Goal: Task Accomplishment & Management: Manage account settings

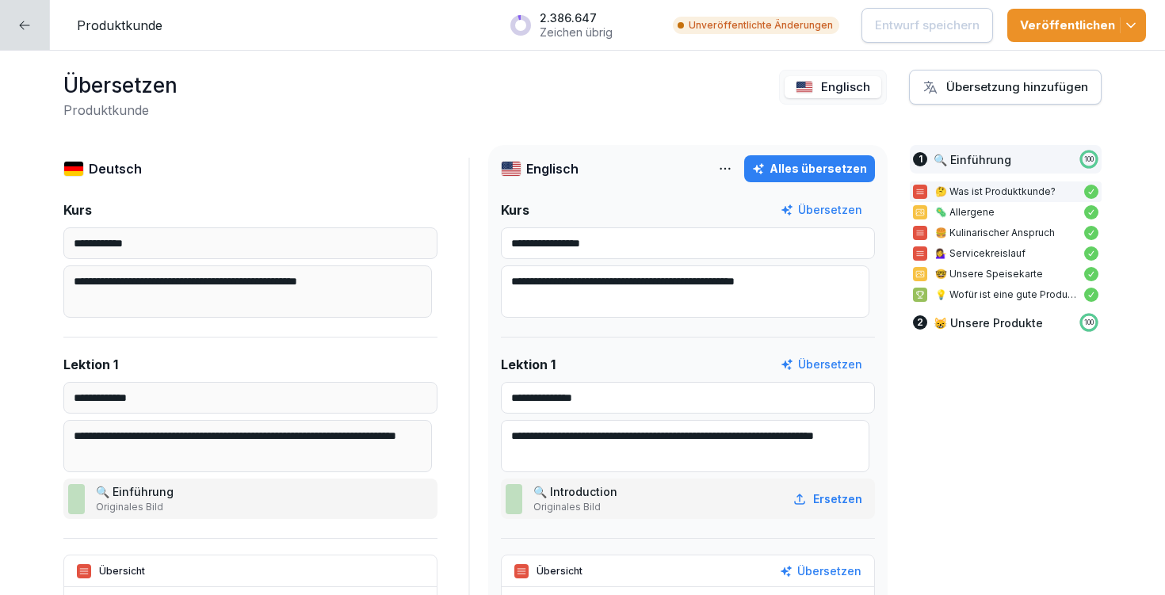
scroll to position [487, 0]
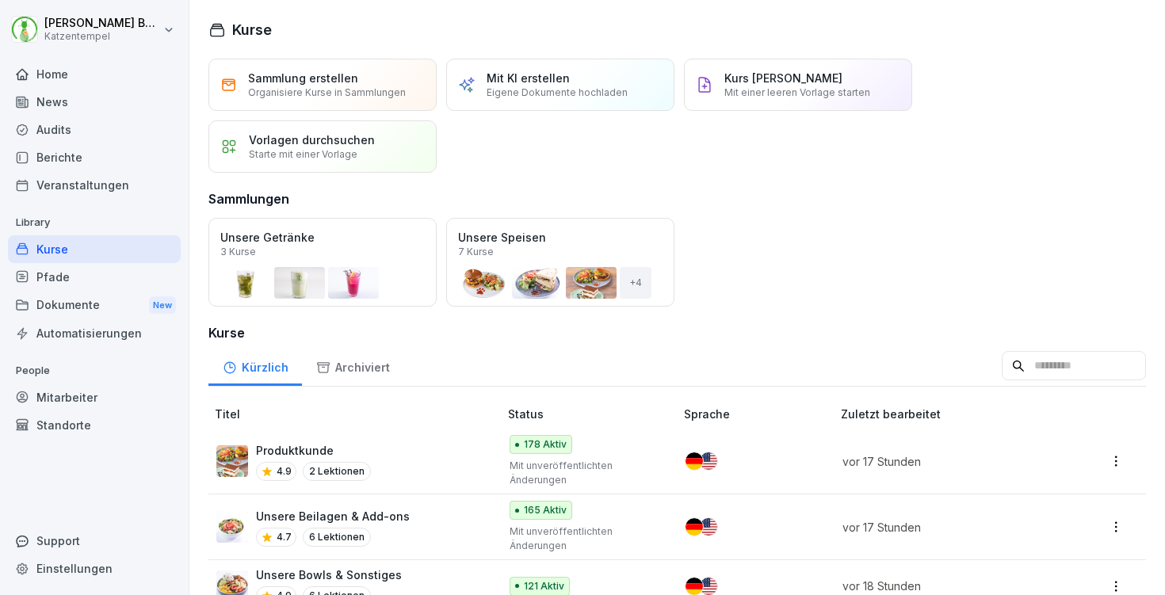
click at [97, 394] on div "Mitarbeiter" at bounding box center [94, 398] width 173 height 28
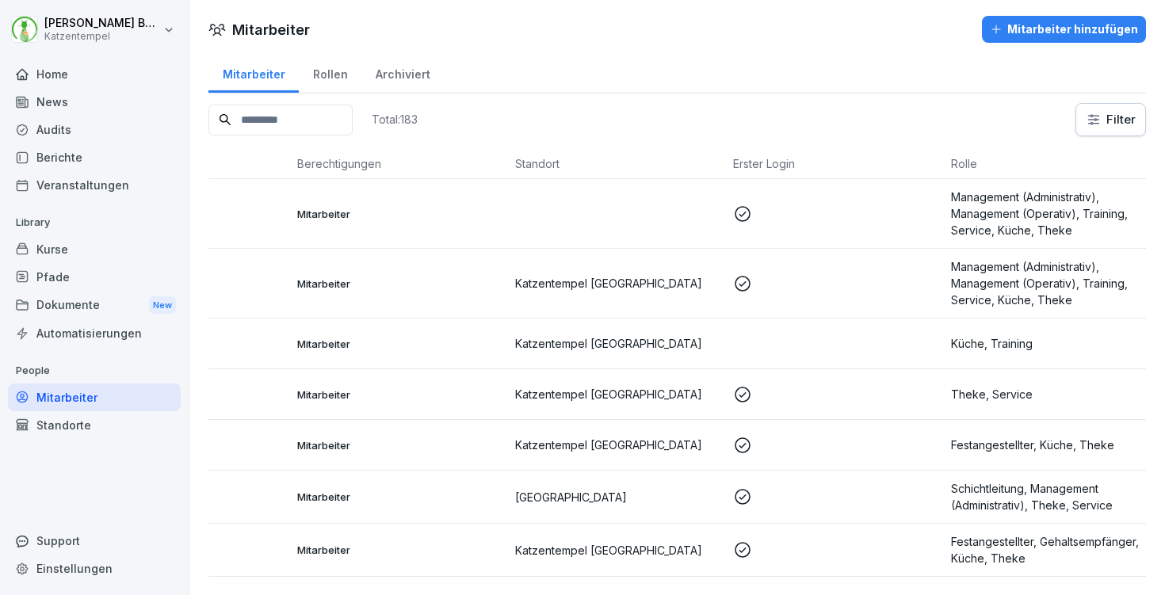
scroll to position [0, 146]
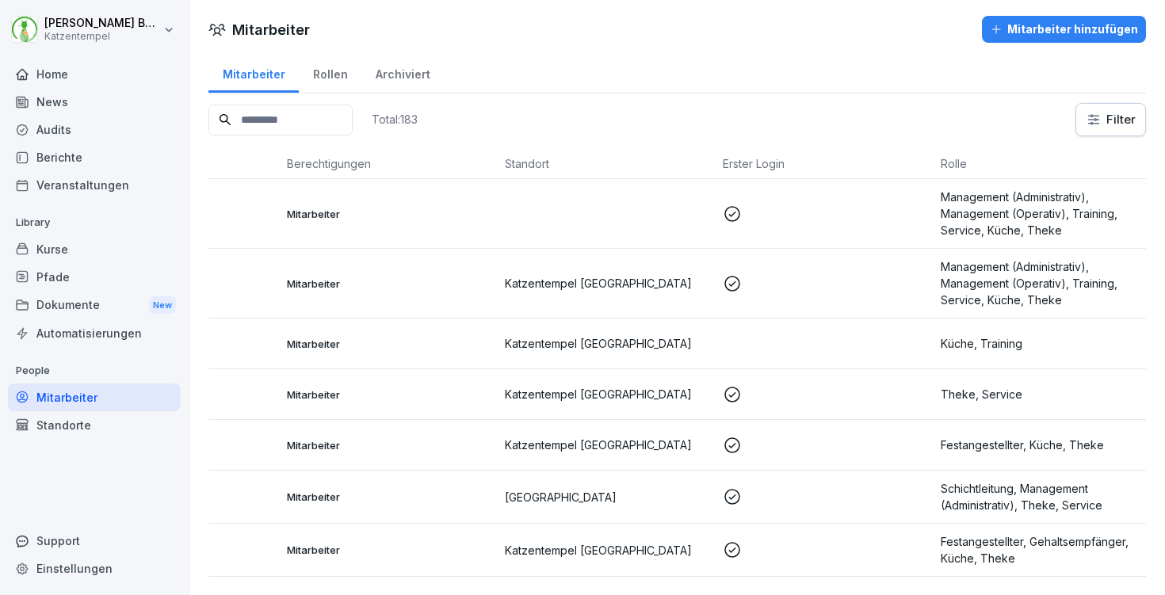
click at [809, 347] on td at bounding box center [826, 344] width 218 height 51
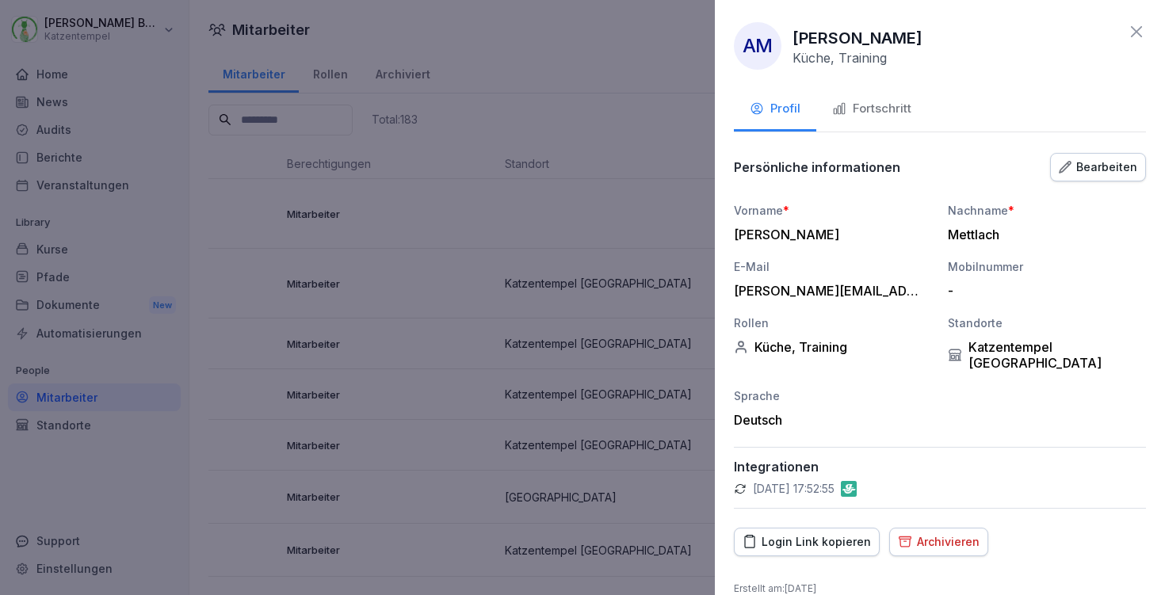
click at [875, 113] on div "Fortschritt" at bounding box center [871, 109] width 79 height 18
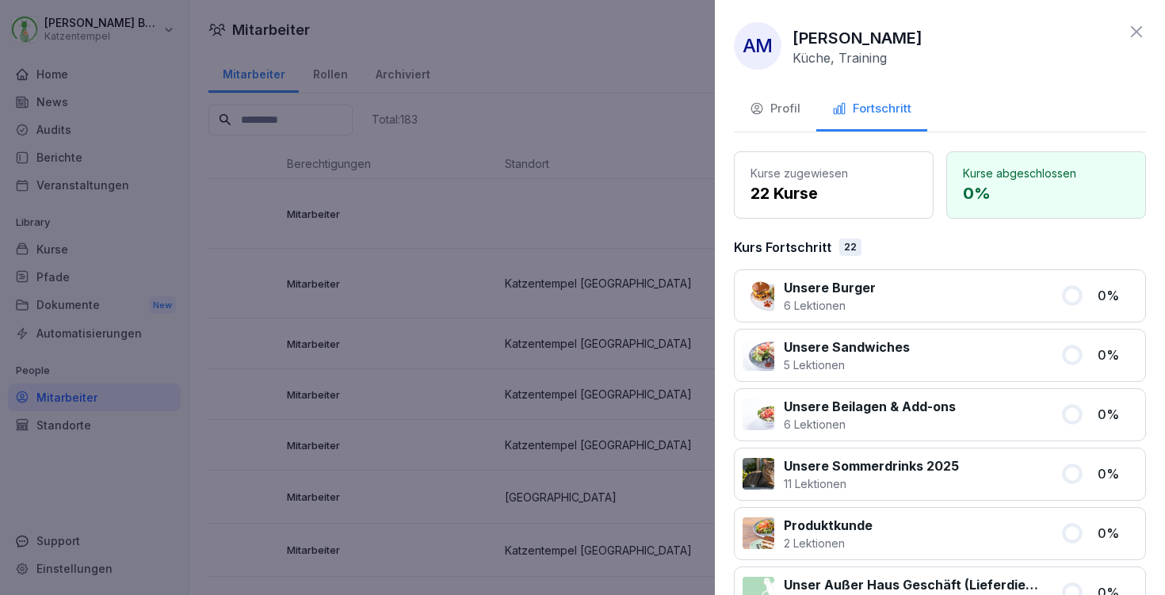
click at [1131, 29] on icon at bounding box center [1136, 31] width 11 height 11
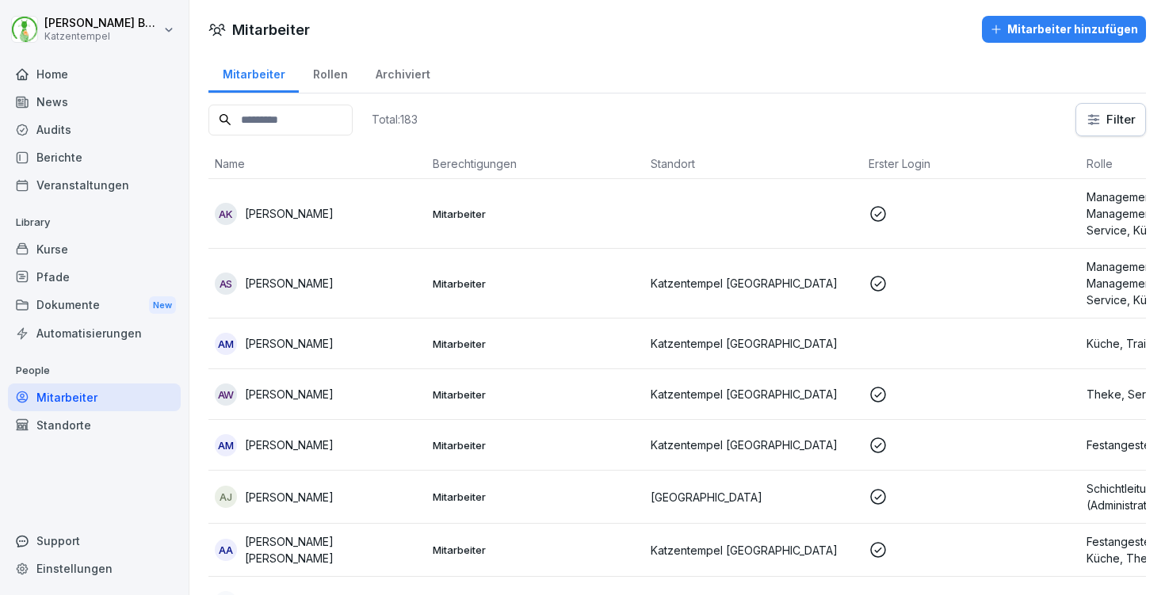
scroll to position [0, 0]
click at [1114, 117] on html "Laura Benedix Katzentempel Home News Audits Berichte Veranstaltungen Library Ku…" at bounding box center [582, 297] width 1165 height 595
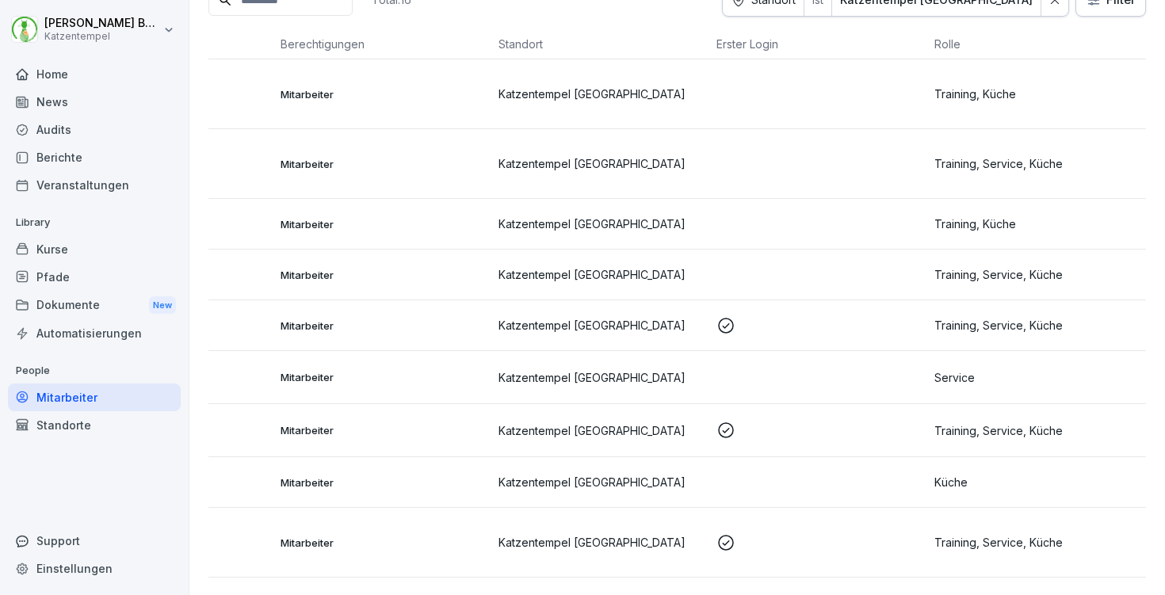
scroll to position [159, 0]
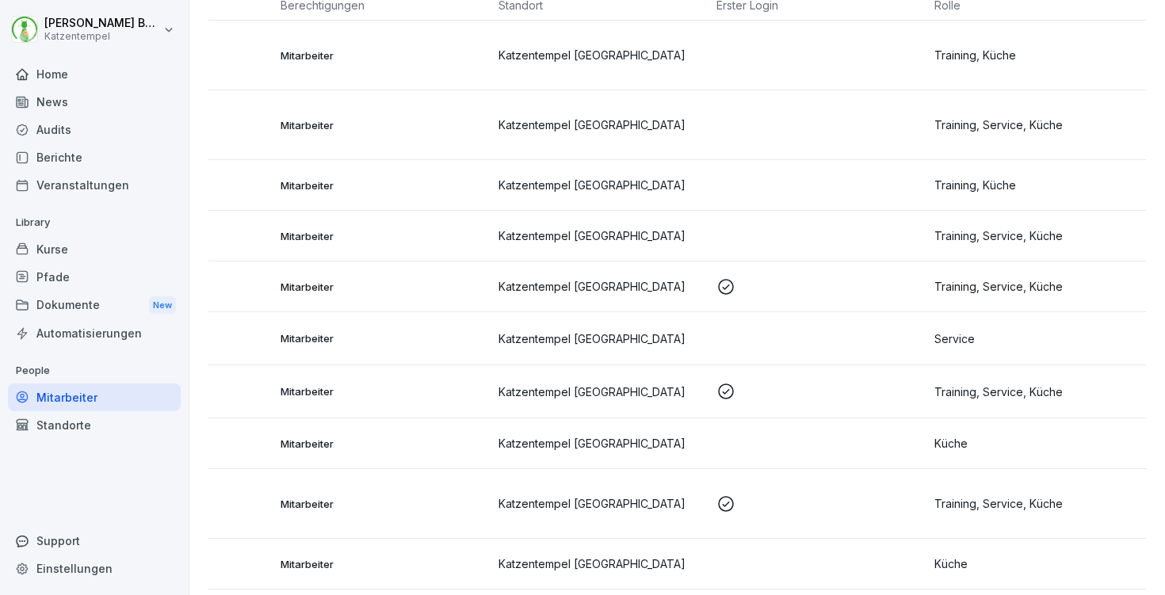
click at [843, 293] on p at bounding box center [819, 286] width 205 height 19
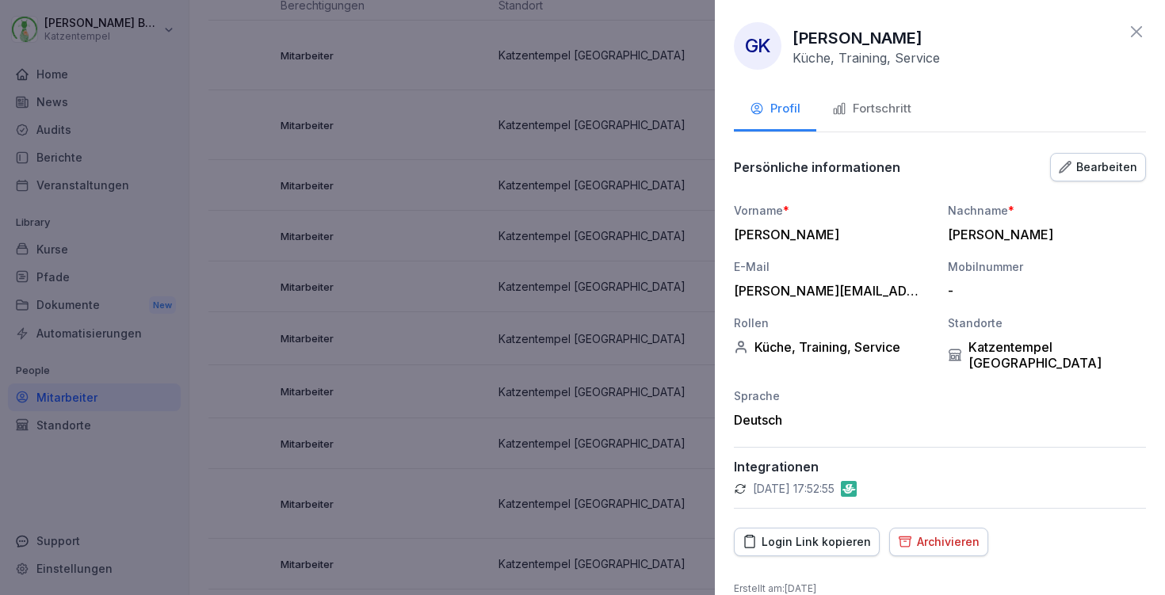
click at [857, 124] on button "Fortschritt" at bounding box center [871, 110] width 111 height 43
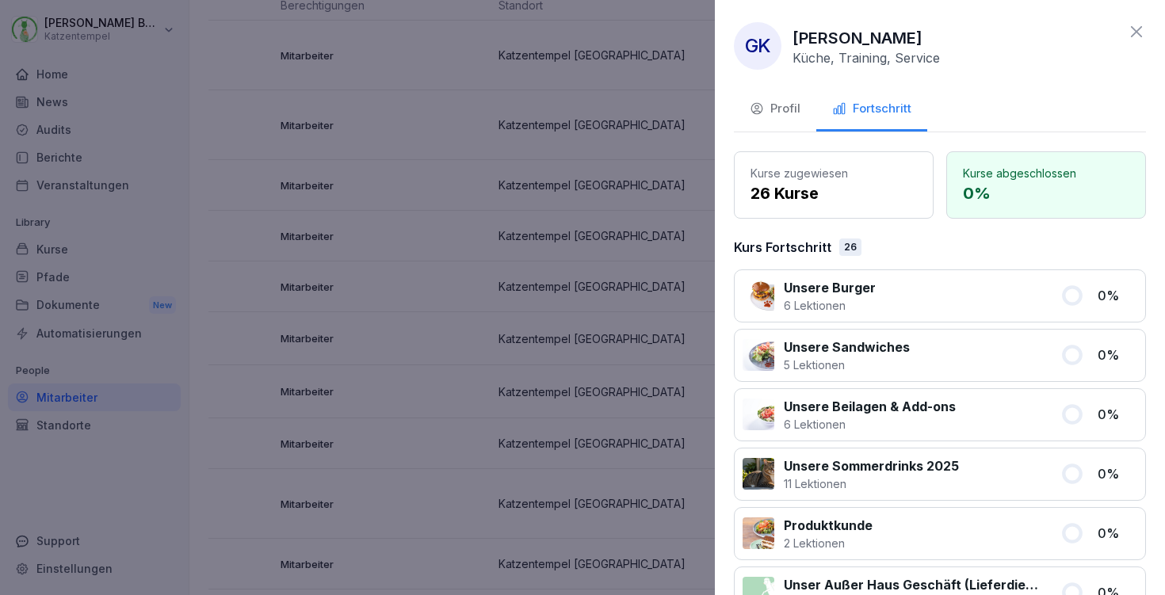
scroll to position [0, 0]
click at [1127, 34] on icon at bounding box center [1136, 31] width 19 height 19
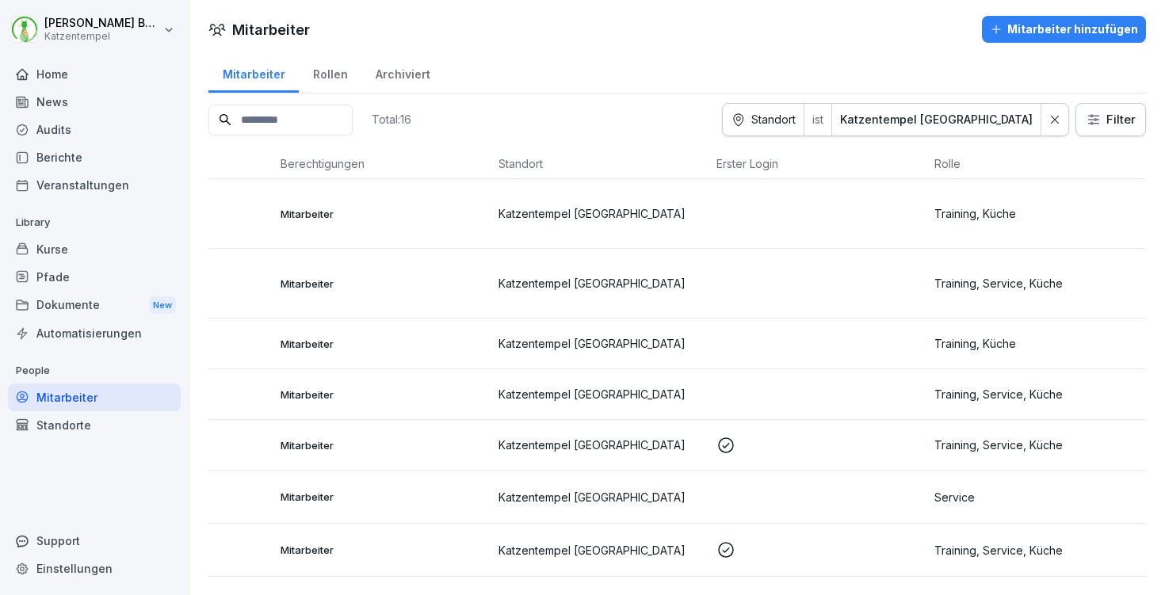
click at [1026, 208] on p "Training, Küche" at bounding box center [1037, 213] width 205 height 17
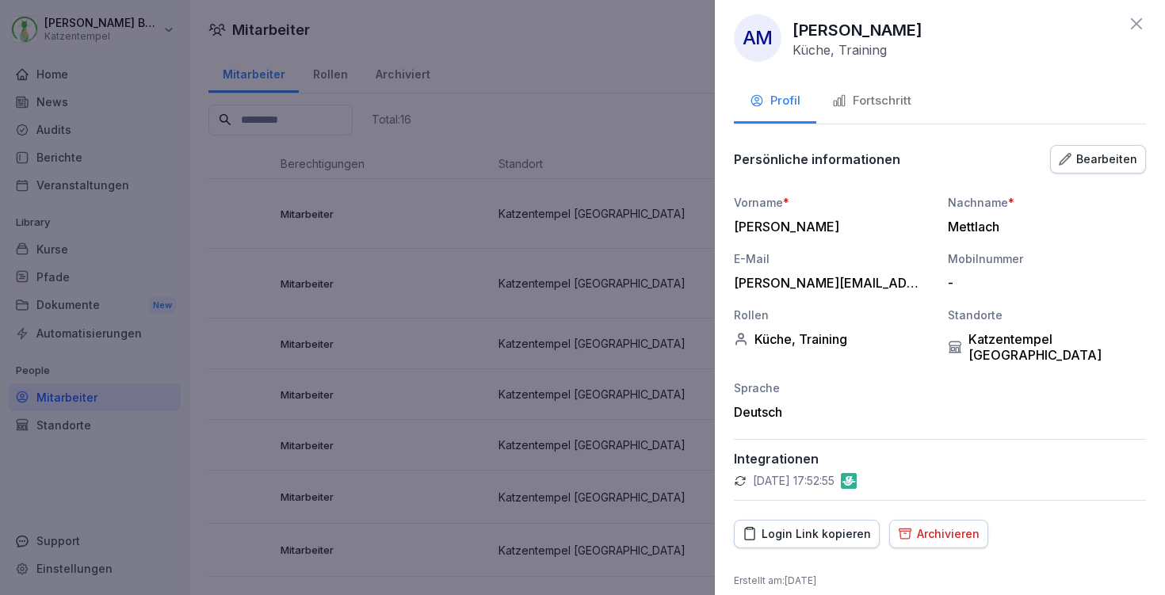
scroll to position [6, 0]
click at [896, 97] on div "Fortschritt" at bounding box center [871, 103] width 79 height 18
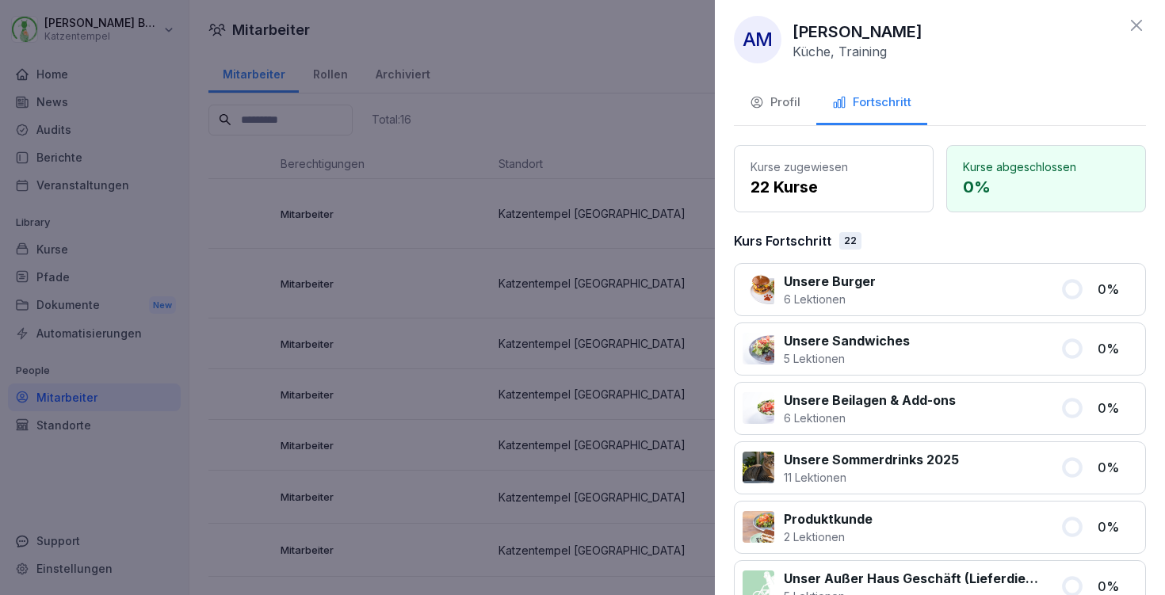
click at [793, 98] on div "Profil" at bounding box center [775, 103] width 51 height 18
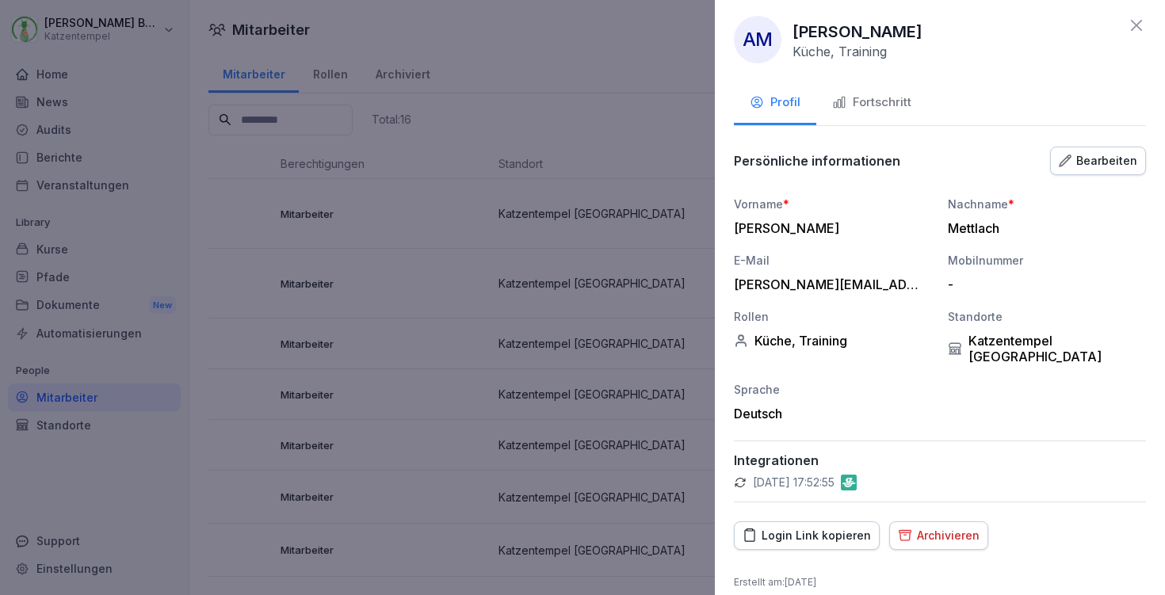
click at [1110, 159] on div "Bearbeiten" at bounding box center [1098, 160] width 78 height 17
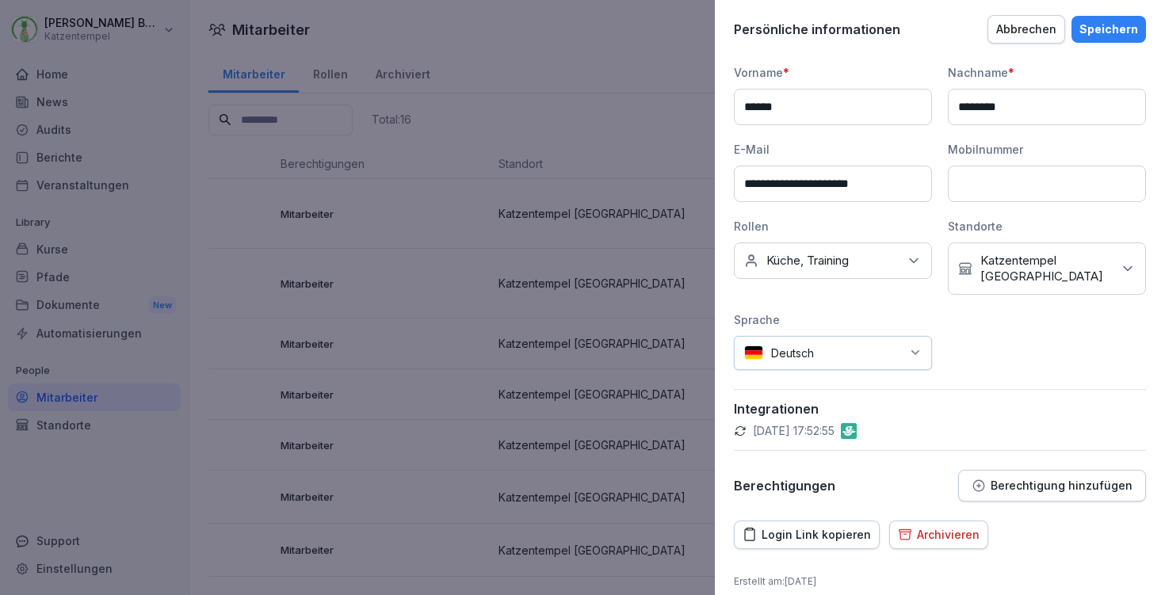
scroll to position [137, 0]
click at [912, 258] on icon at bounding box center [914, 262] width 16 height 16
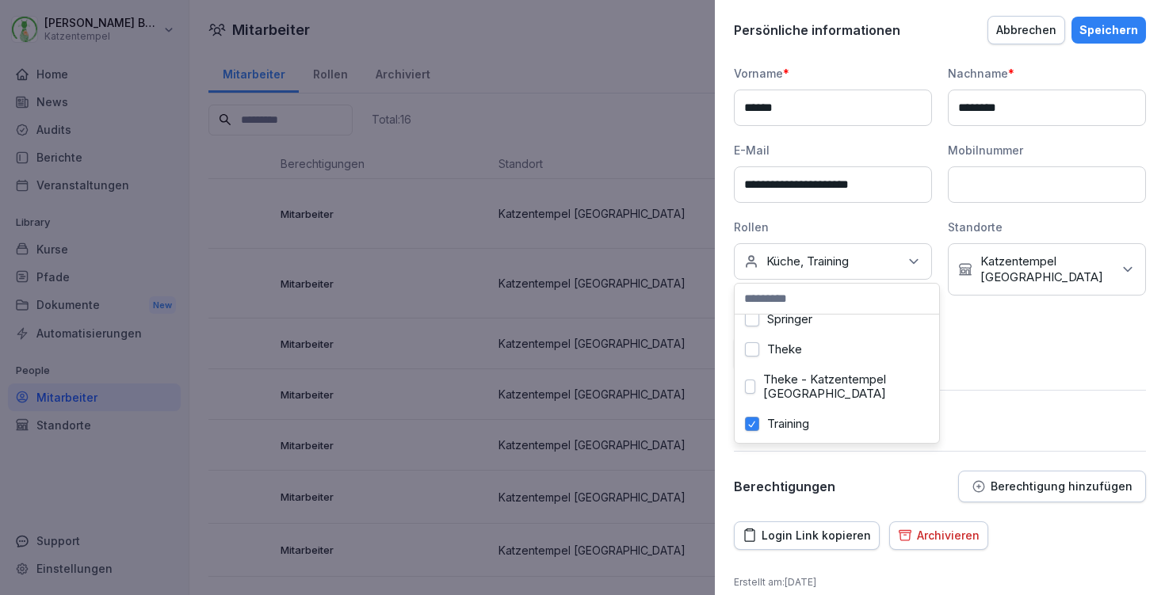
scroll to position [990, 0]
click at [792, 344] on label "Theke" at bounding box center [784, 349] width 35 height 14
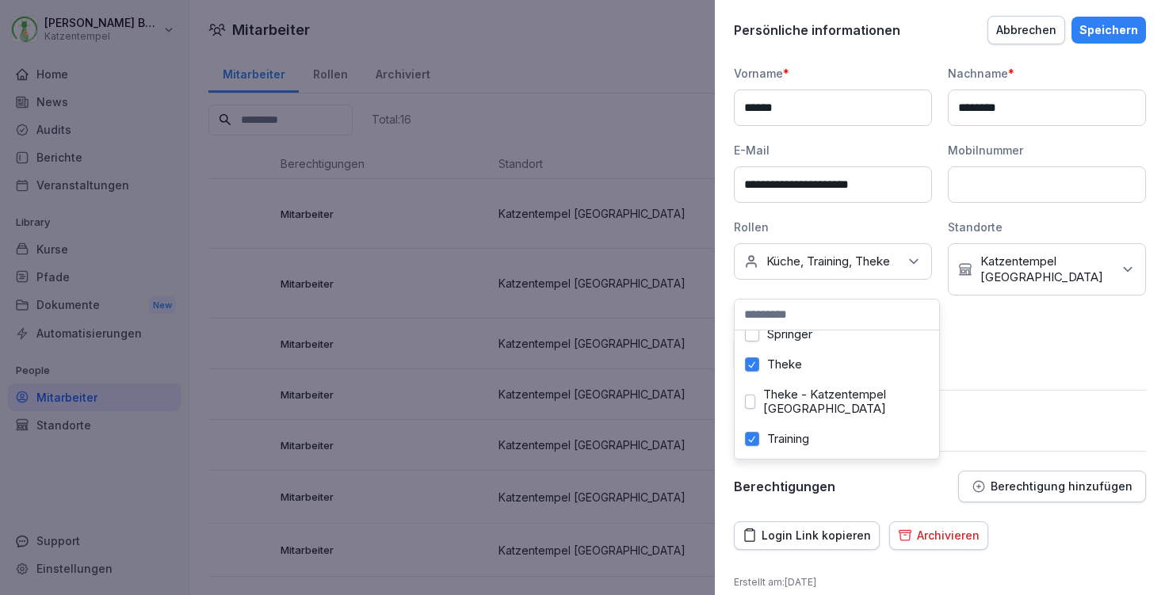
click at [1117, 29] on div "Speichern" at bounding box center [1109, 29] width 59 height 17
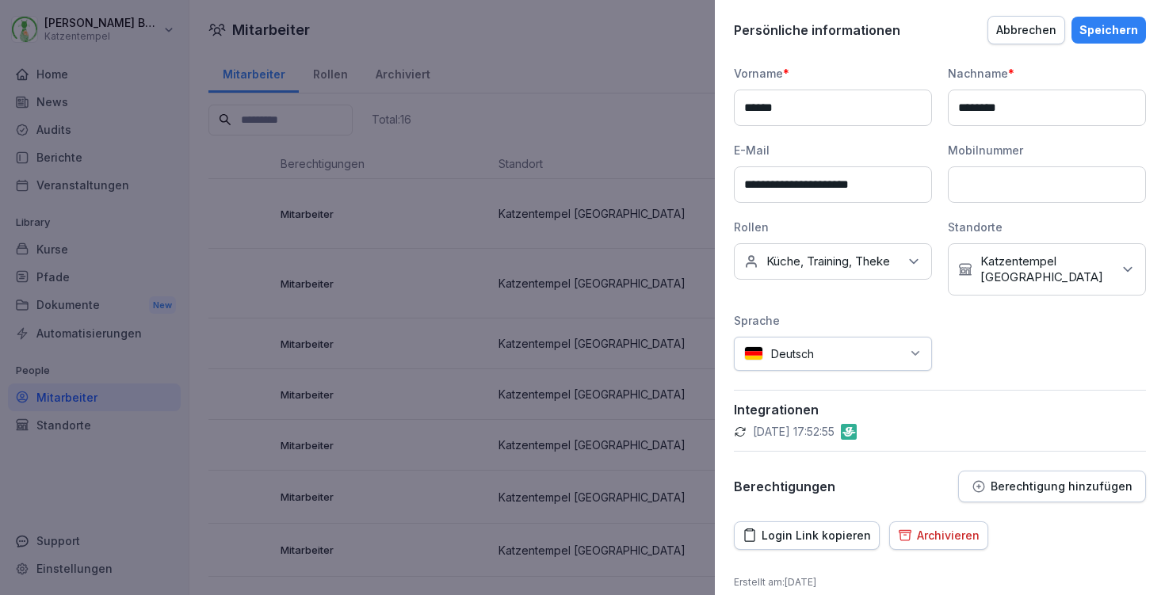
scroll to position [6, 0]
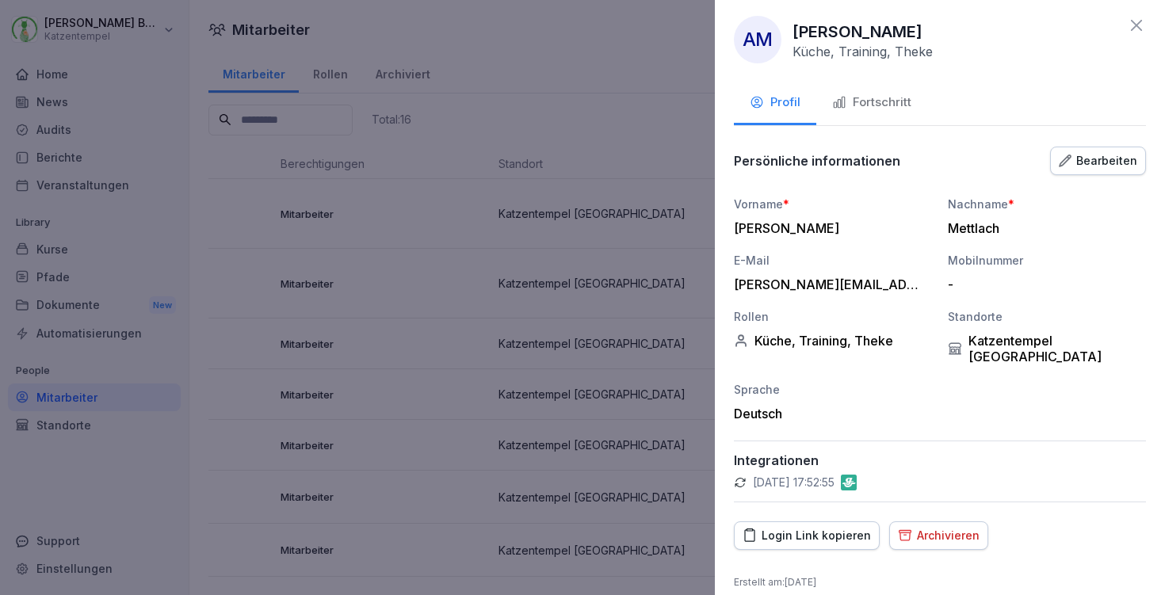
click at [1127, 29] on icon at bounding box center [1136, 25] width 19 height 19
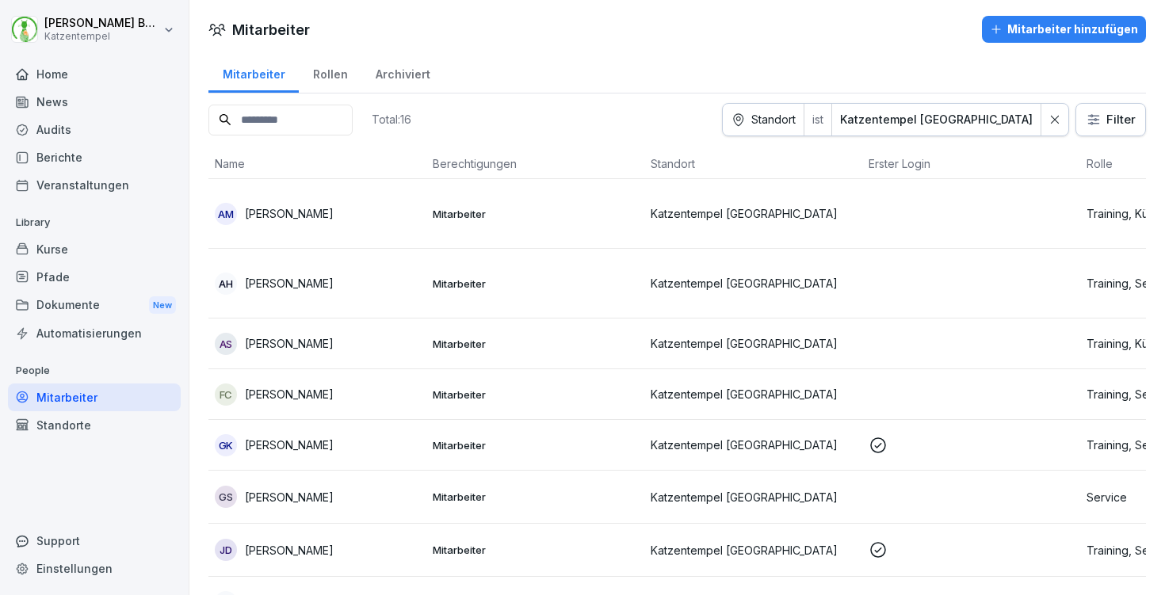
scroll to position [0, 0]
click at [63, 249] on div "Kurse" at bounding box center [94, 249] width 173 height 28
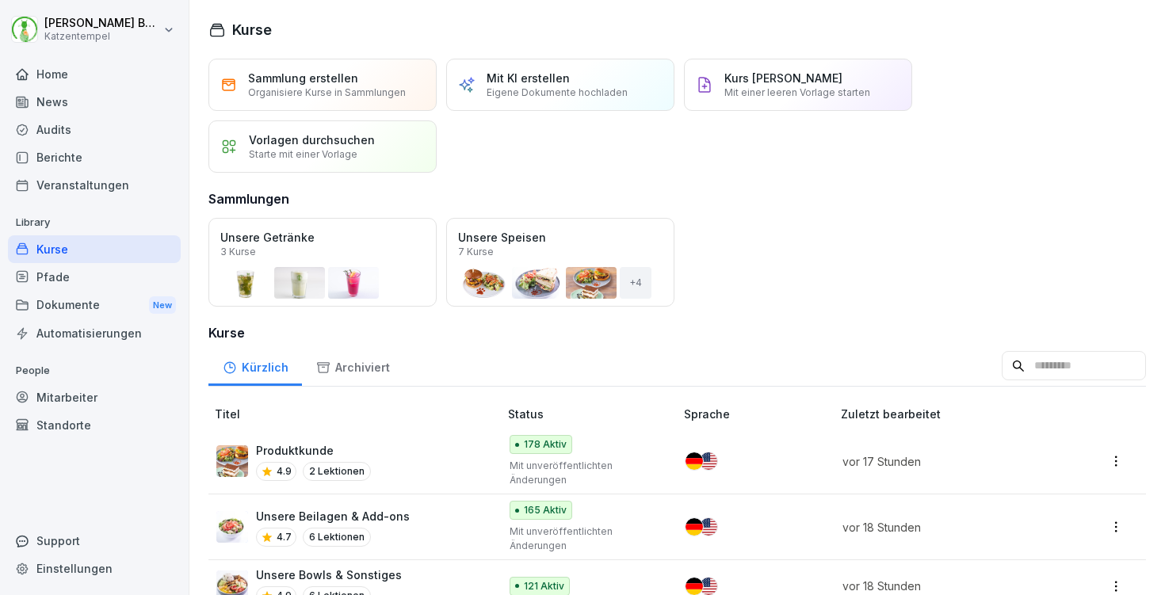
click at [0, 0] on div "Öffnen" at bounding box center [0, 0] width 0 height 0
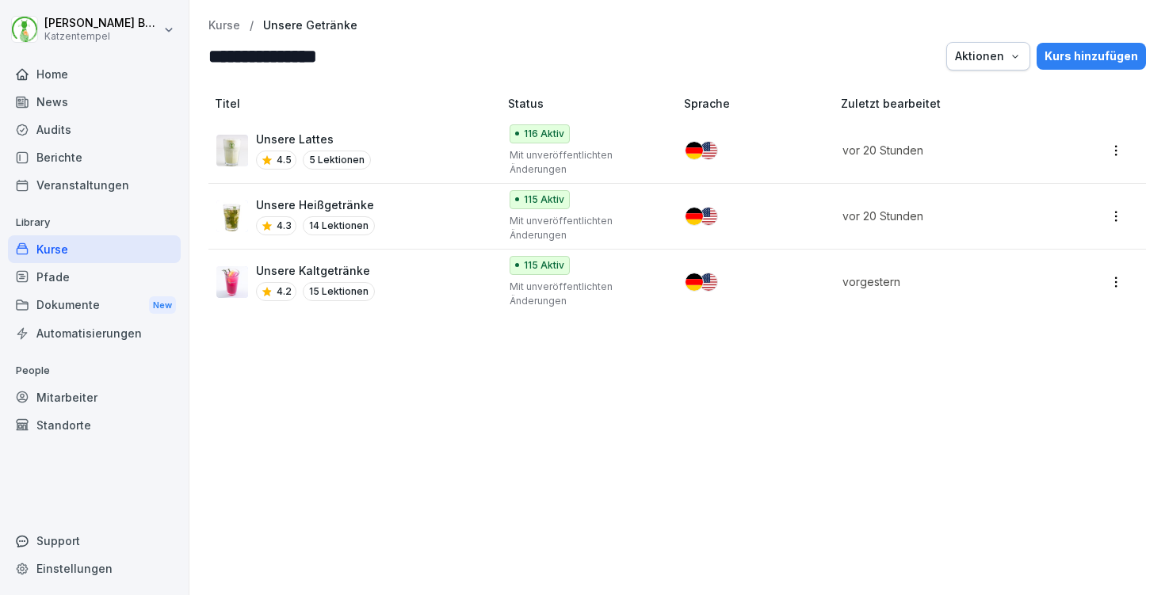
click at [658, 151] on td "116 Aktiv Mit unveröffentlichten Änderungen" at bounding box center [590, 151] width 177 height 66
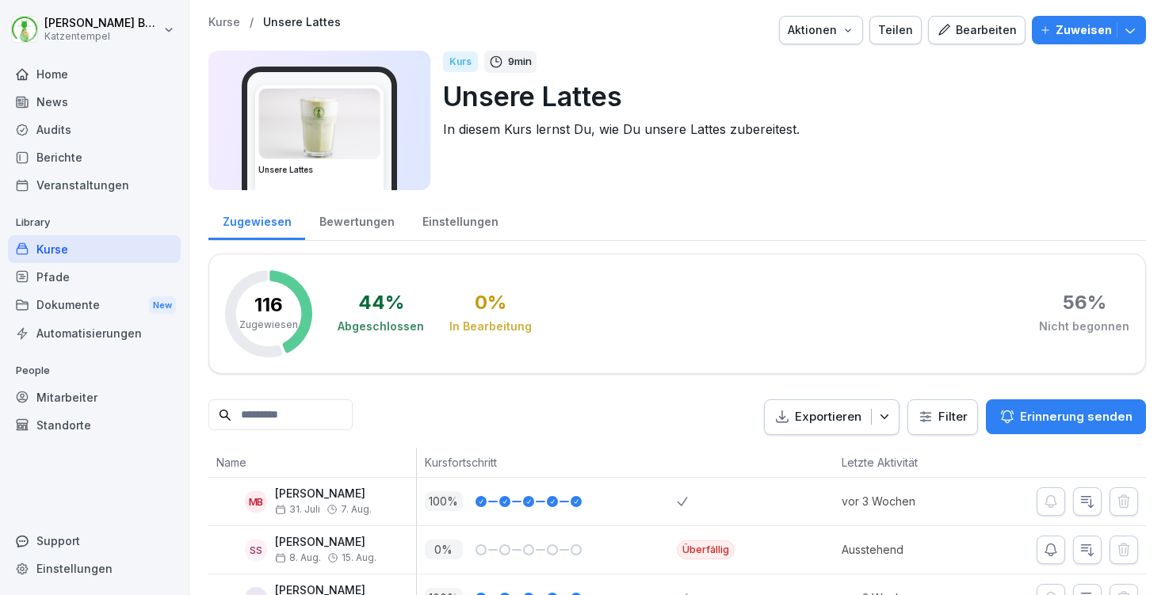
click at [435, 219] on div "Einstellungen" at bounding box center [460, 220] width 104 height 40
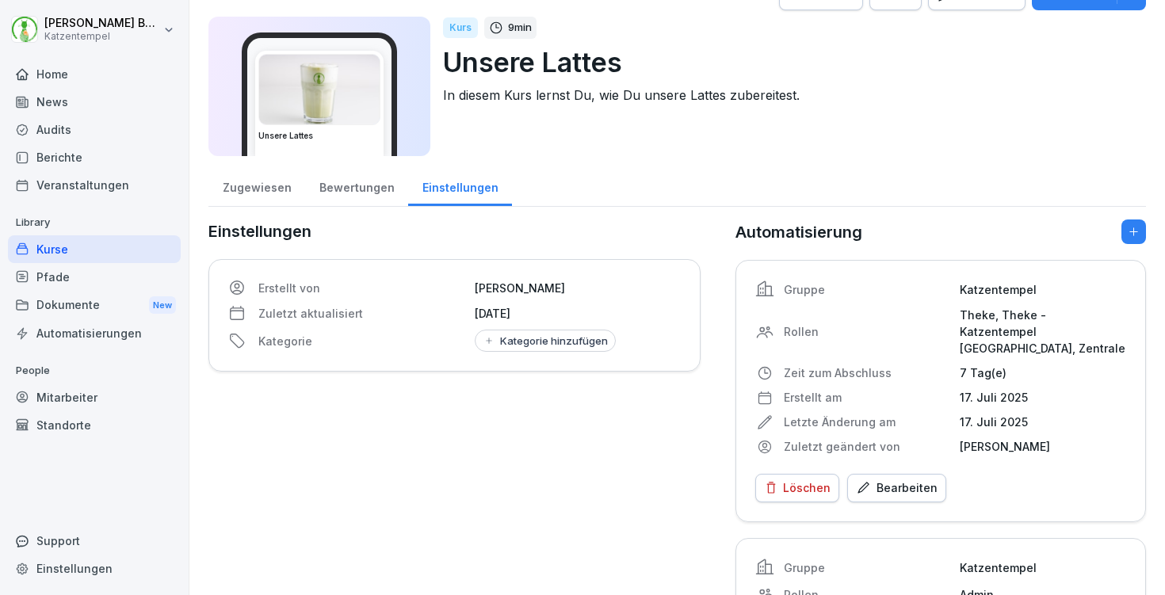
scroll to position [26, 0]
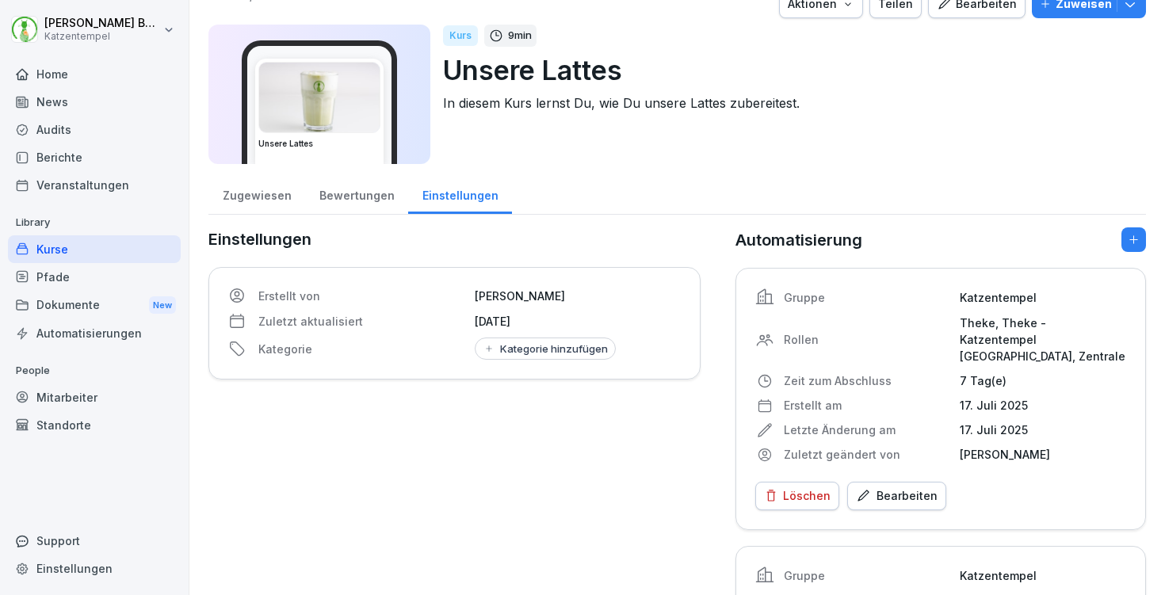
click at [889, 487] on div "Bearbeiten" at bounding box center [897, 495] width 82 height 17
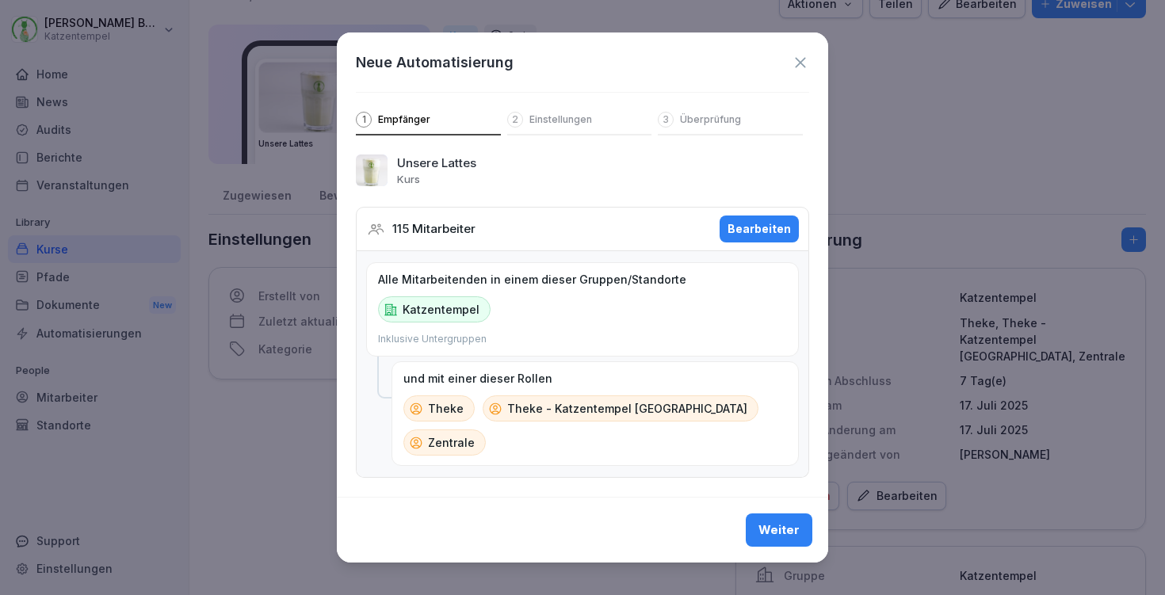
click at [761, 238] on div "Bearbeiten" at bounding box center [759, 228] width 63 height 17
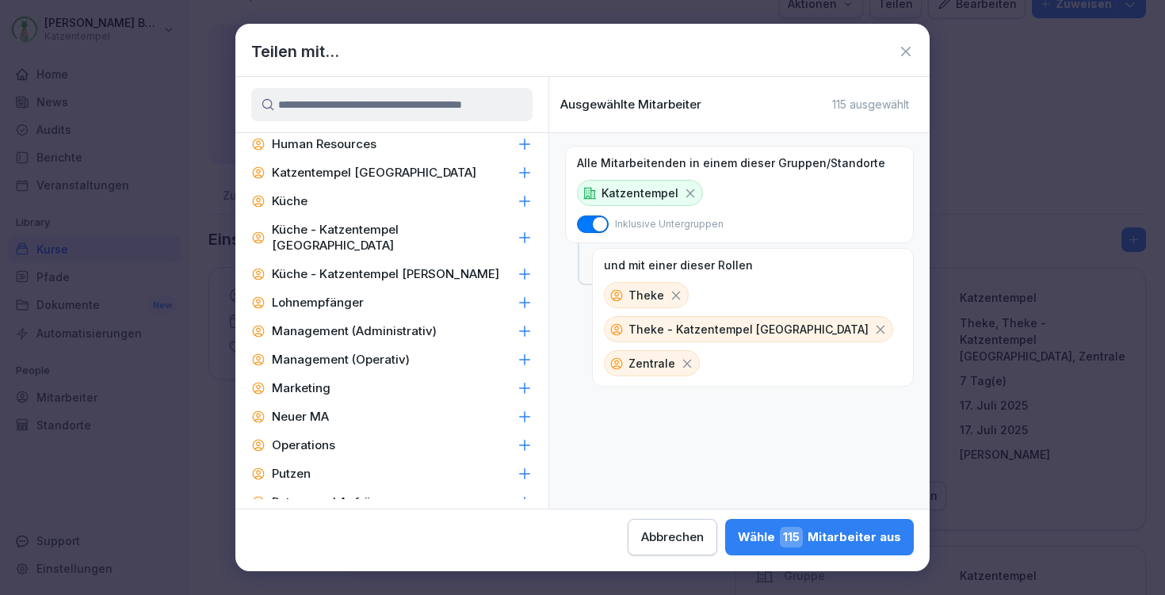
scroll to position [707, 0]
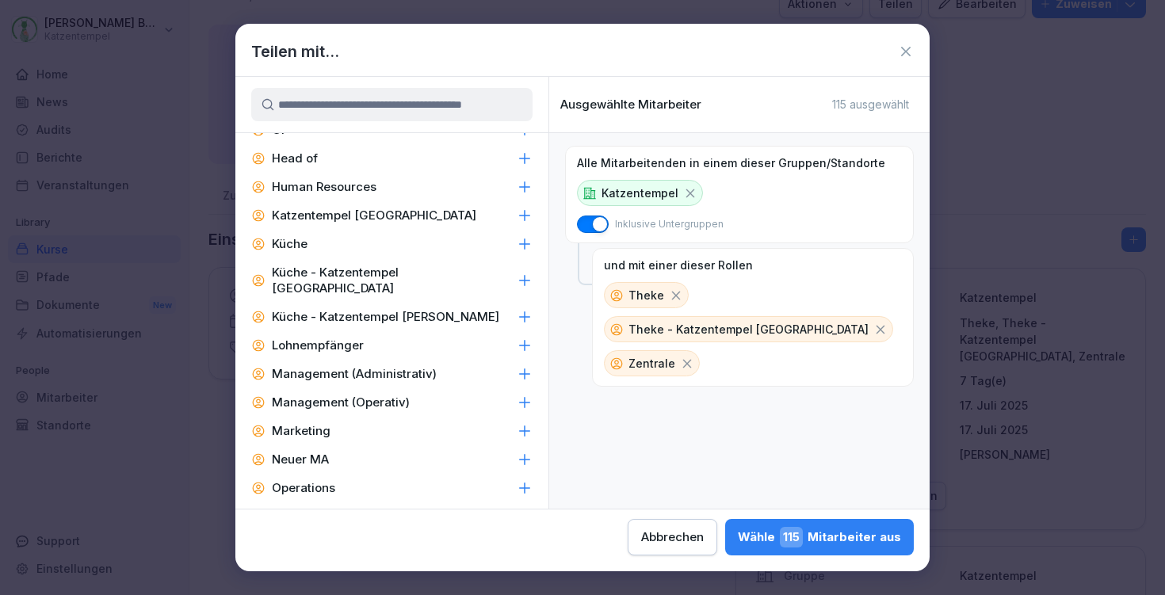
click at [517, 239] on icon at bounding box center [525, 244] width 16 height 16
click at [734, 533] on div "Wähle 164 Mitarbeiter aus" at bounding box center [817, 537] width 167 height 21
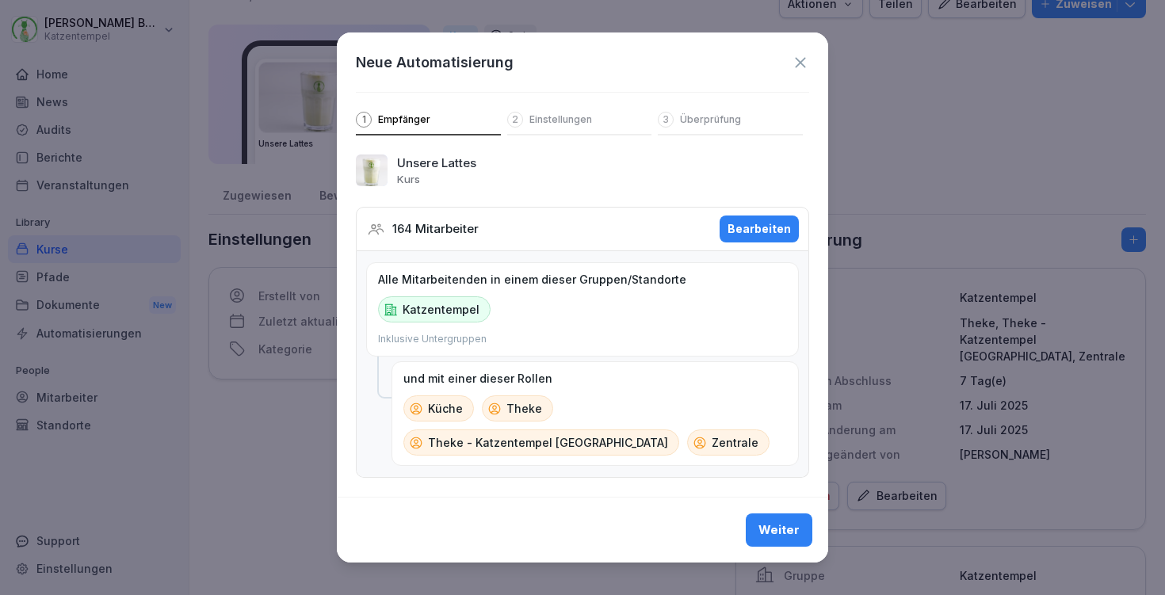
click at [759, 543] on button "Weiter" at bounding box center [779, 530] width 67 height 33
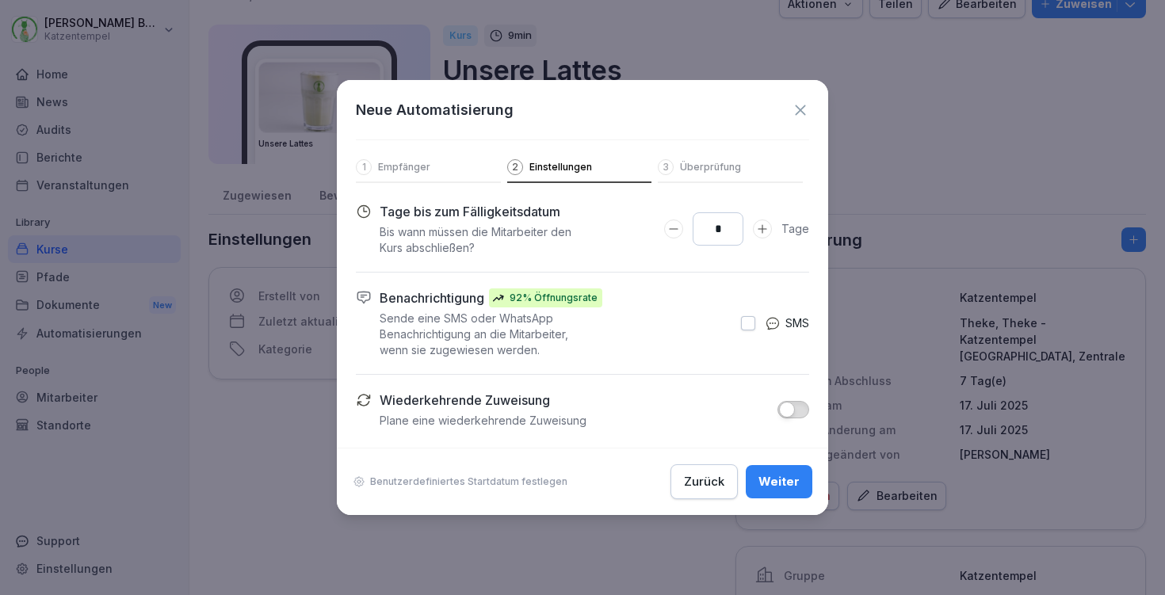
click at [780, 476] on div "Weiter" at bounding box center [779, 481] width 41 height 17
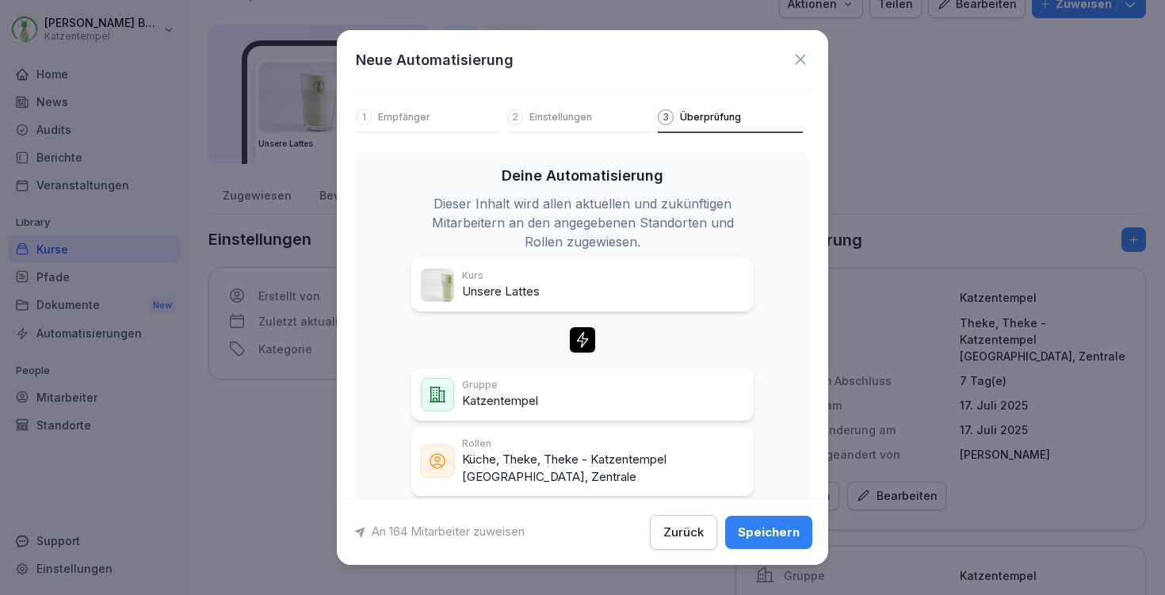
click at [767, 528] on div "Speichern" at bounding box center [769, 531] width 62 height 17
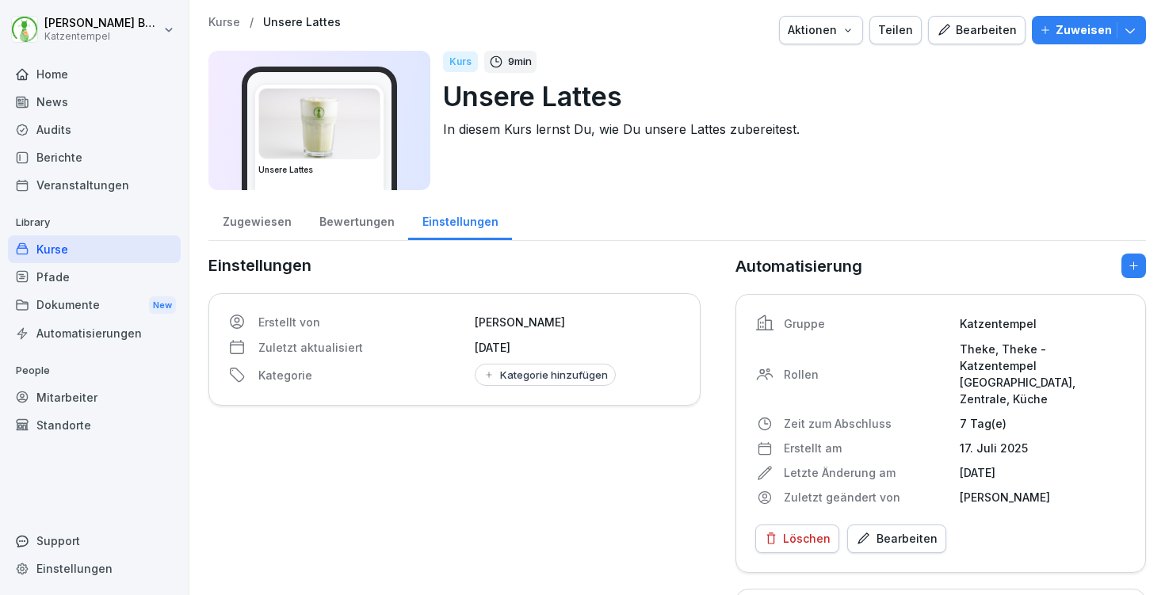
scroll to position [0, 0]
click at [228, 21] on p "Kurse" at bounding box center [224, 22] width 32 height 13
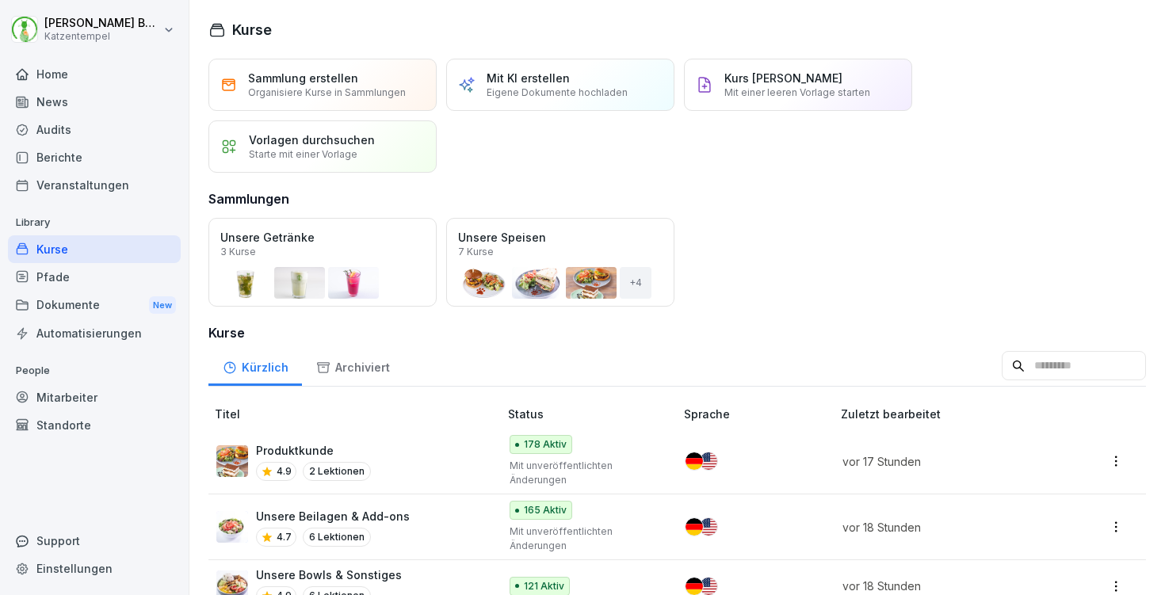
click at [0, 0] on button "Öffnen" at bounding box center [0, 0] width 0 height 0
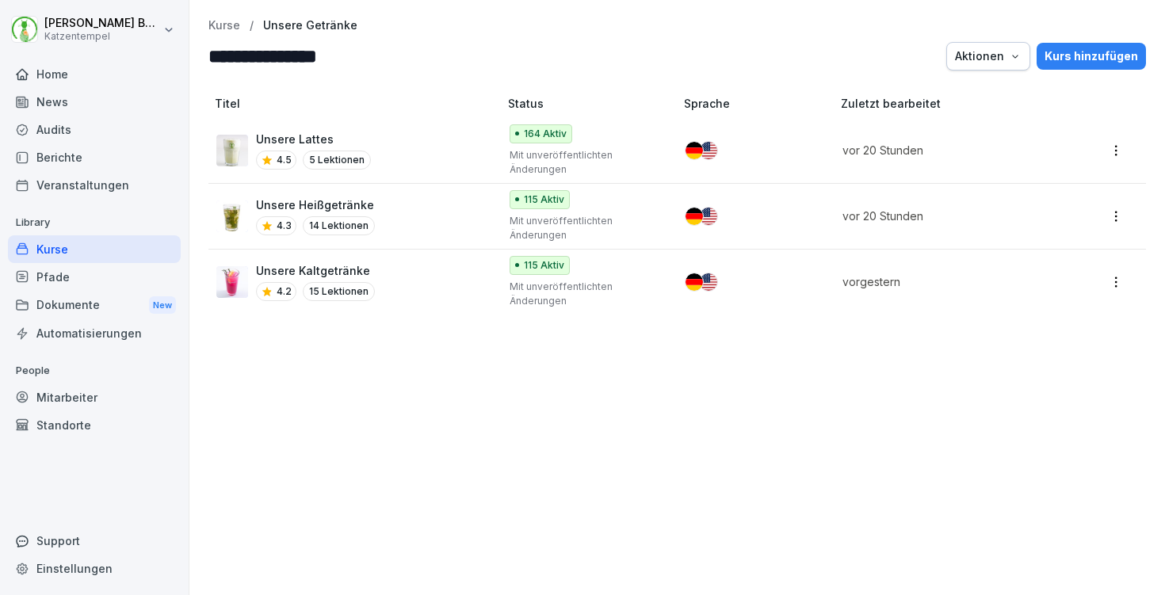
click at [449, 209] on div "Unsere Heißgetränke 4.3 14 Lektionen" at bounding box center [349, 216] width 266 height 39
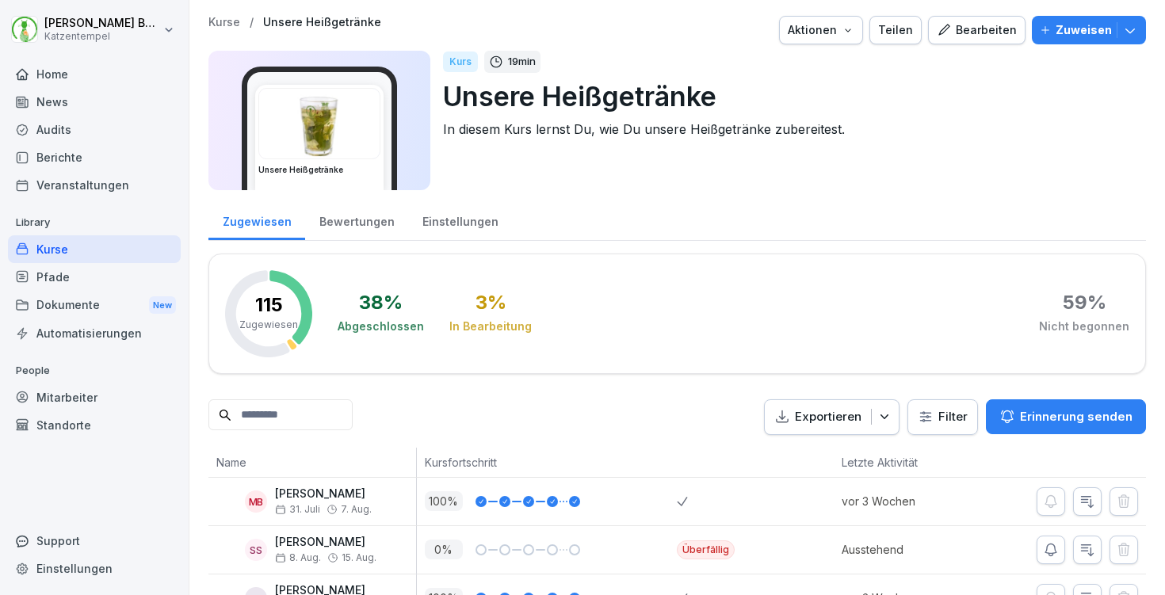
click at [438, 225] on div "Einstellungen" at bounding box center [460, 220] width 104 height 40
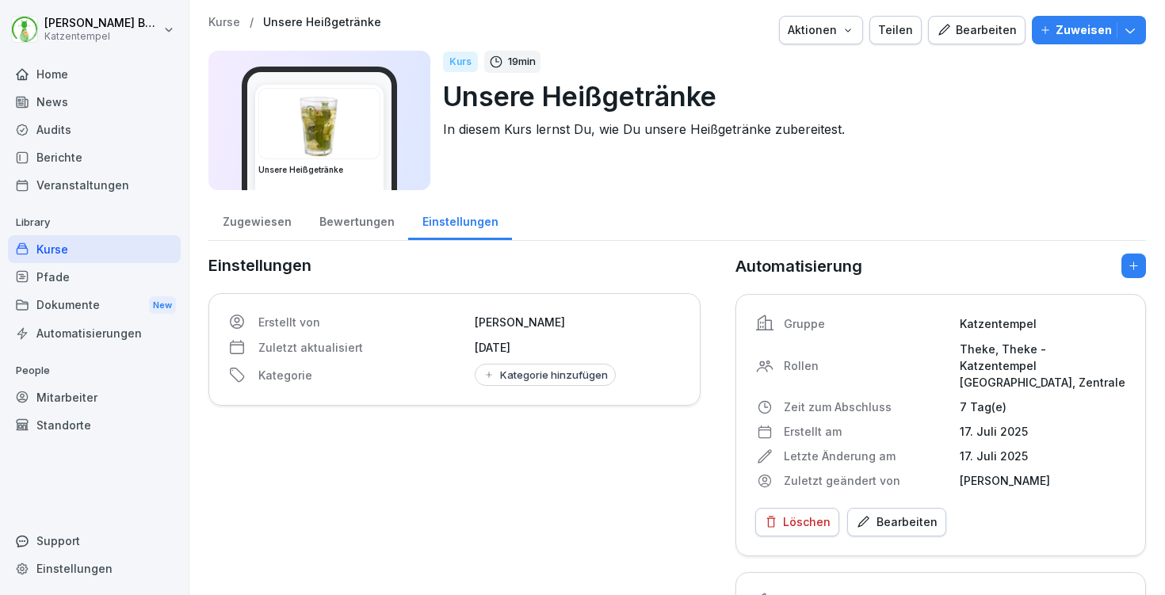
click at [889, 514] on div "Bearbeiten" at bounding box center [897, 522] width 82 height 17
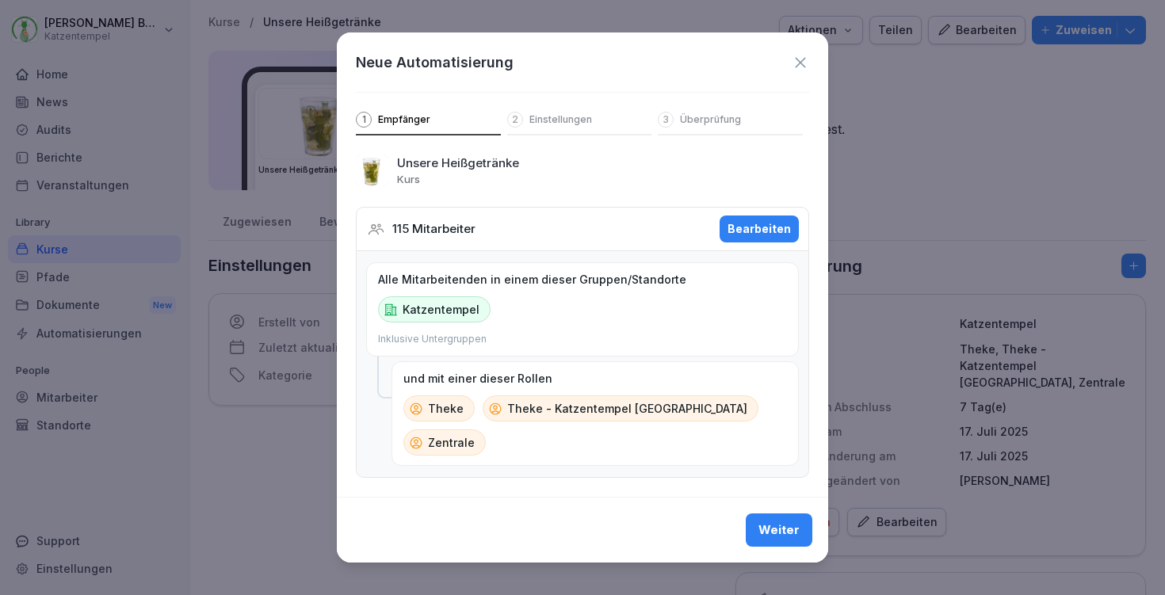
click at [782, 238] on div "Bearbeiten" at bounding box center [759, 228] width 63 height 17
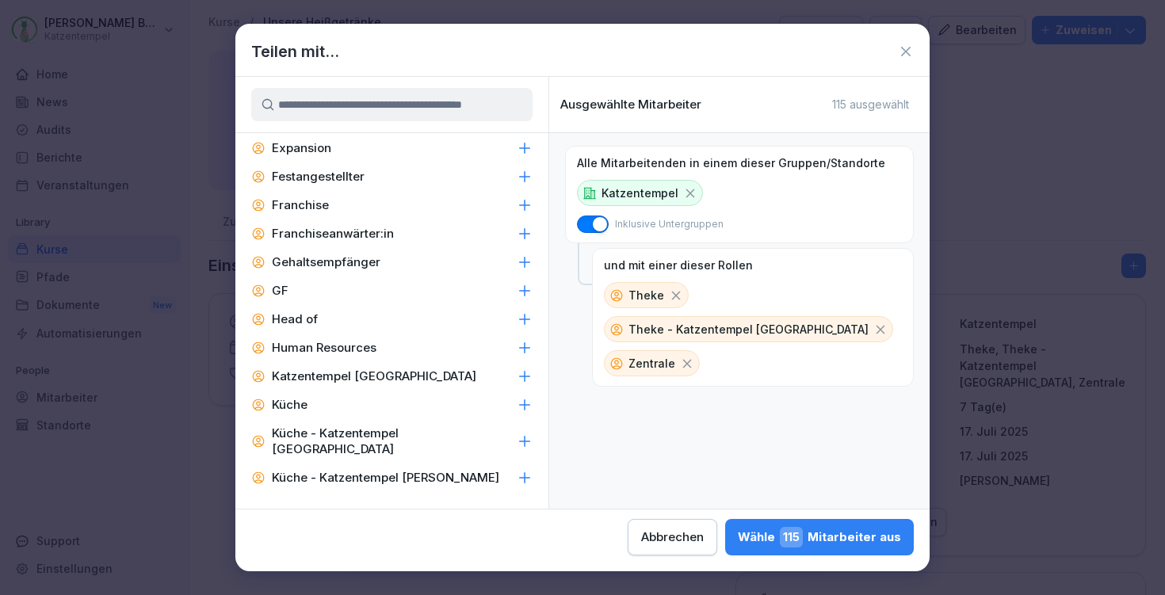
scroll to position [541, 0]
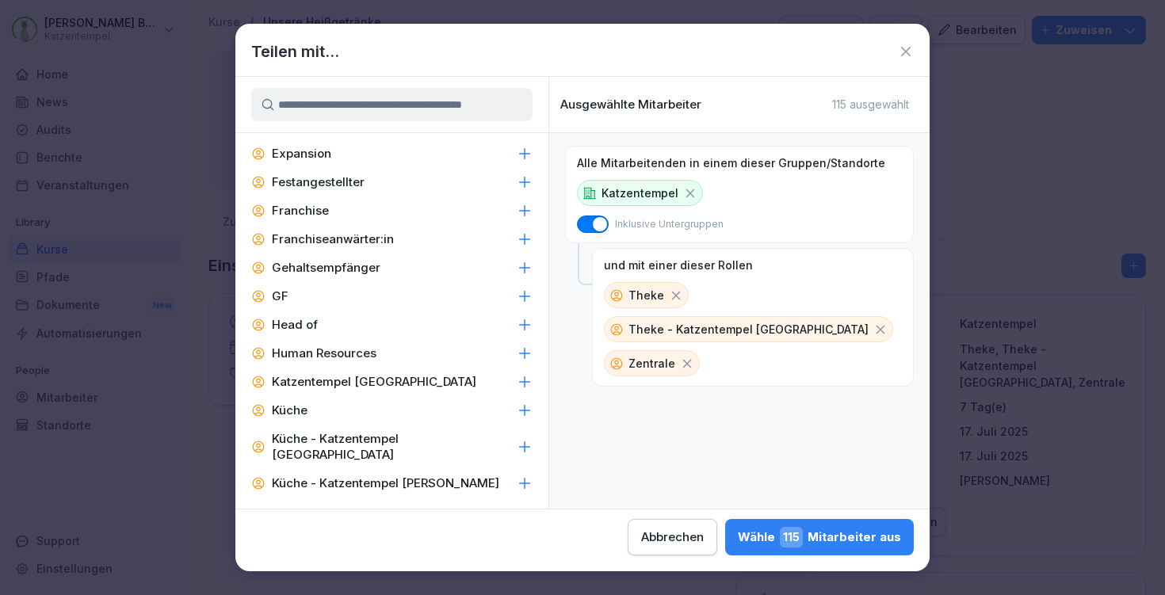
click at [520, 409] on icon at bounding box center [525, 411] width 10 height 10
click at [721, 549] on button "Wähle 164 Mitarbeiter aus" at bounding box center [817, 537] width 193 height 36
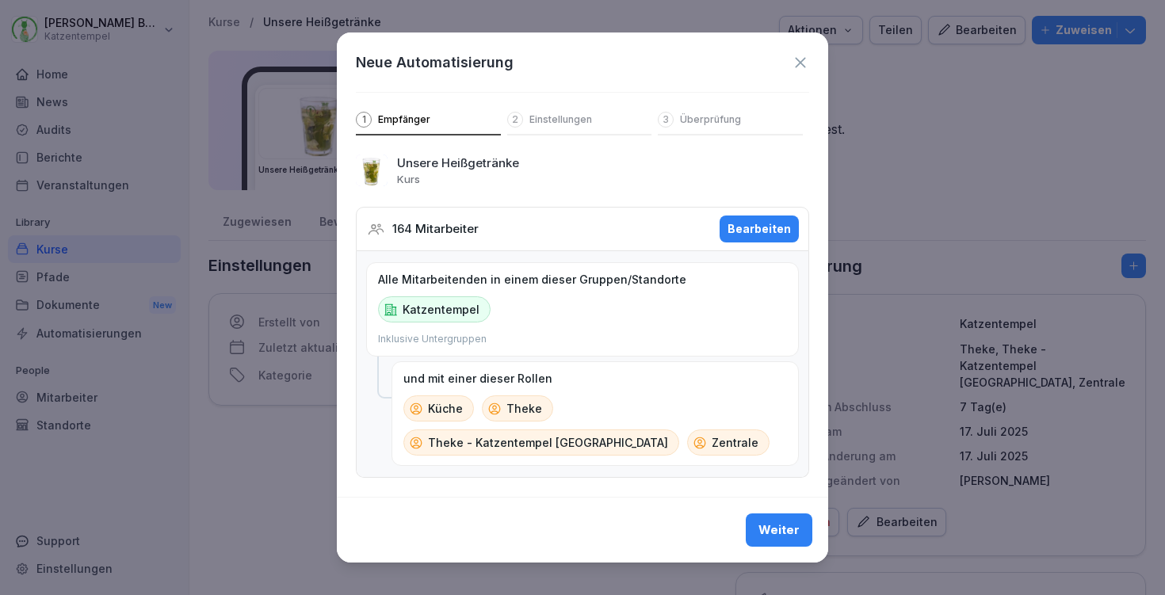
click at [782, 537] on div "Weiter" at bounding box center [779, 530] width 41 height 17
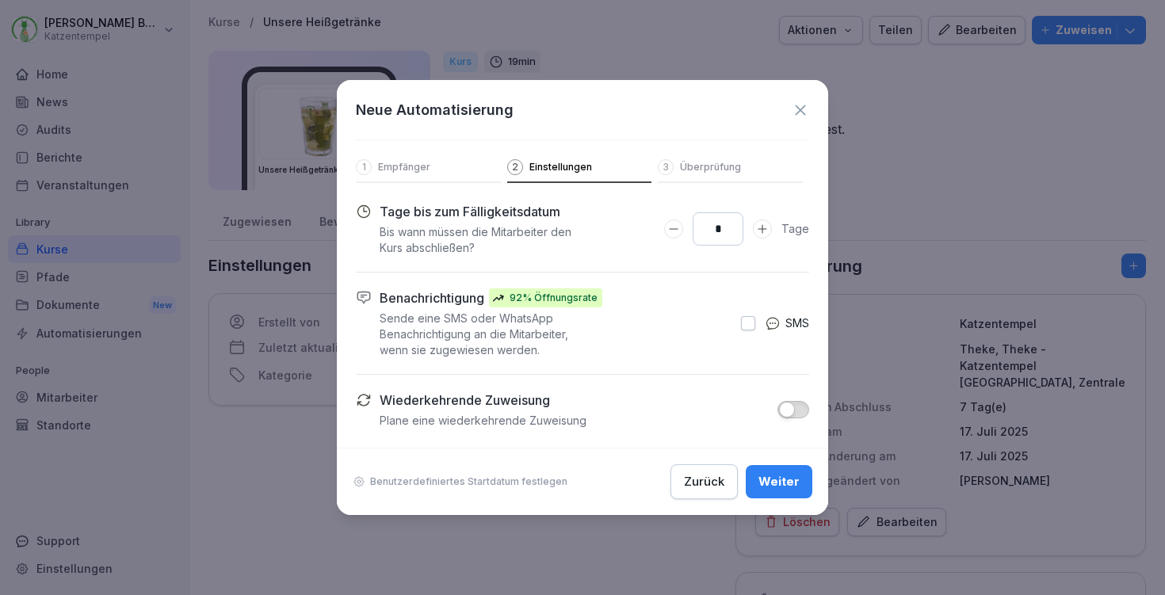
click at [788, 487] on div "Weiter" at bounding box center [779, 481] width 41 height 17
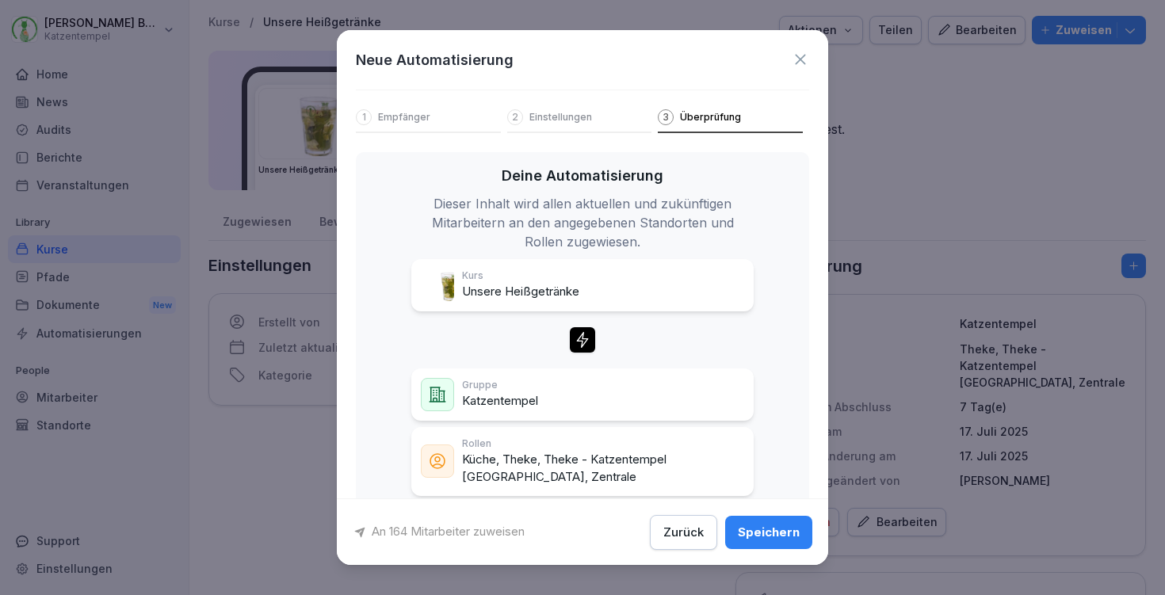
click at [766, 519] on button "Speichern" at bounding box center [768, 531] width 87 height 33
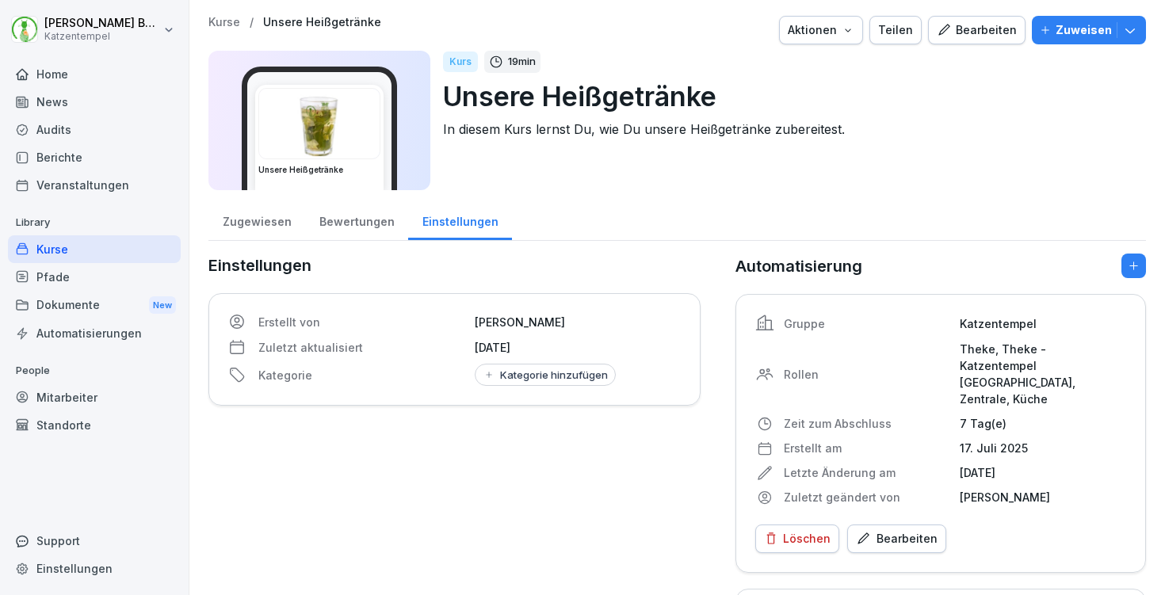
click at [231, 17] on p "Kurse" at bounding box center [224, 22] width 32 height 13
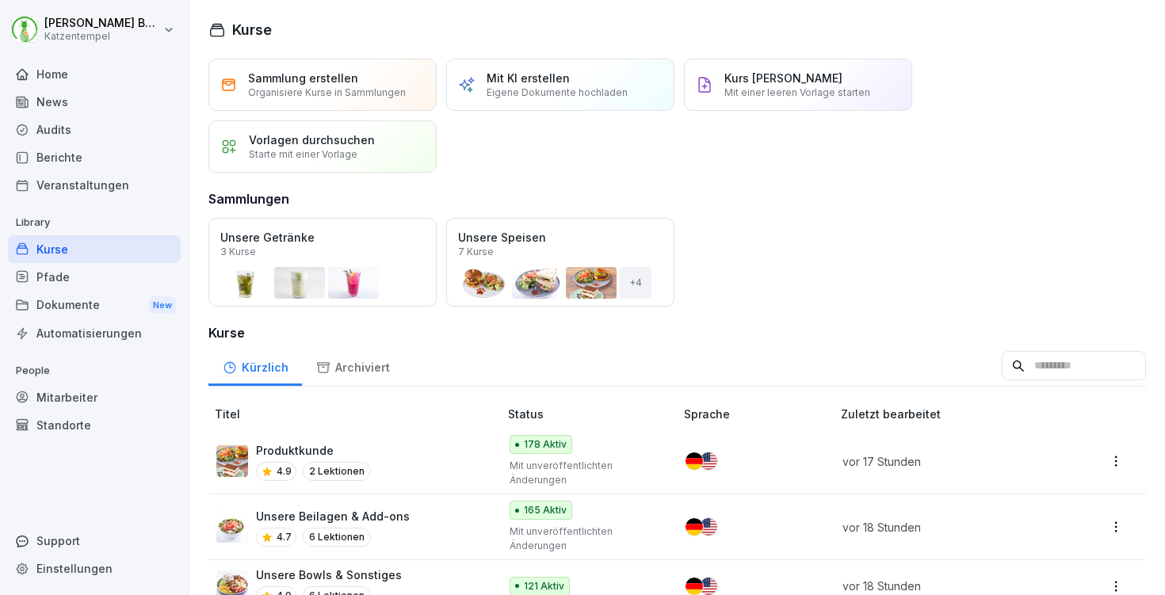
click at [0, 0] on div "Öffnen" at bounding box center [0, 0] width 0 height 0
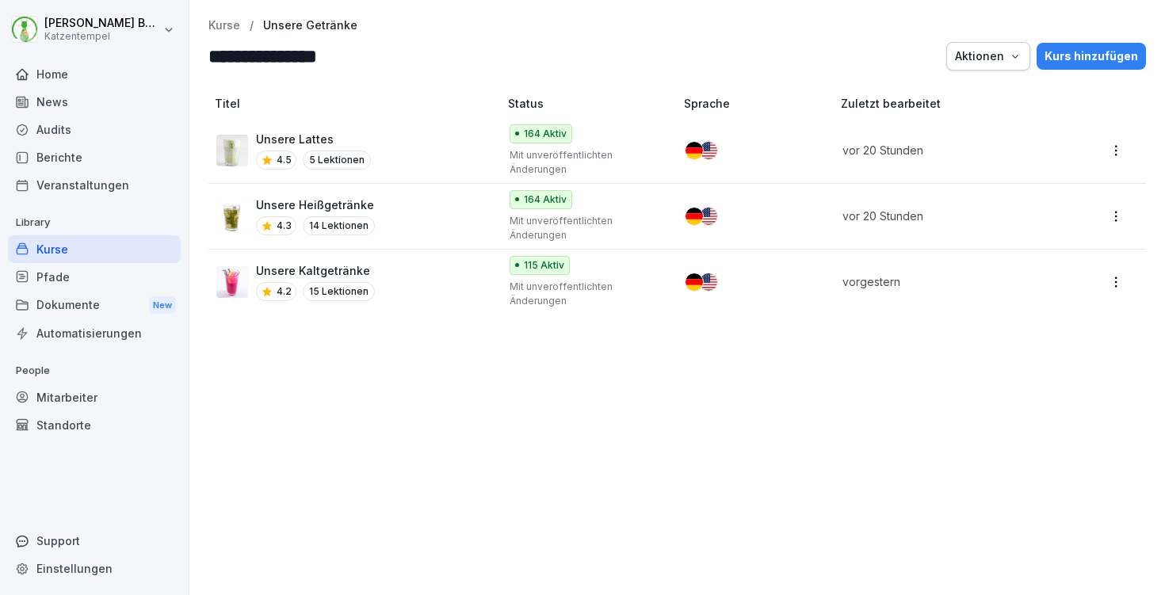
click at [415, 280] on div "Unsere Kaltgetränke 4.2 15 Lektionen" at bounding box center [349, 281] width 266 height 39
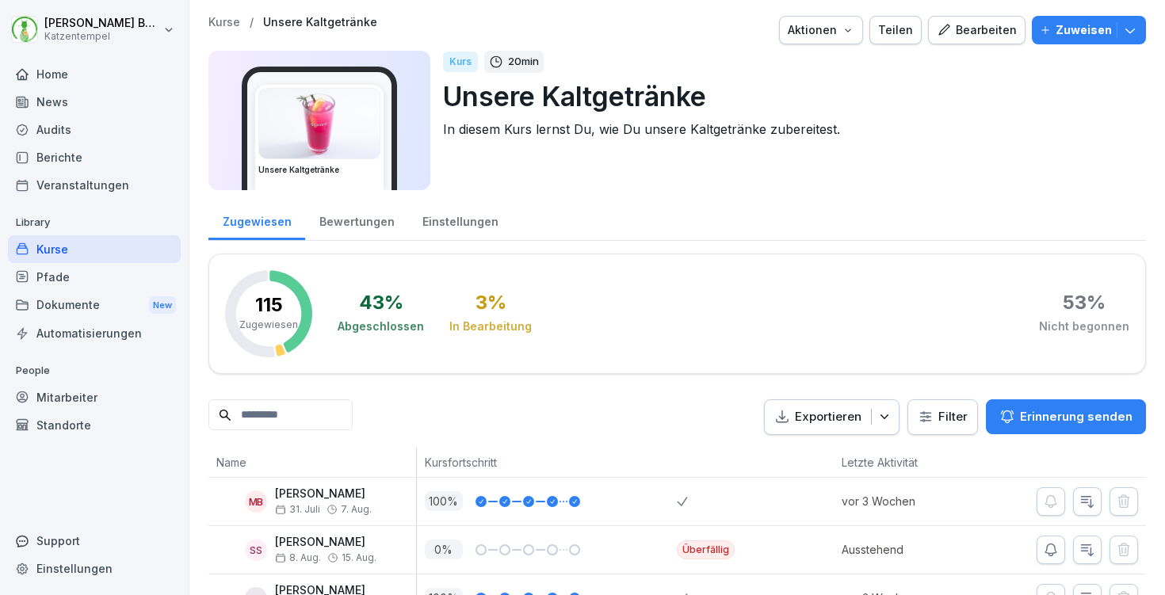
click at [457, 224] on div "Einstellungen" at bounding box center [460, 220] width 104 height 40
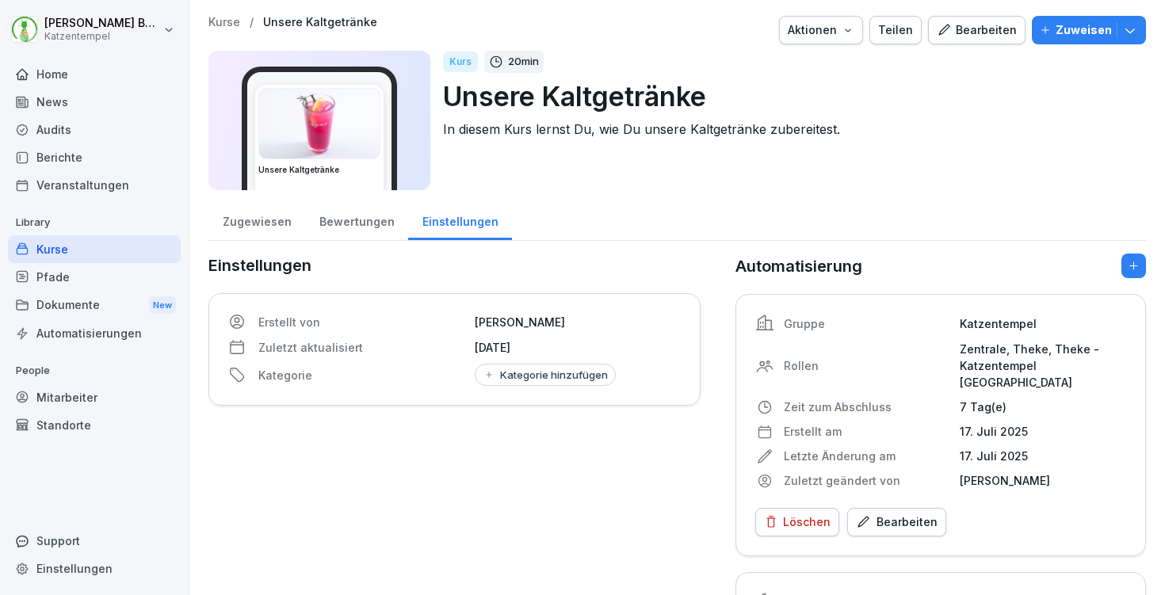
click at [894, 514] on div "Bearbeiten" at bounding box center [897, 522] width 82 height 17
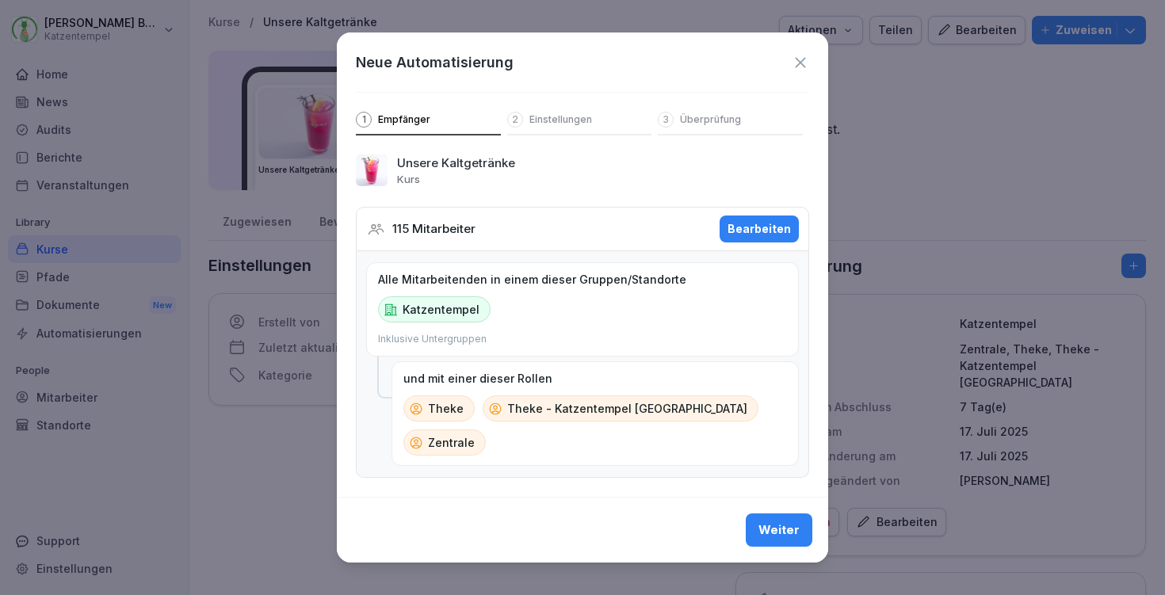
click at [765, 238] on div "Bearbeiten" at bounding box center [759, 228] width 63 height 17
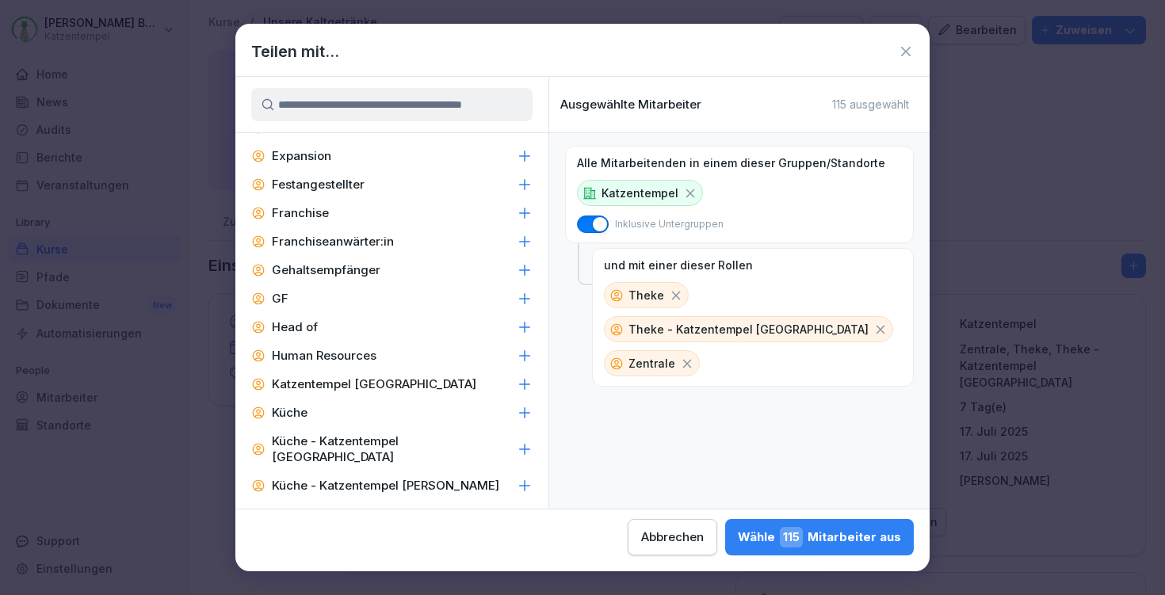
scroll to position [683, 0]
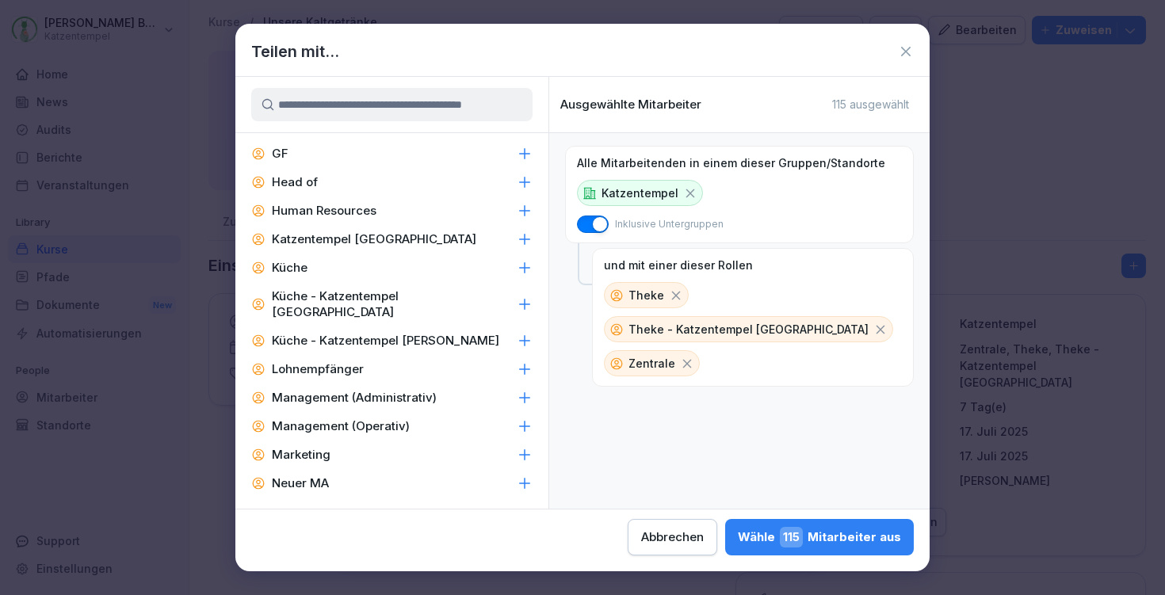
click at [517, 275] on icon at bounding box center [525, 268] width 16 height 16
click at [734, 545] on div "Wähle 164 Mitarbeiter aus" at bounding box center [817, 537] width 167 height 21
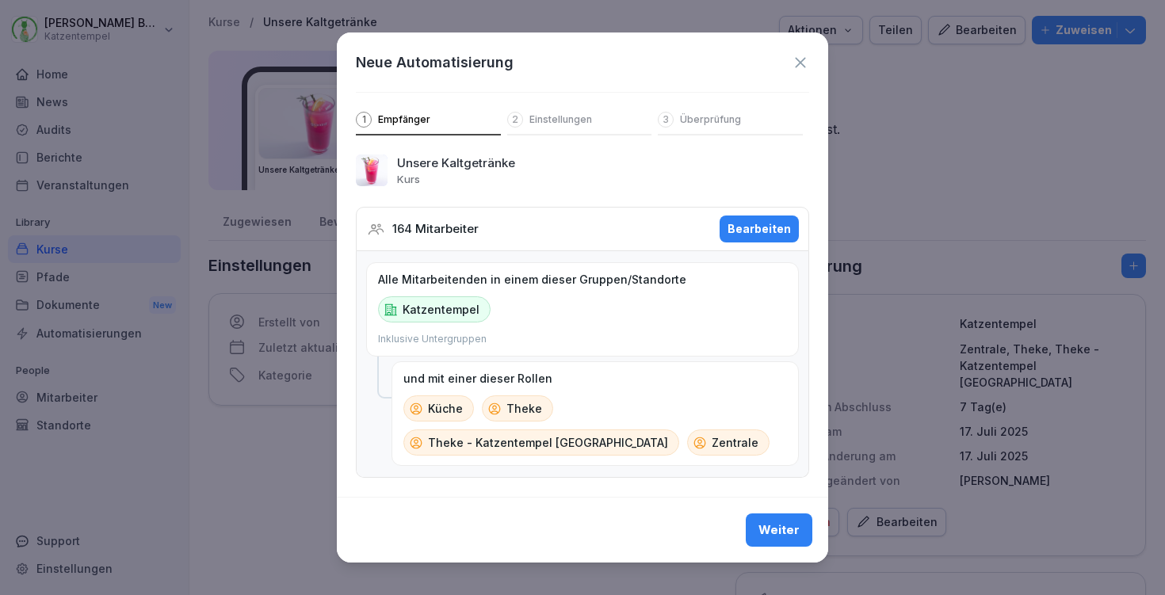
click at [780, 537] on div "Weiter" at bounding box center [779, 530] width 41 height 17
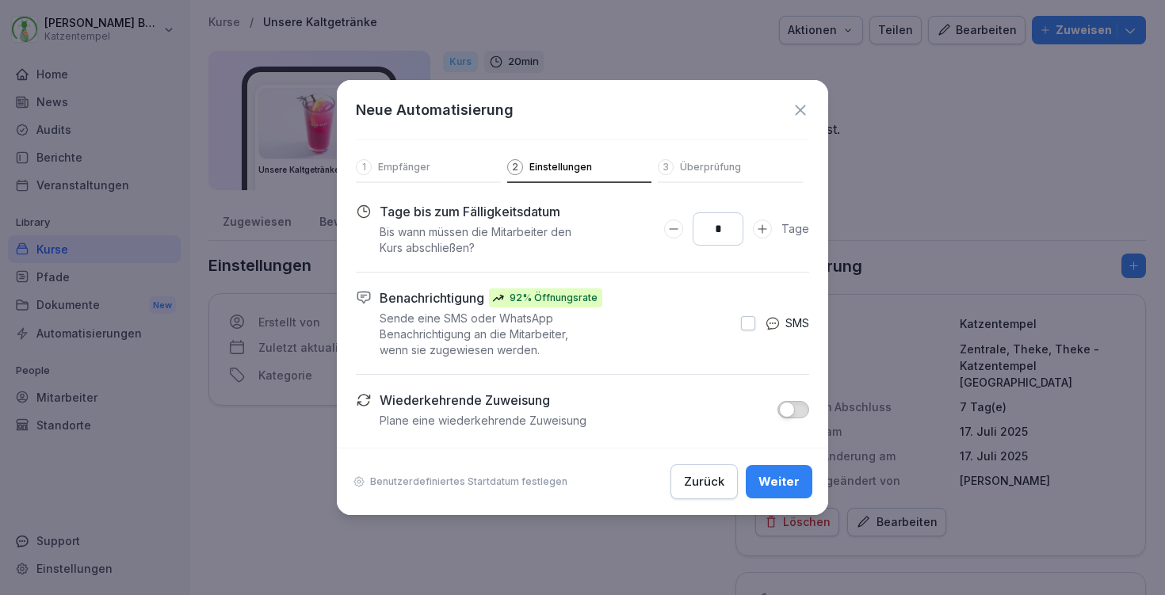
click at [789, 516] on div at bounding box center [582, 297] width 1165 height 595
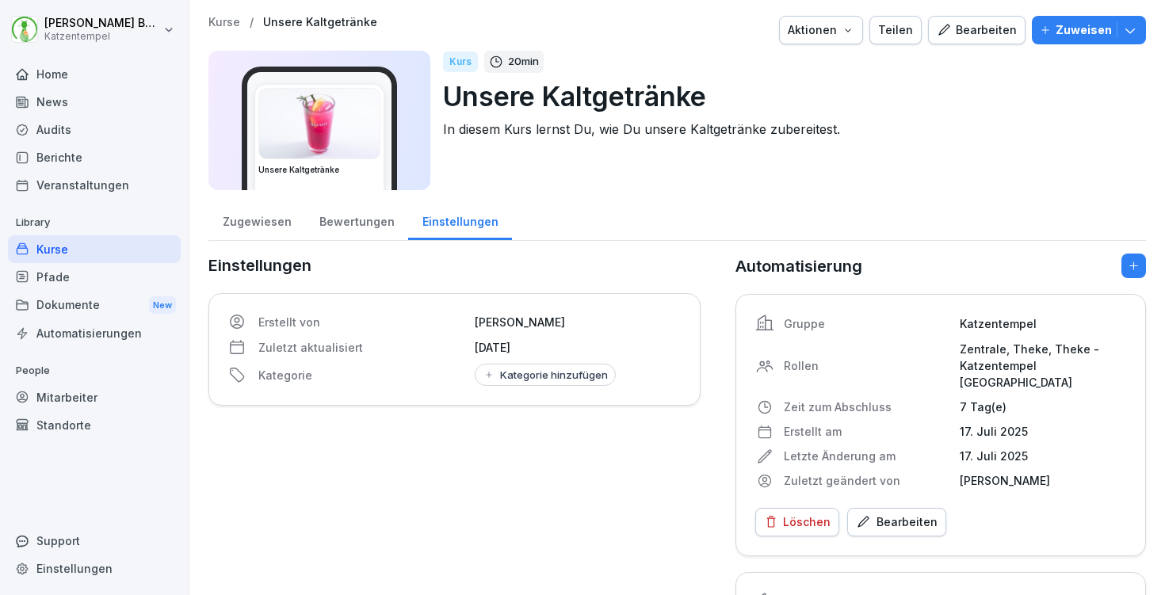
click at [888, 514] on div "Bearbeiten" at bounding box center [897, 522] width 82 height 17
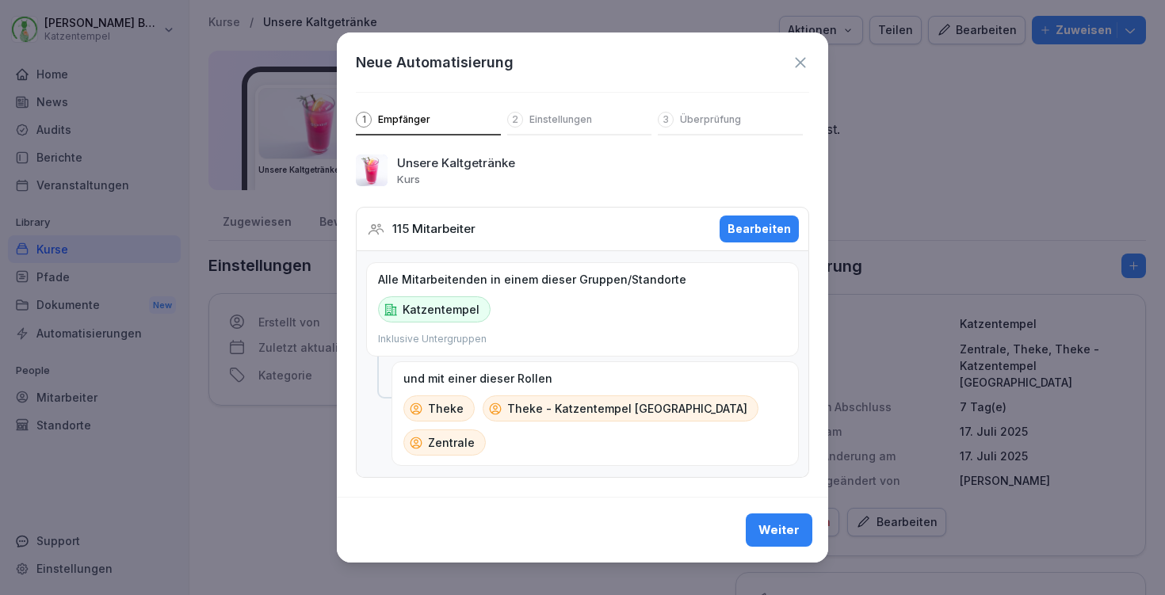
click at [766, 243] on button "Bearbeiten" at bounding box center [759, 229] width 79 height 27
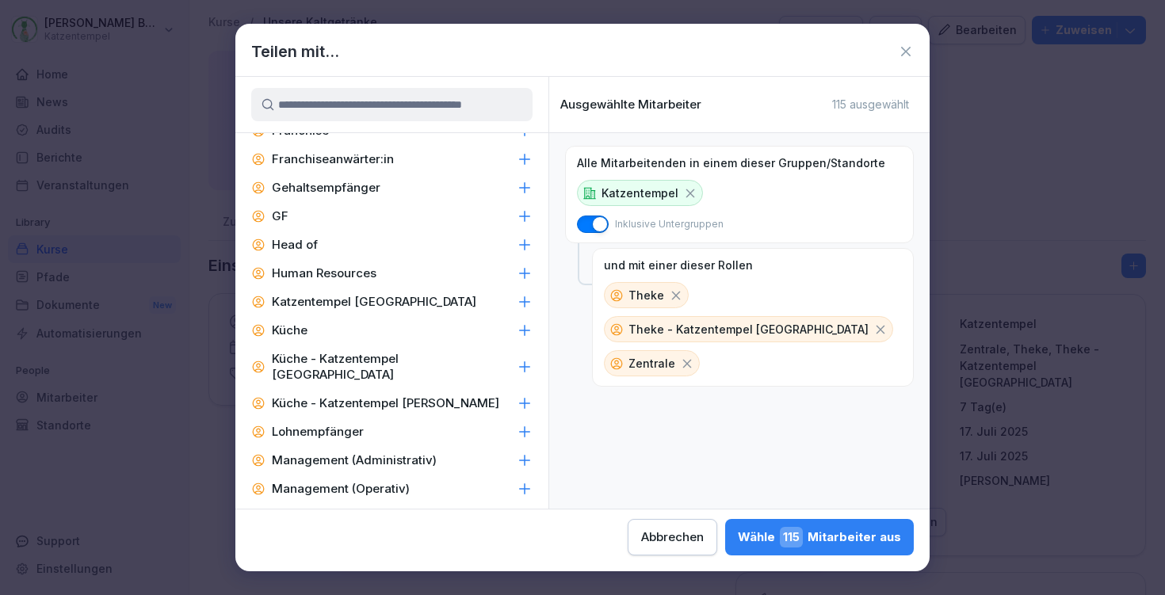
scroll to position [619, 0]
click at [517, 325] on icon at bounding box center [525, 332] width 16 height 16
click at [734, 531] on div "Wähle 164 Mitarbeiter aus" at bounding box center [817, 537] width 167 height 21
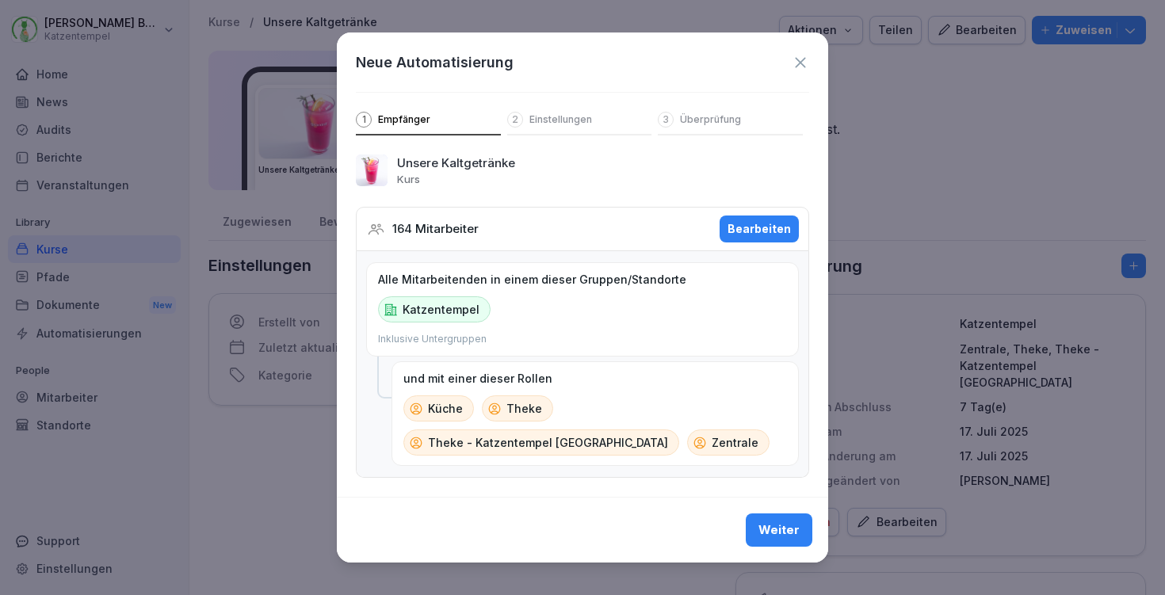
click at [771, 522] on button "Weiter" at bounding box center [779, 530] width 67 height 33
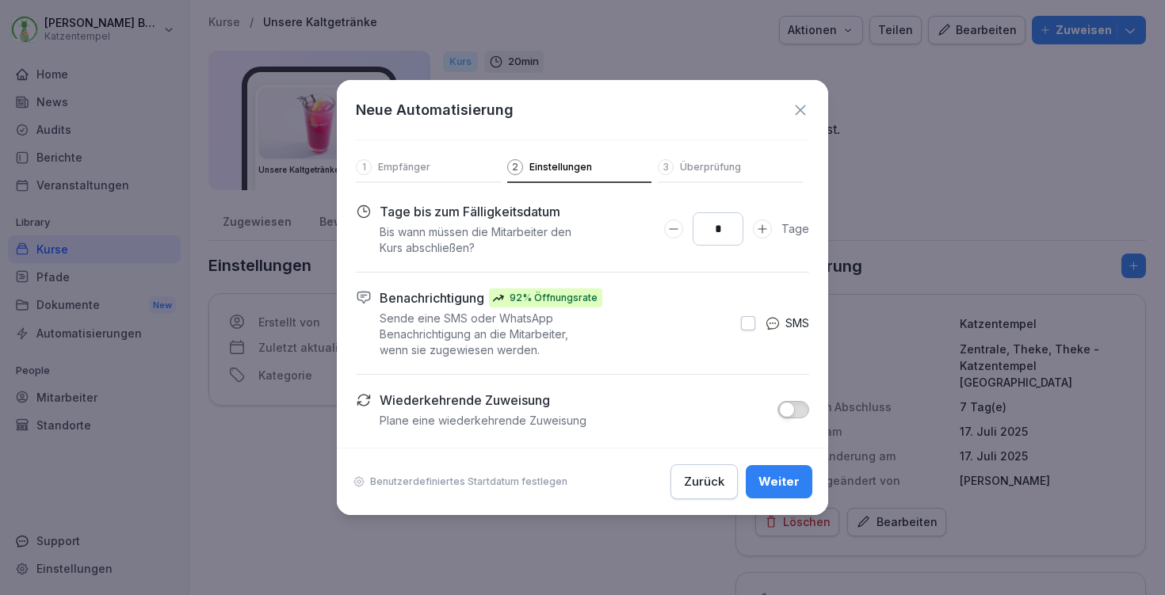
click at [793, 491] on button "Weiter" at bounding box center [779, 481] width 67 height 33
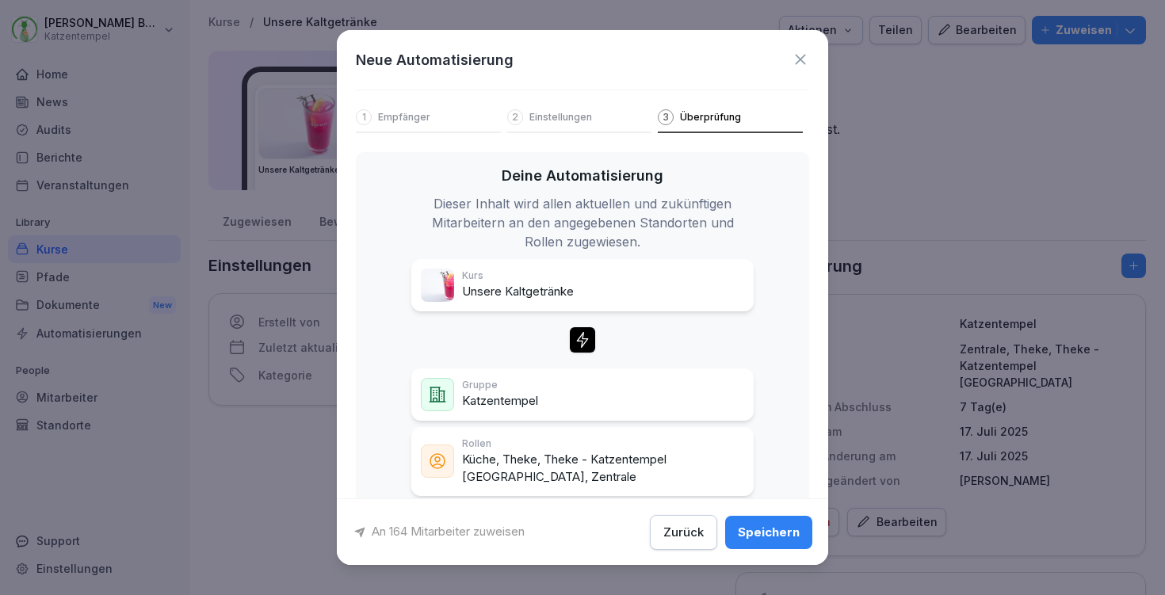
click at [773, 522] on button "Speichern" at bounding box center [768, 531] width 87 height 33
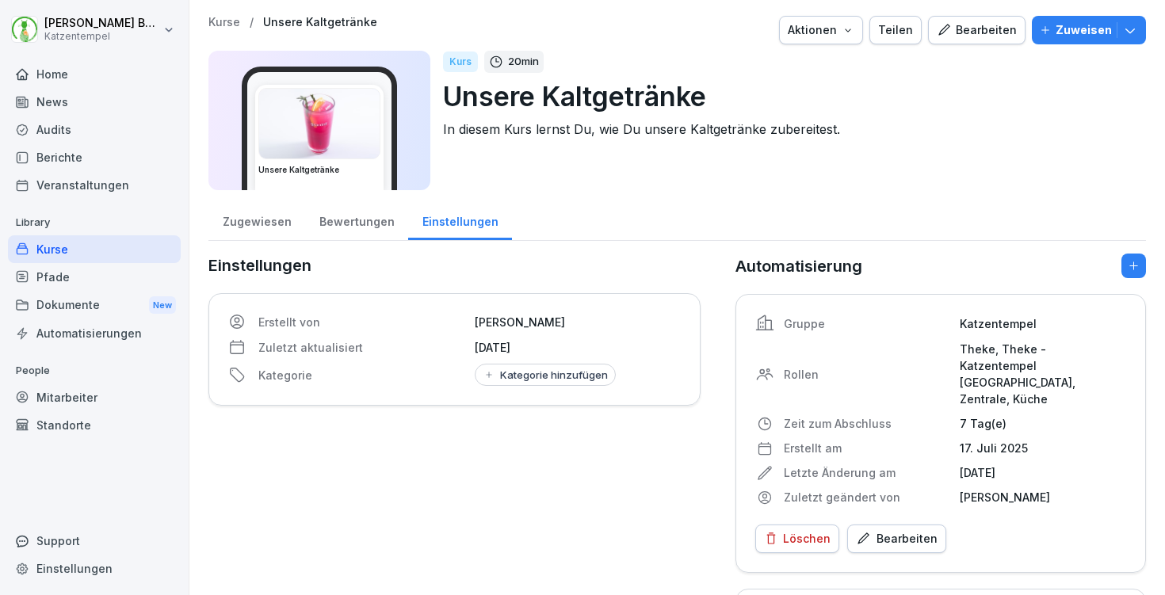
click at [217, 26] on p "Kurse" at bounding box center [224, 22] width 32 height 13
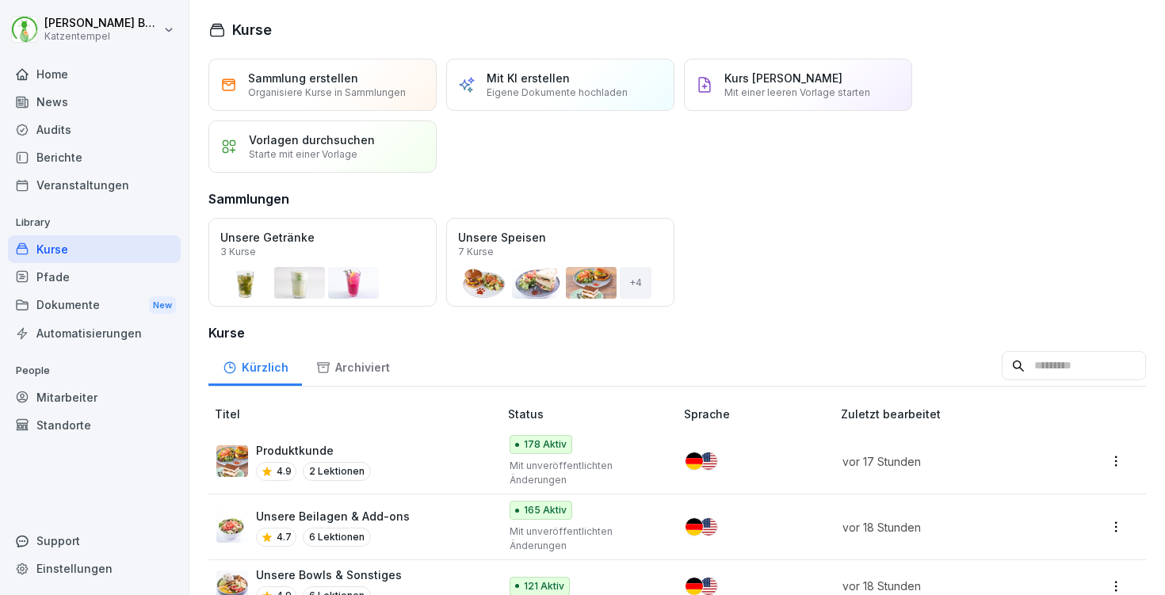
click at [0, 0] on button "Öffnen" at bounding box center [0, 0] width 0 height 0
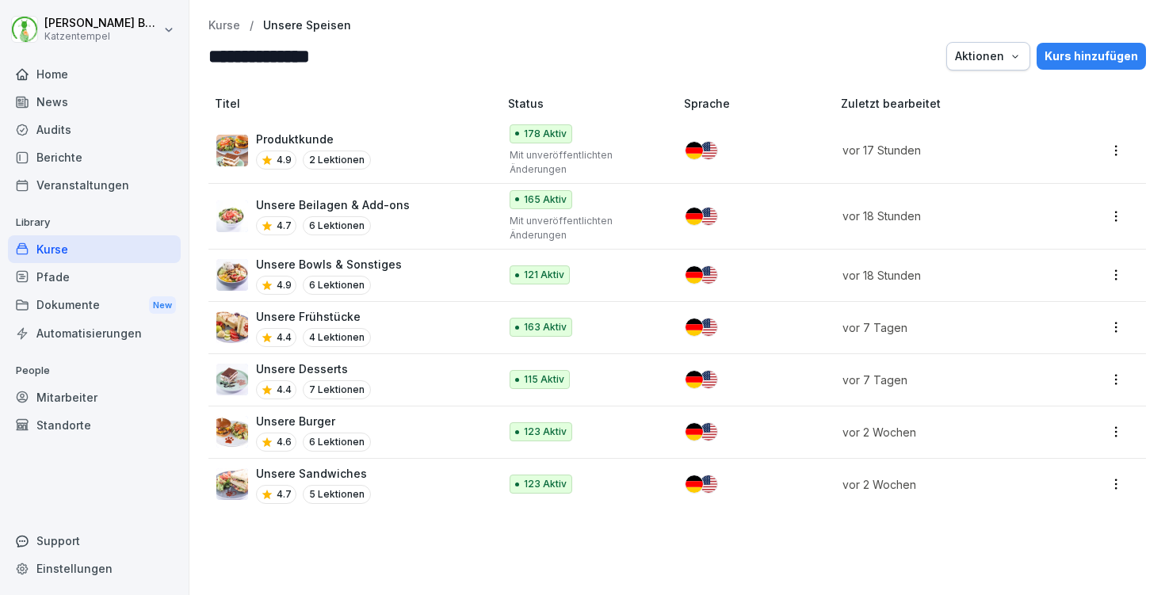
click at [613, 269] on div "121 Aktiv" at bounding box center [585, 275] width 150 height 19
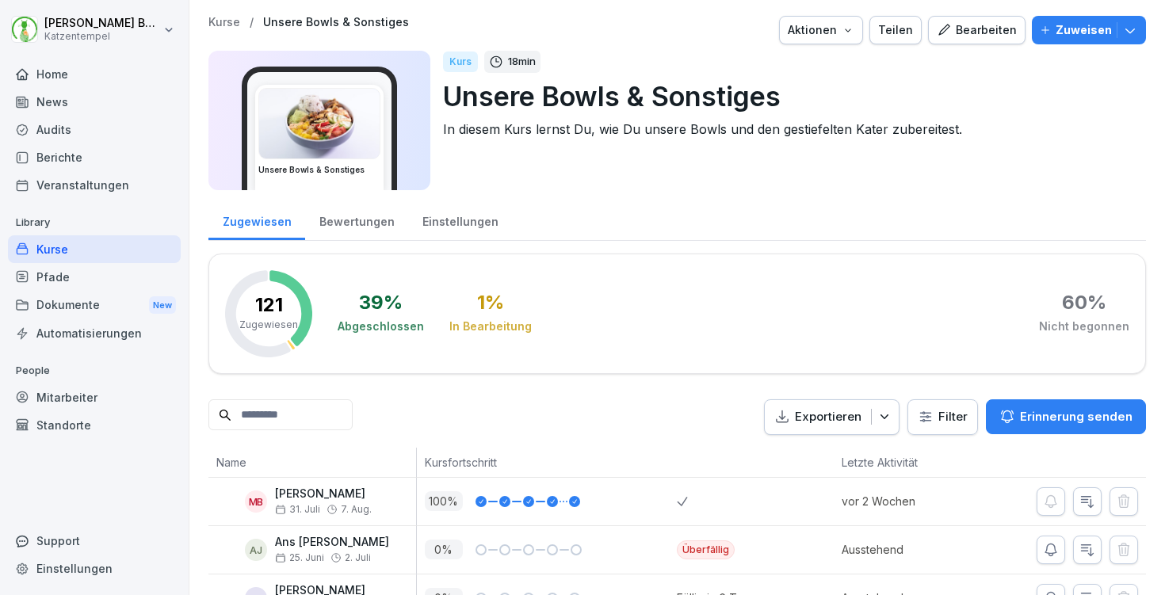
click at [417, 215] on div "Einstellungen" at bounding box center [460, 220] width 104 height 40
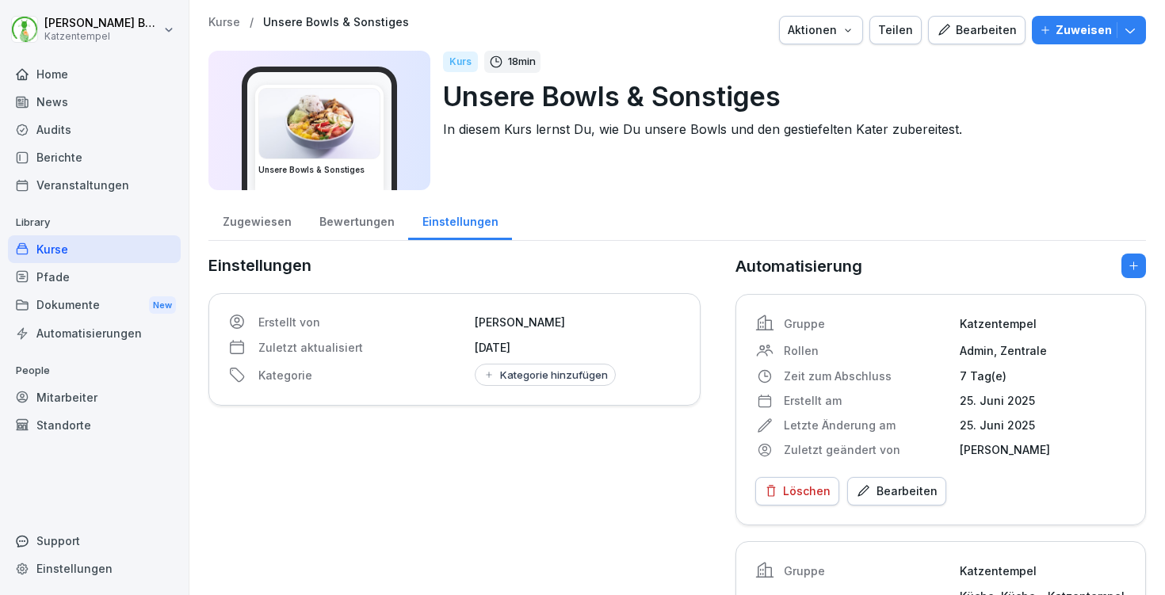
click at [223, 16] on p "Kurse" at bounding box center [224, 22] width 32 height 13
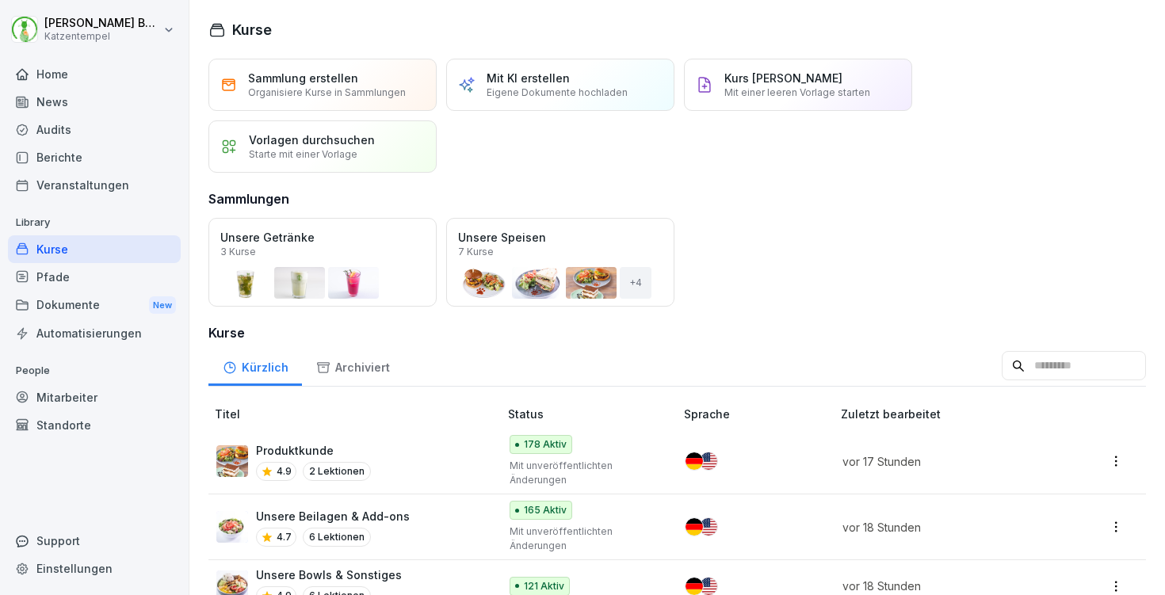
click at [0, 0] on div "Öffnen" at bounding box center [0, 0] width 0 height 0
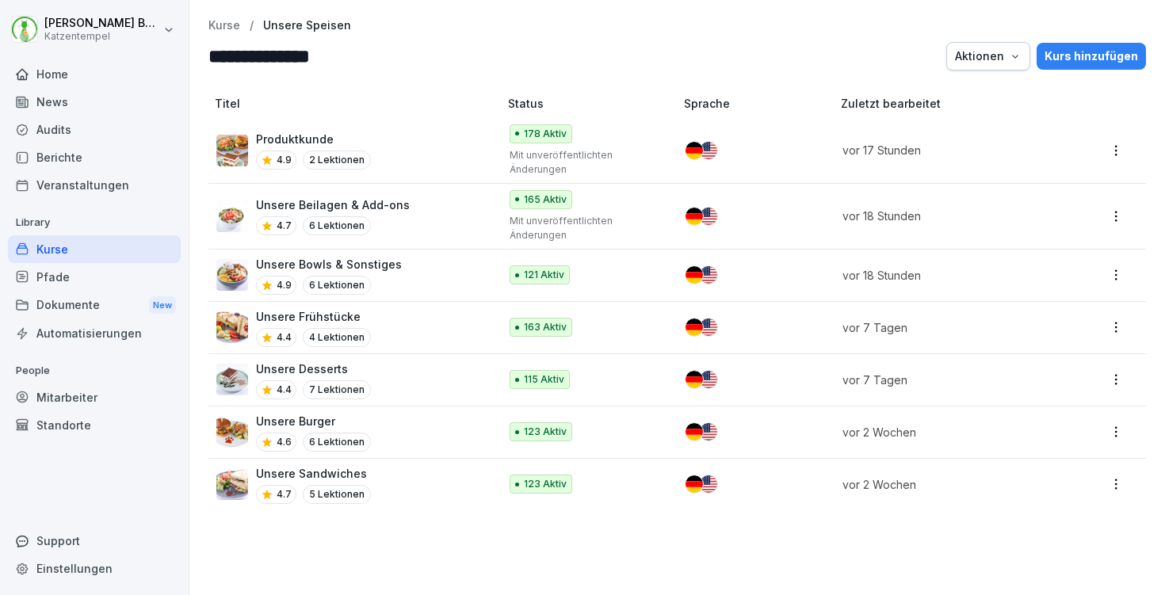
click at [627, 370] on div "115 Aktiv" at bounding box center [585, 379] width 150 height 19
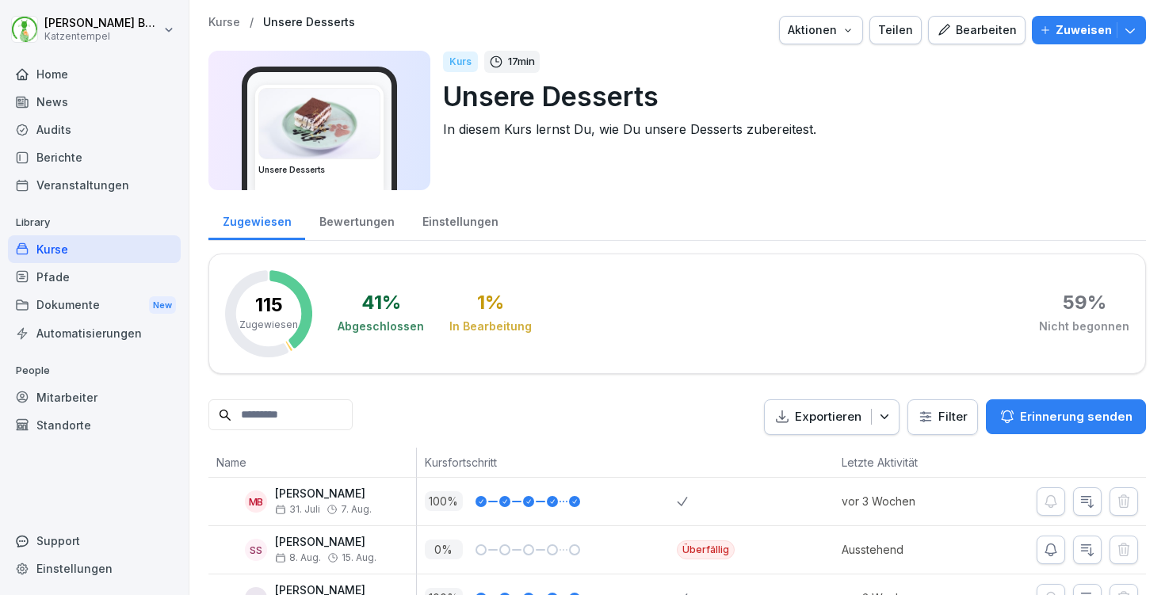
click at [461, 222] on div "Einstellungen" at bounding box center [460, 220] width 104 height 40
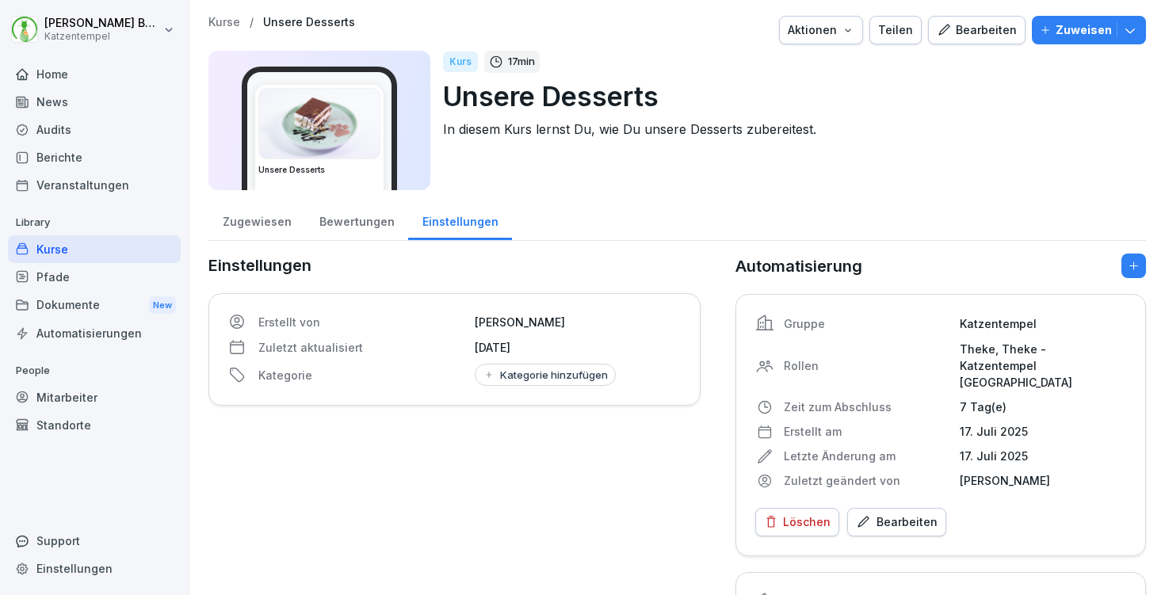
click at [873, 514] on div "Bearbeiten" at bounding box center [897, 522] width 82 height 17
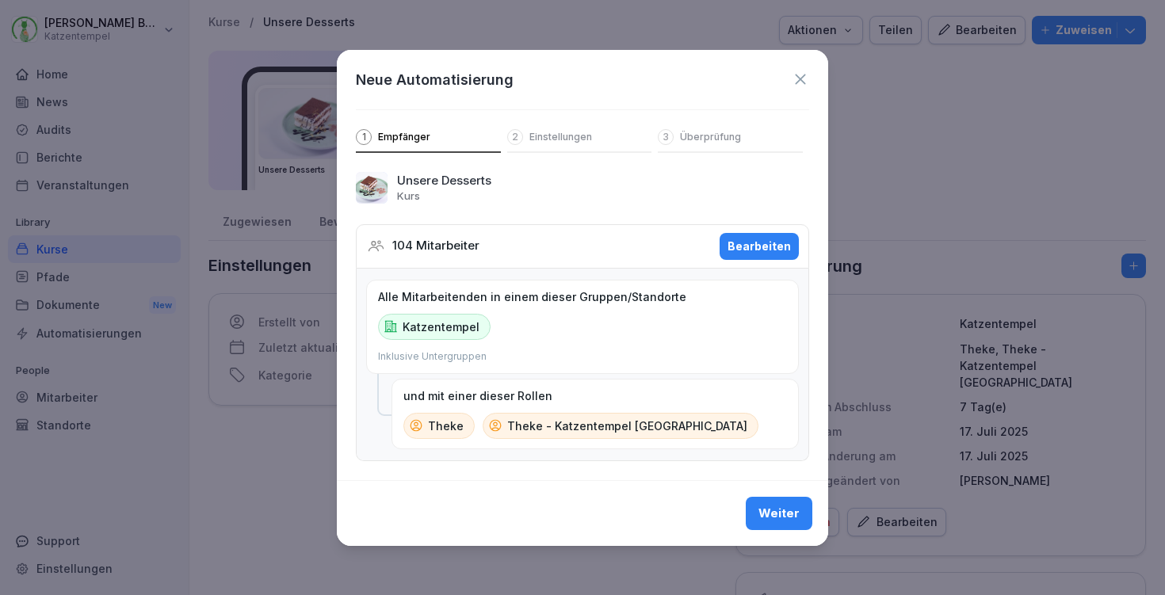
click at [769, 238] on div "Bearbeiten" at bounding box center [759, 246] width 63 height 17
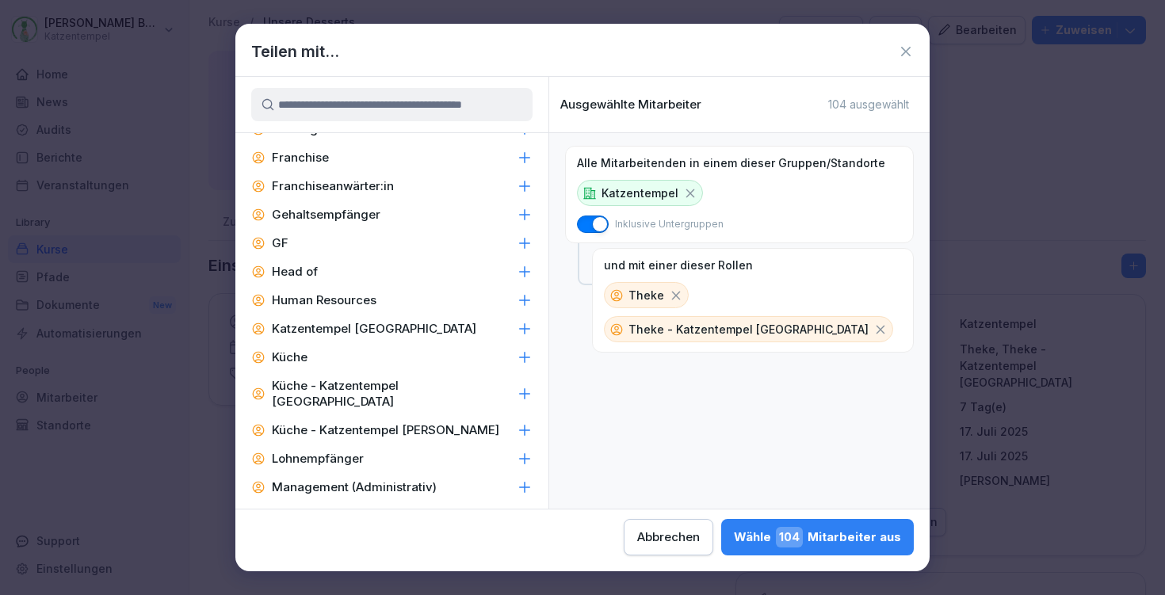
scroll to position [595, 0]
click at [517, 354] on icon at bounding box center [525, 356] width 16 height 16
click at [517, 384] on icon at bounding box center [525, 392] width 16 height 16
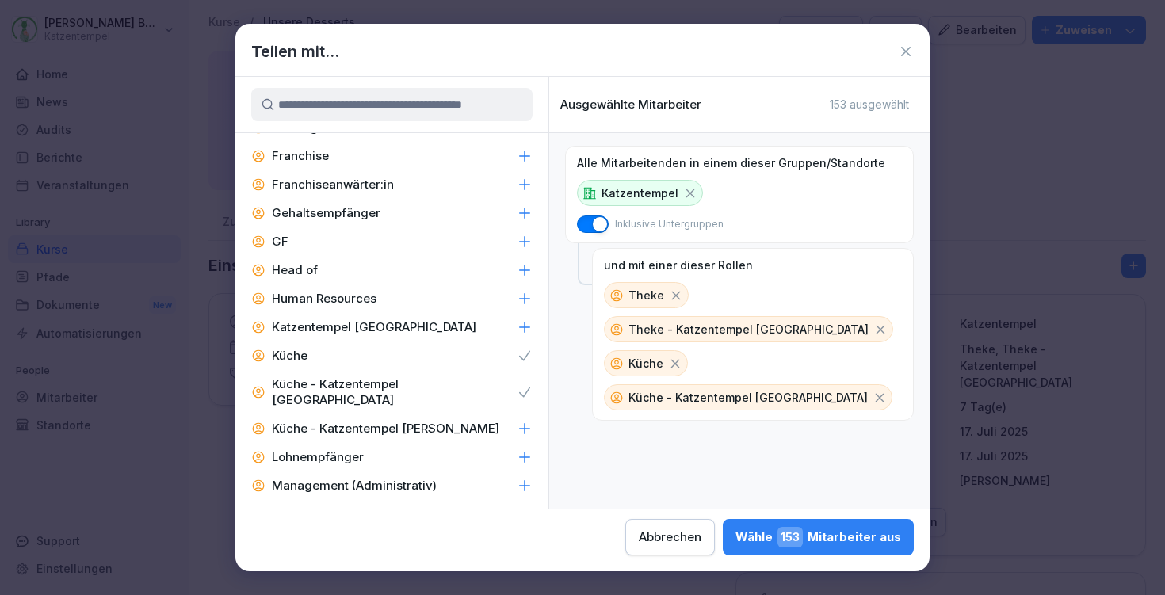
click at [517, 421] on icon at bounding box center [525, 429] width 16 height 16
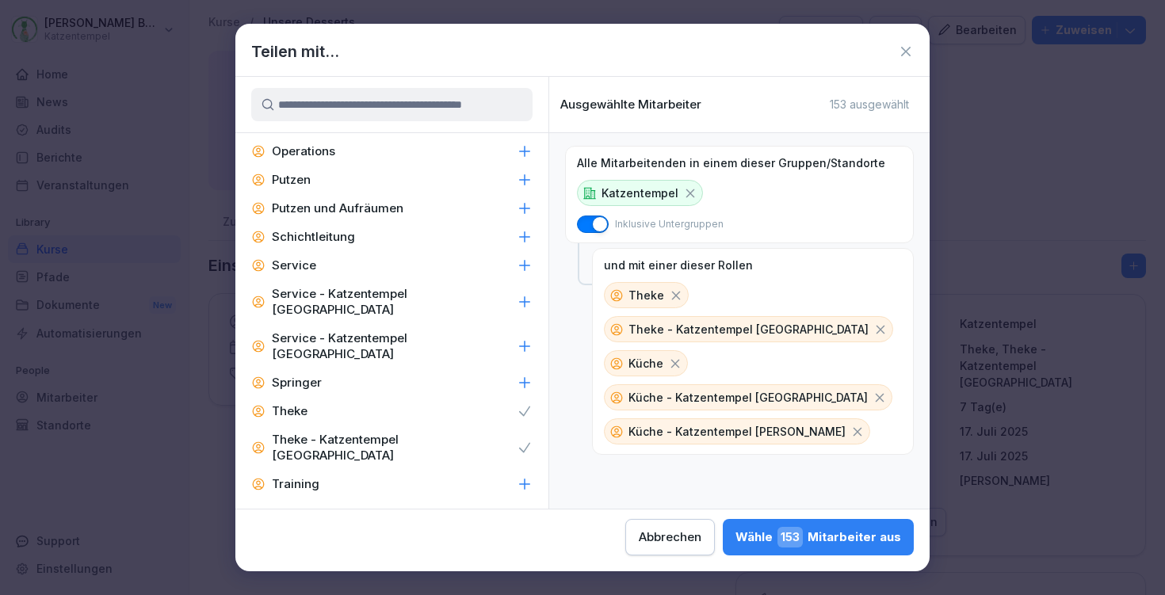
scroll to position [1043, 0]
click at [736, 529] on div "Wähle 153 Mitarbeiter aus" at bounding box center [819, 537] width 166 height 21
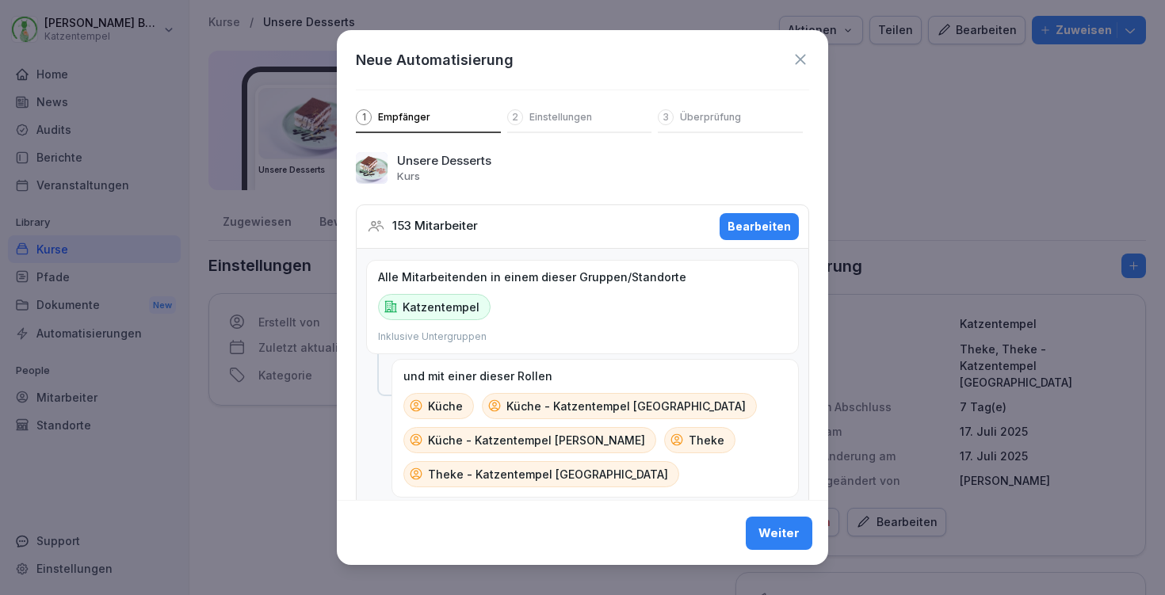
click at [765, 532] on div "Weiter" at bounding box center [779, 532] width 41 height 17
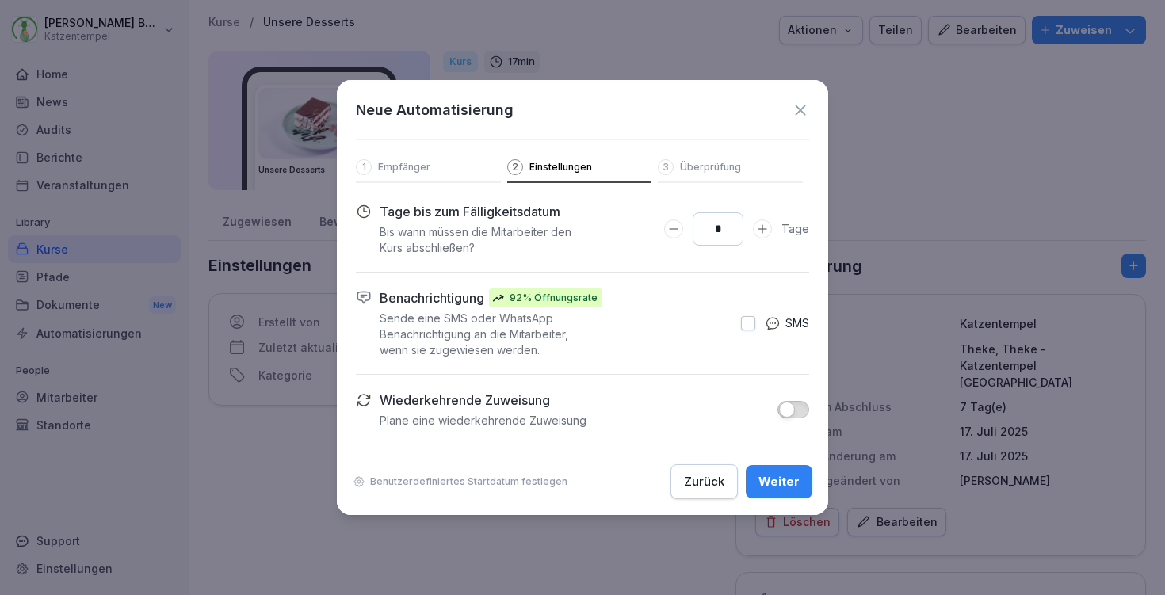
click at [787, 481] on div "Weiter" at bounding box center [779, 481] width 41 height 17
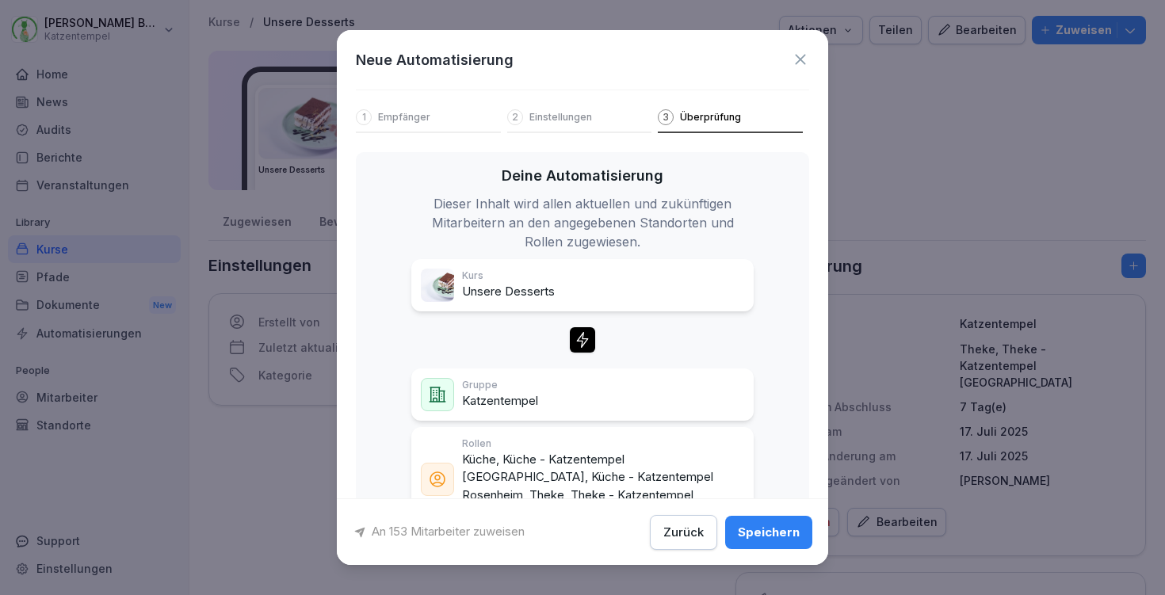
click at [784, 515] on button "Speichern" at bounding box center [768, 531] width 87 height 33
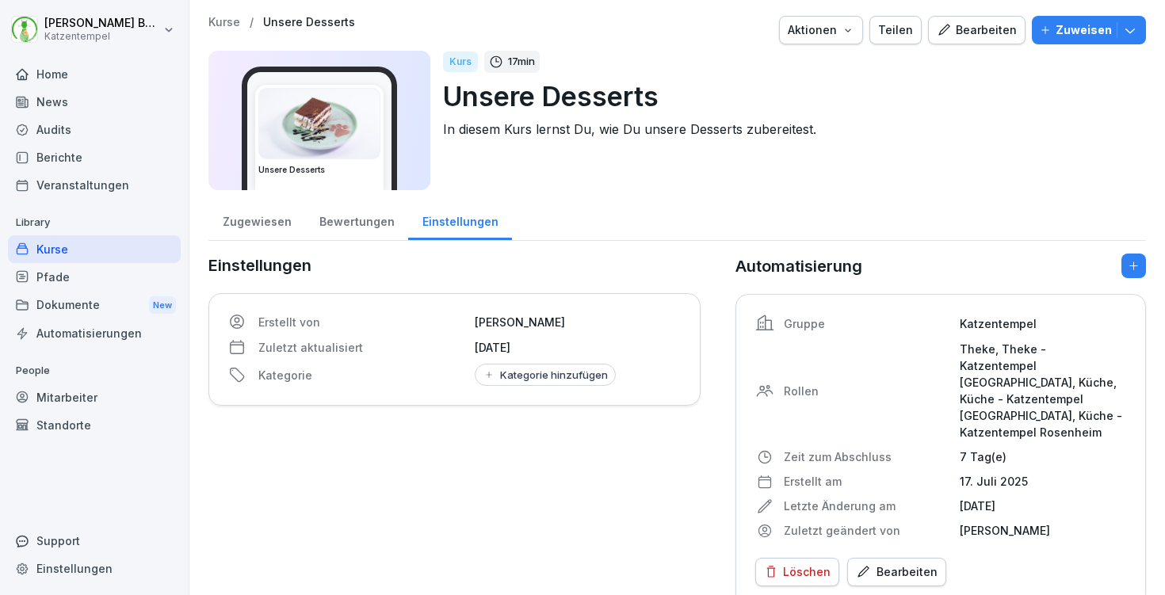
scroll to position [0, 0]
click at [221, 25] on p "Kurse" at bounding box center [224, 22] width 32 height 13
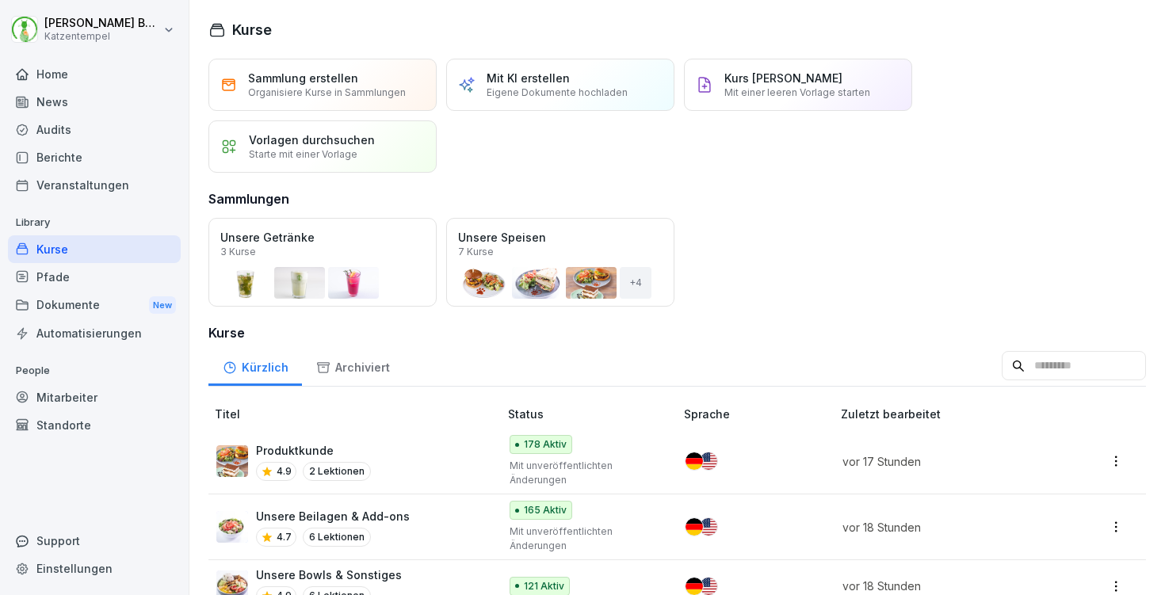
click at [0, 0] on button "Öffnen" at bounding box center [0, 0] width 0 height 0
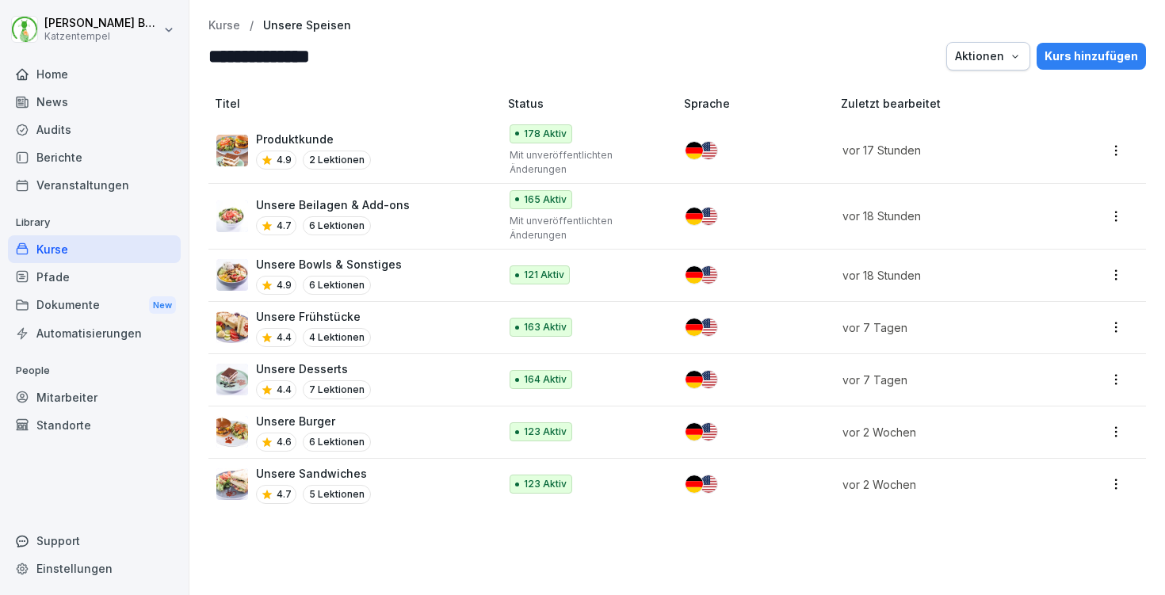
click at [226, 32] on div "**********" at bounding box center [677, 45] width 938 height 52
click at [223, 25] on p "Kurse" at bounding box center [224, 25] width 32 height 13
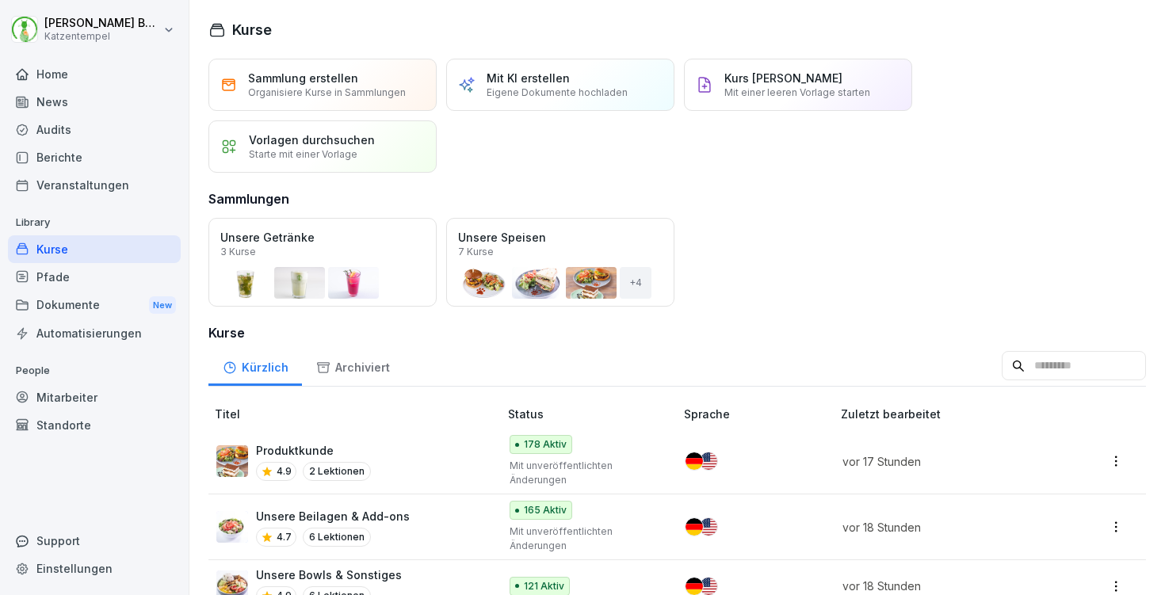
click at [0, 0] on div "Öffnen" at bounding box center [0, 0] width 0 height 0
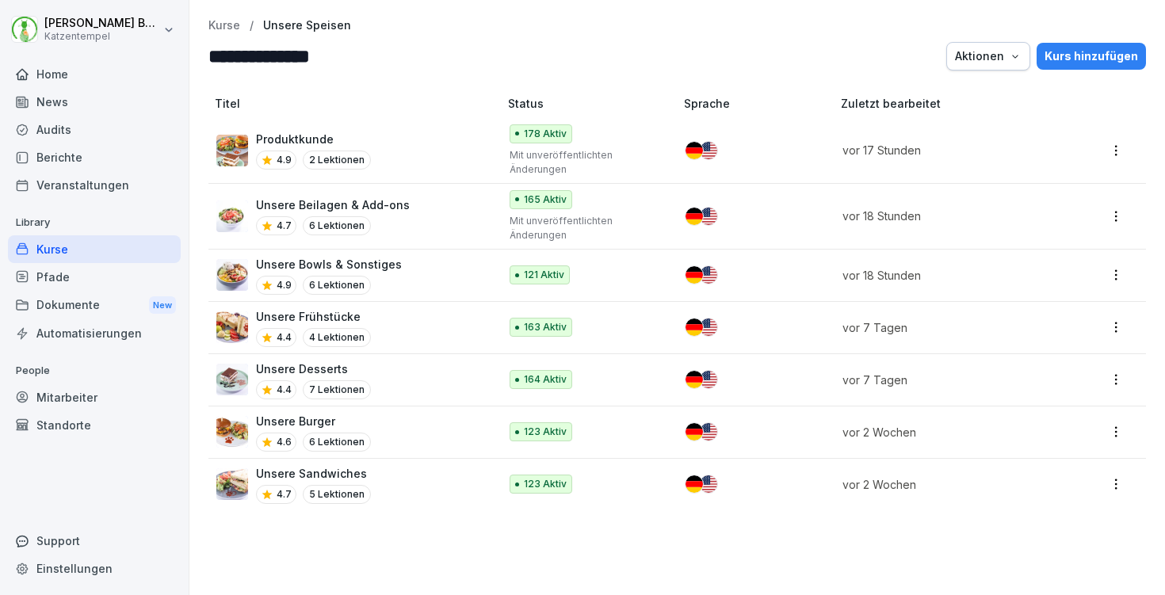
click at [86, 401] on div "Mitarbeiter" at bounding box center [94, 398] width 173 height 28
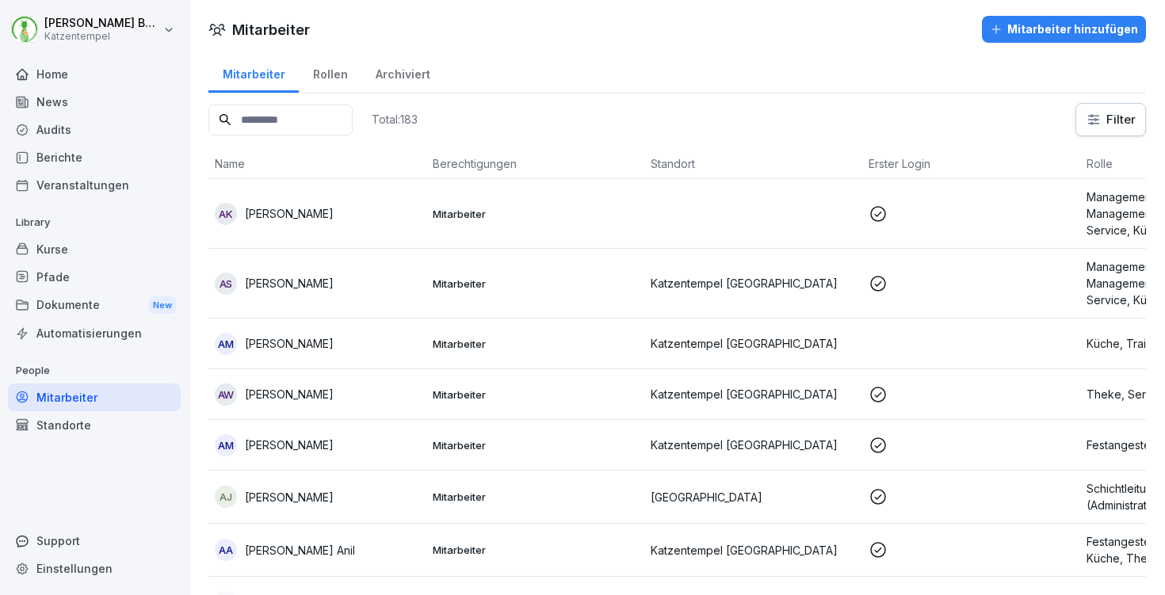
click at [331, 132] on input at bounding box center [280, 120] width 144 height 31
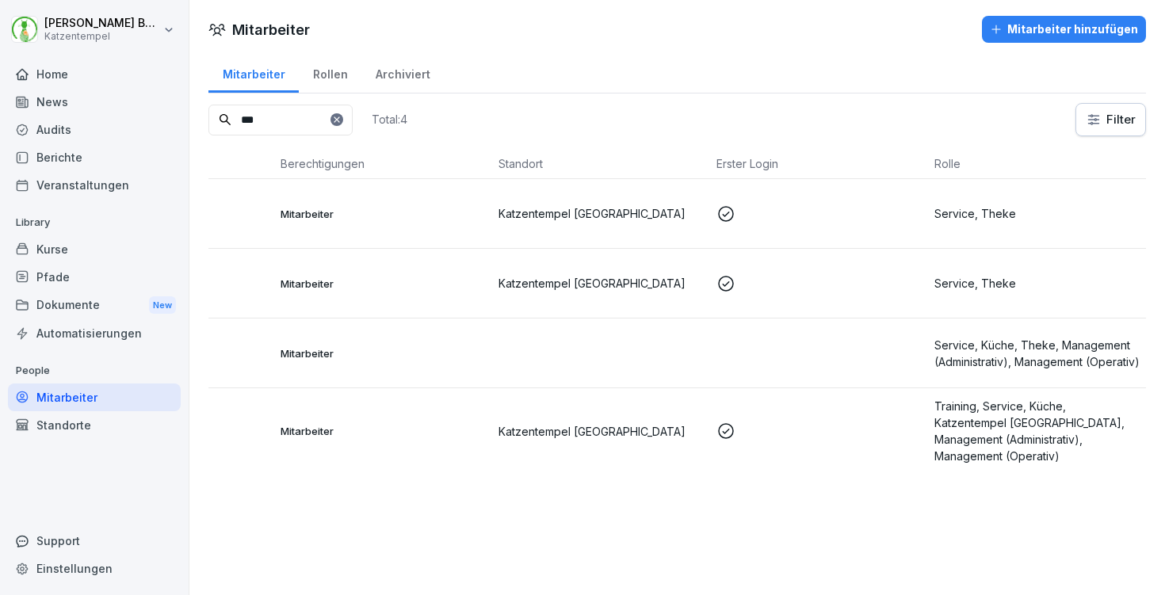
scroll to position [0, 164]
type input "***"
click at [754, 353] on td at bounding box center [819, 354] width 218 height 70
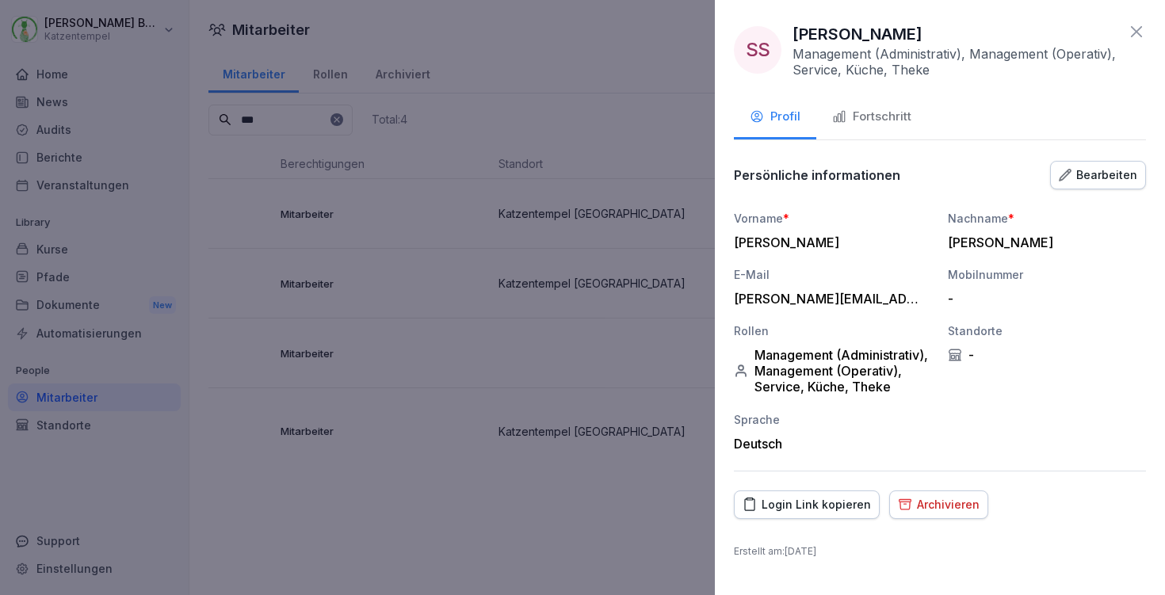
click at [875, 129] on button "Fortschritt" at bounding box center [871, 118] width 111 height 43
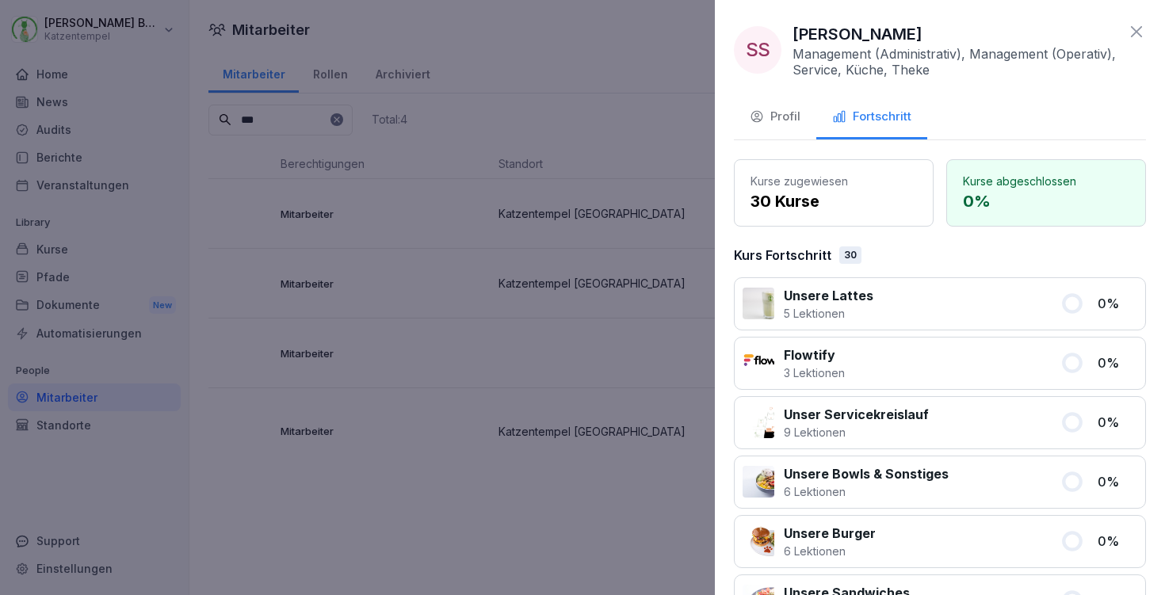
click at [1127, 22] on icon at bounding box center [1136, 31] width 19 height 19
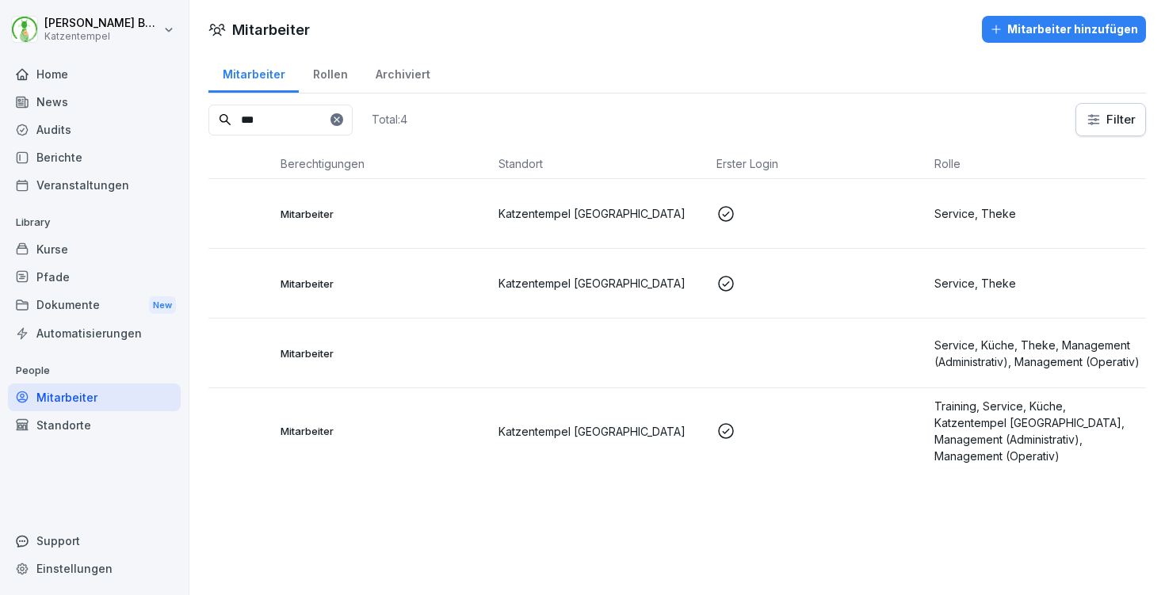
click at [827, 450] on td at bounding box center [819, 431] width 218 height 86
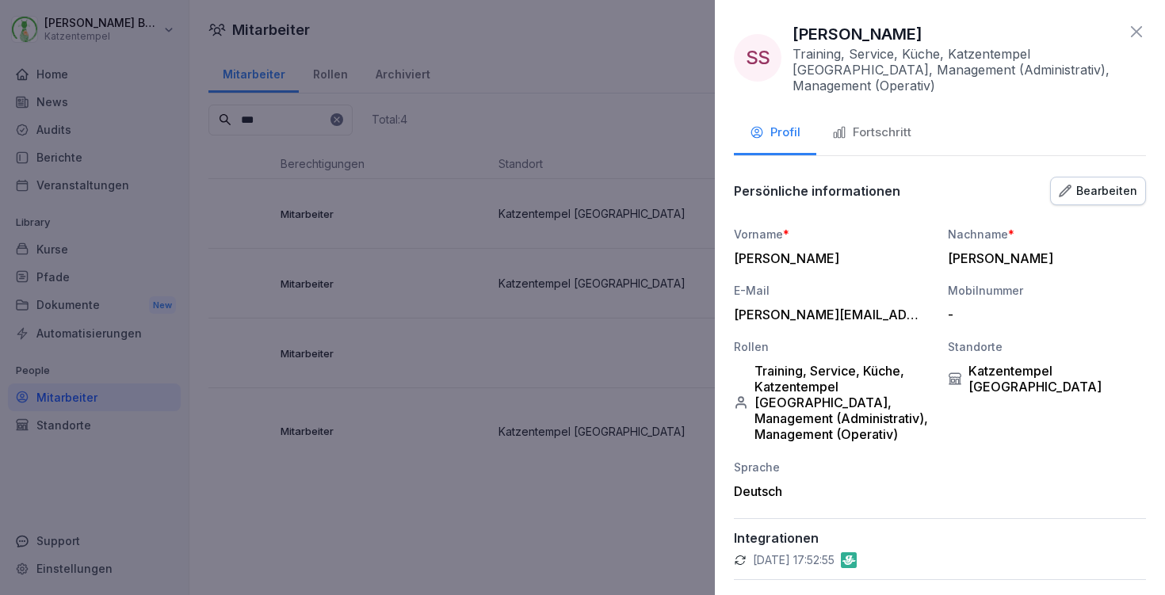
click at [899, 128] on div "Fortschritt" at bounding box center [871, 133] width 79 height 18
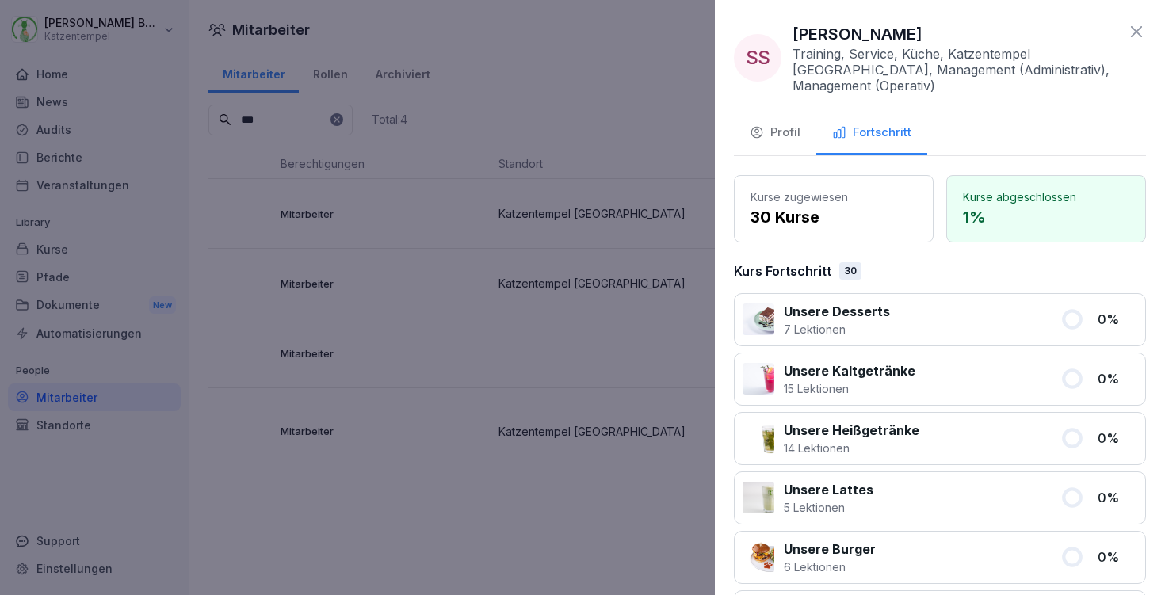
click at [1128, 32] on icon at bounding box center [1136, 31] width 19 height 19
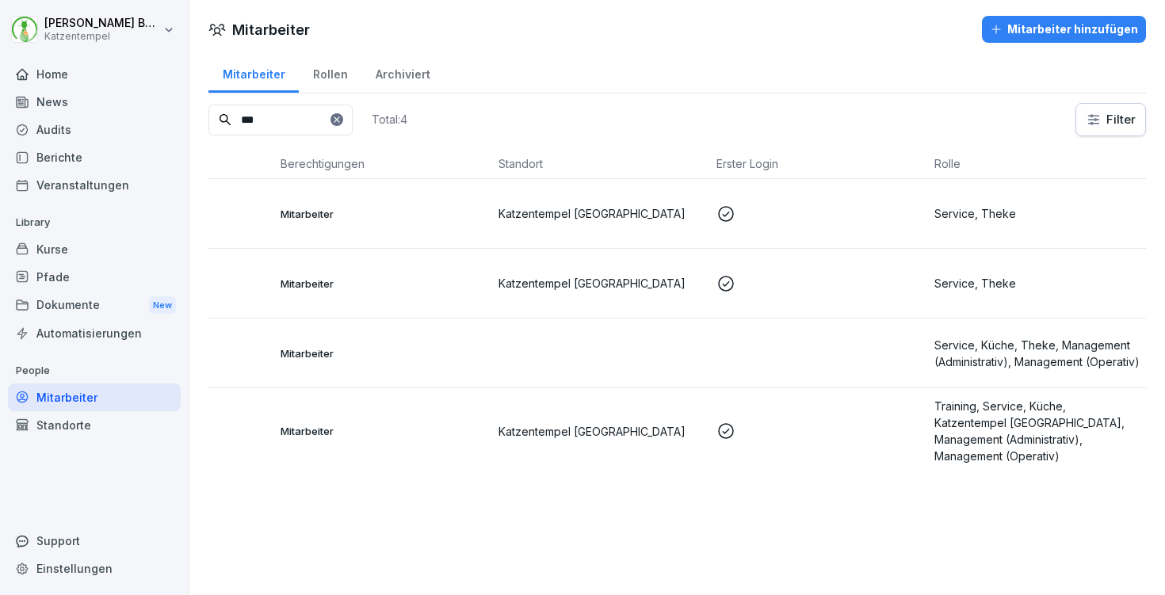
click at [941, 365] on p "Service, Küche, Theke, Management (Administrativ), Management (Operativ)" at bounding box center [1037, 353] width 205 height 33
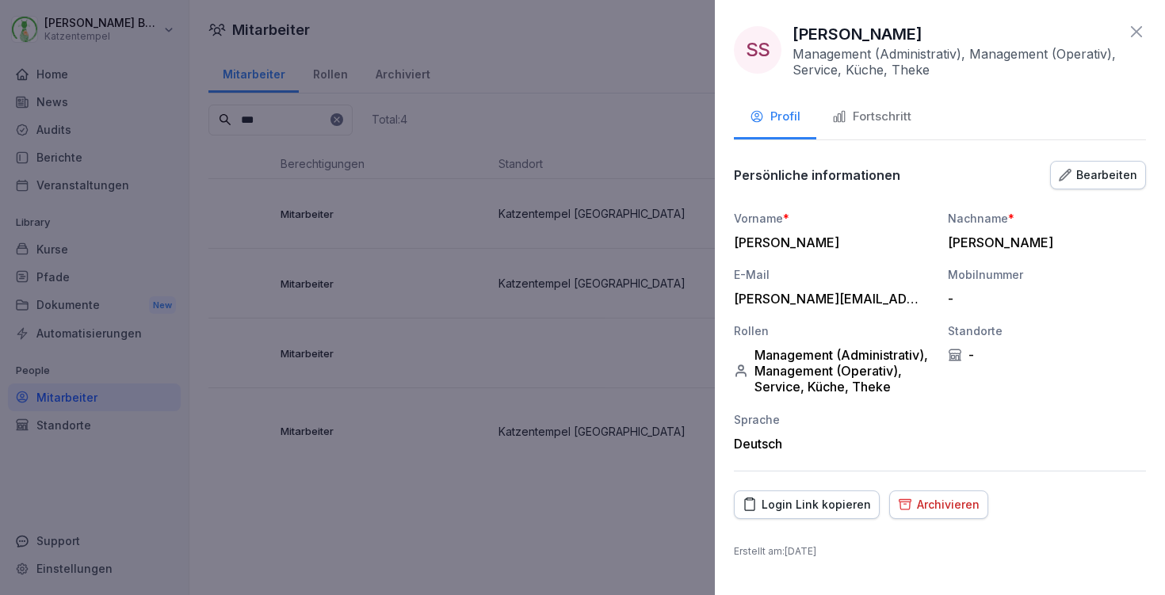
click at [922, 510] on div "Archivieren" at bounding box center [939, 504] width 82 height 17
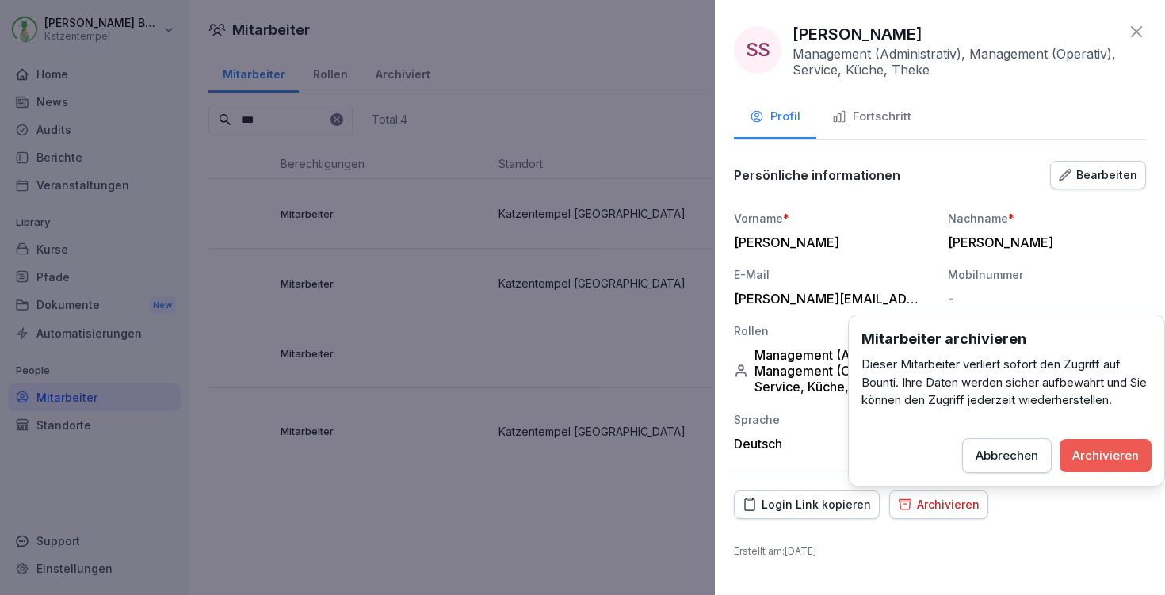
click at [1105, 452] on div "Archivieren" at bounding box center [1105, 455] width 67 height 17
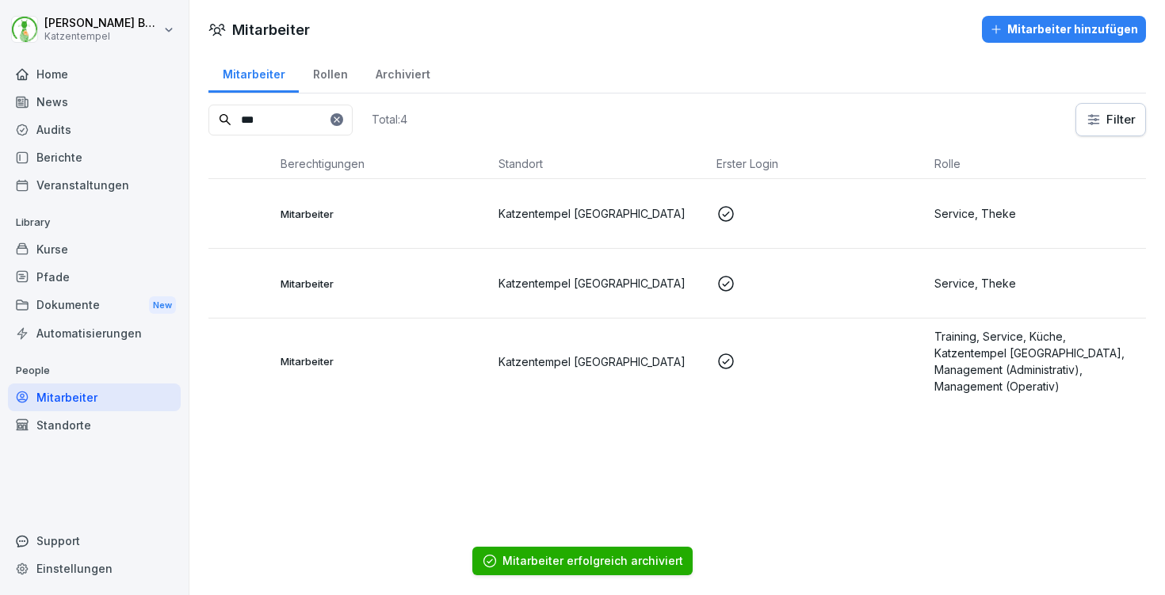
click at [816, 350] on td at bounding box center [819, 362] width 218 height 86
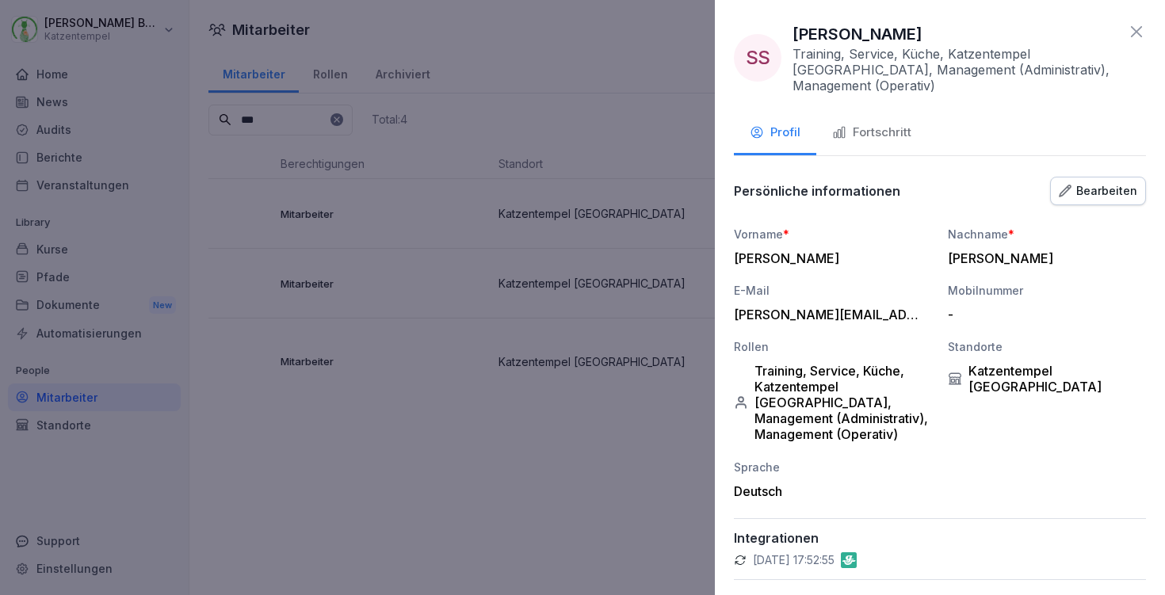
click at [892, 125] on div "Fortschritt" at bounding box center [871, 133] width 79 height 18
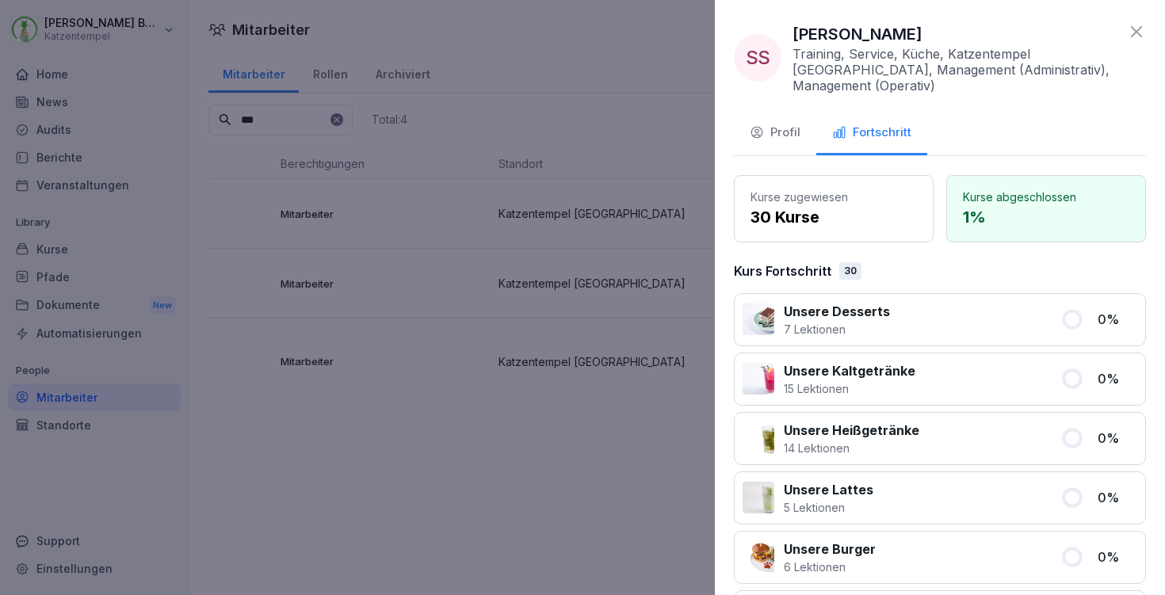
click at [752, 129] on icon "button" at bounding box center [756, 133] width 11 height 10
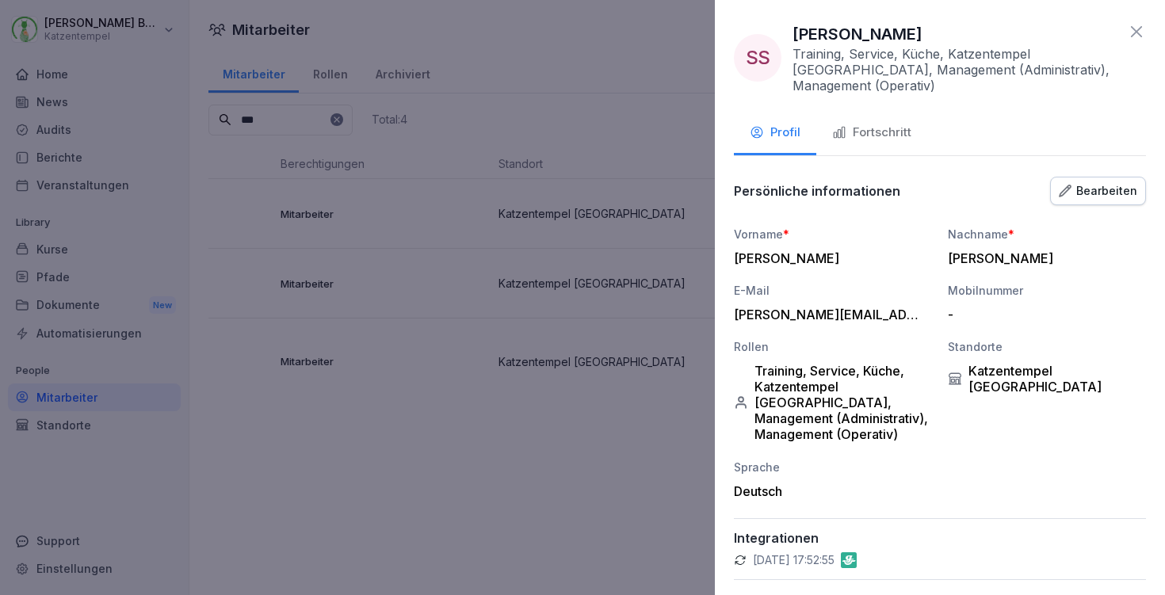
click at [1062, 188] on icon "button" at bounding box center [1065, 191] width 13 height 13
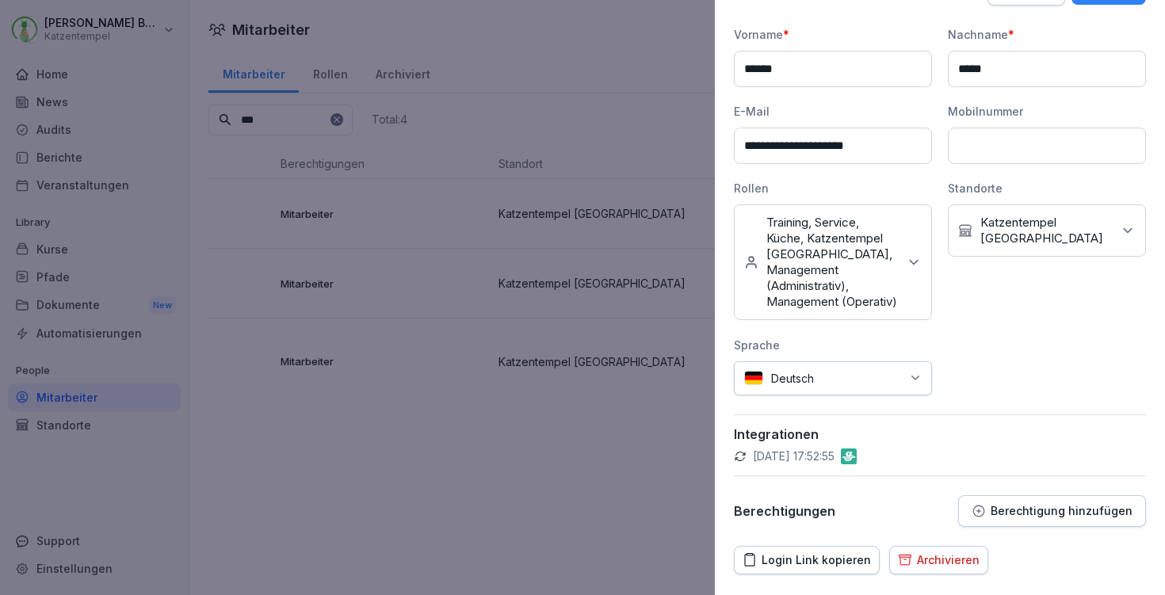
scroll to position [240, 0]
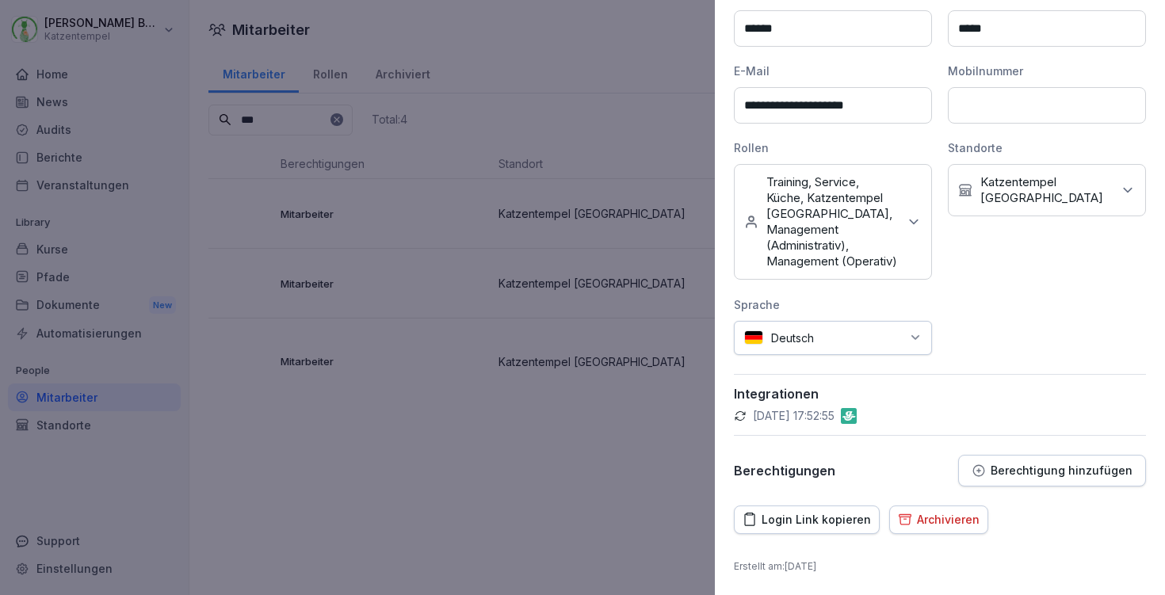
click at [1033, 462] on button "Berechtigung hinzufügen" at bounding box center [1052, 471] width 188 height 32
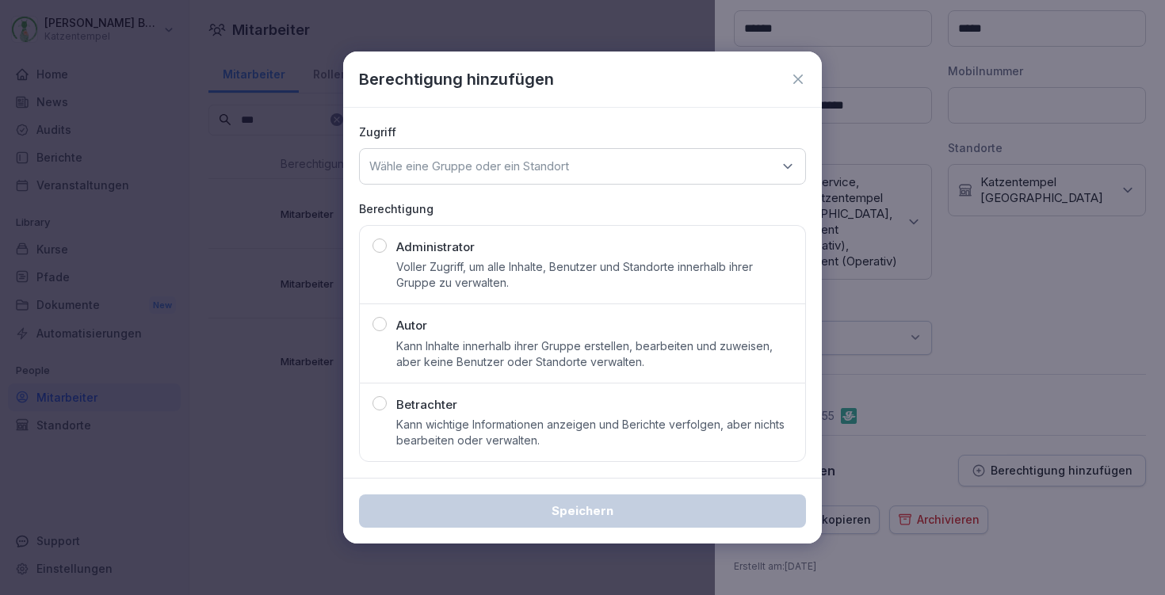
click at [521, 317] on div "Autor Kann Inhalte innerhalb ihrer Gruppe erstellen, bearbeiten und zuweisen, a…" at bounding box center [594, 343] width 396 height 53
click at [514, 176] on div "Wähle eine Gruppe oder ein Standort" at bounding box center [582, 166] width 447 height 36
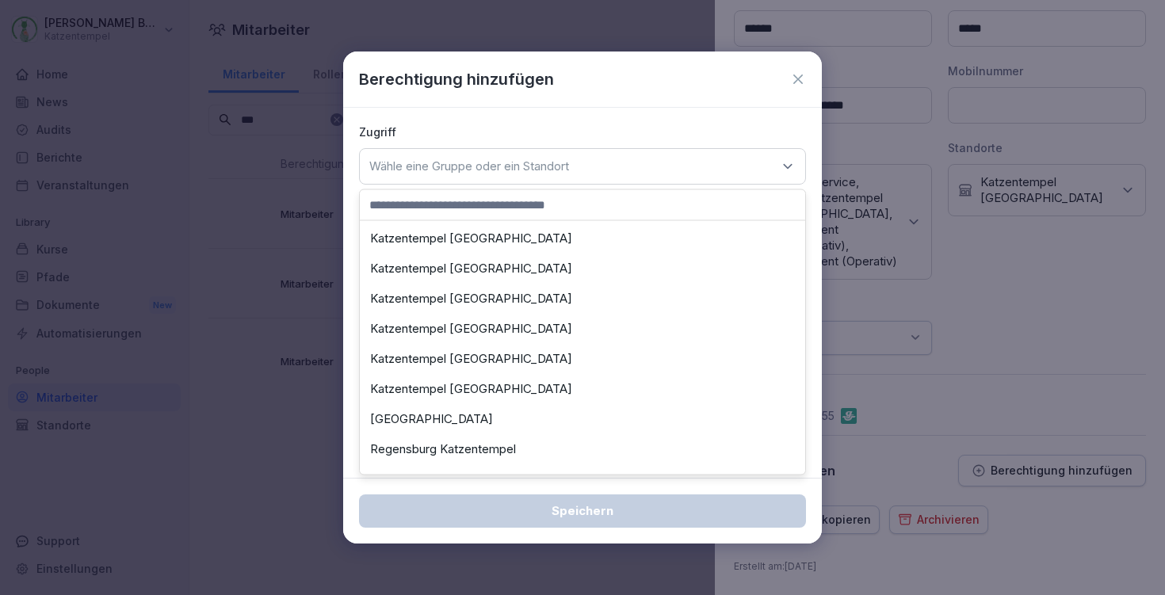
scroll to position [119, 0]
click at [478, 384] on div "Katzentempel Trier" at bounding box center [583, 389] width 438 height 30
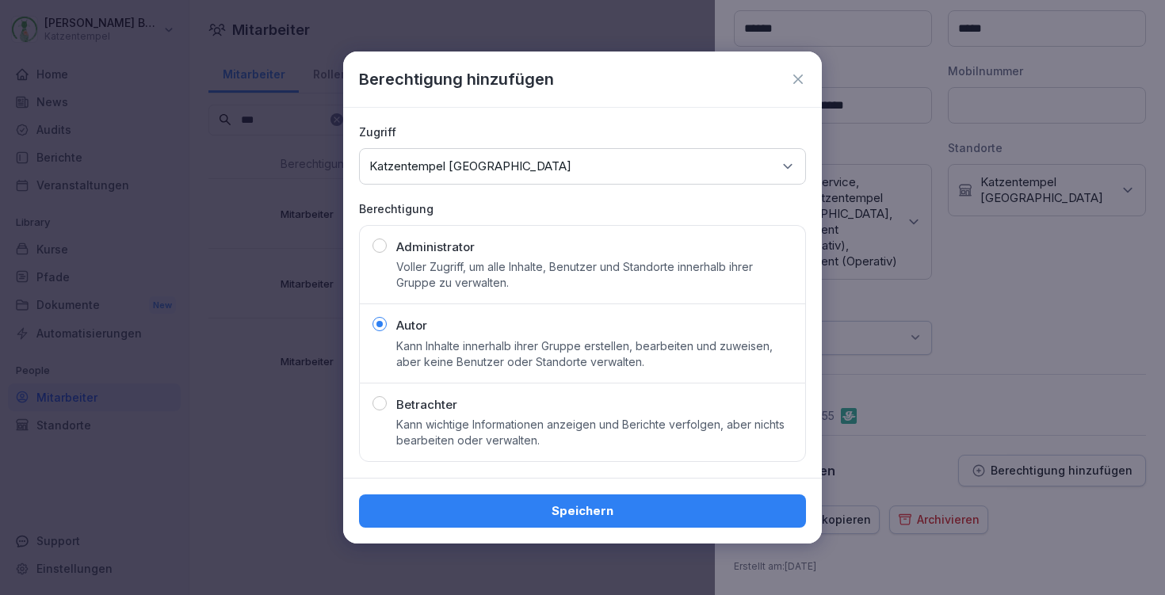
click at [605, 496] on button "Speichern" at bounding box center [582, 511] width 447 height 33
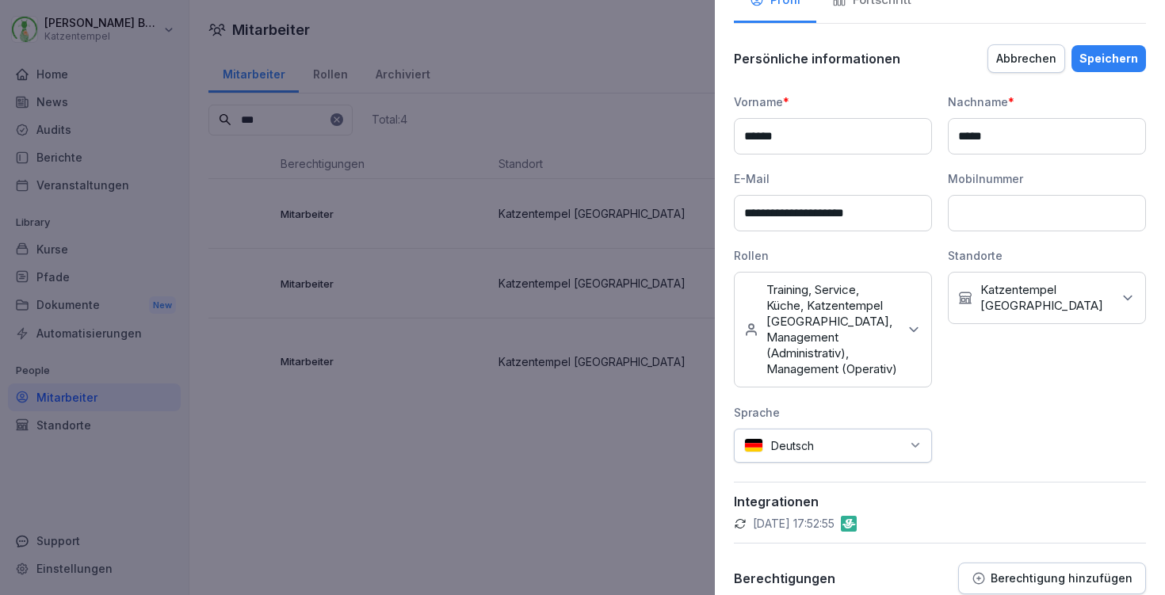
scroll to position [130, 0]
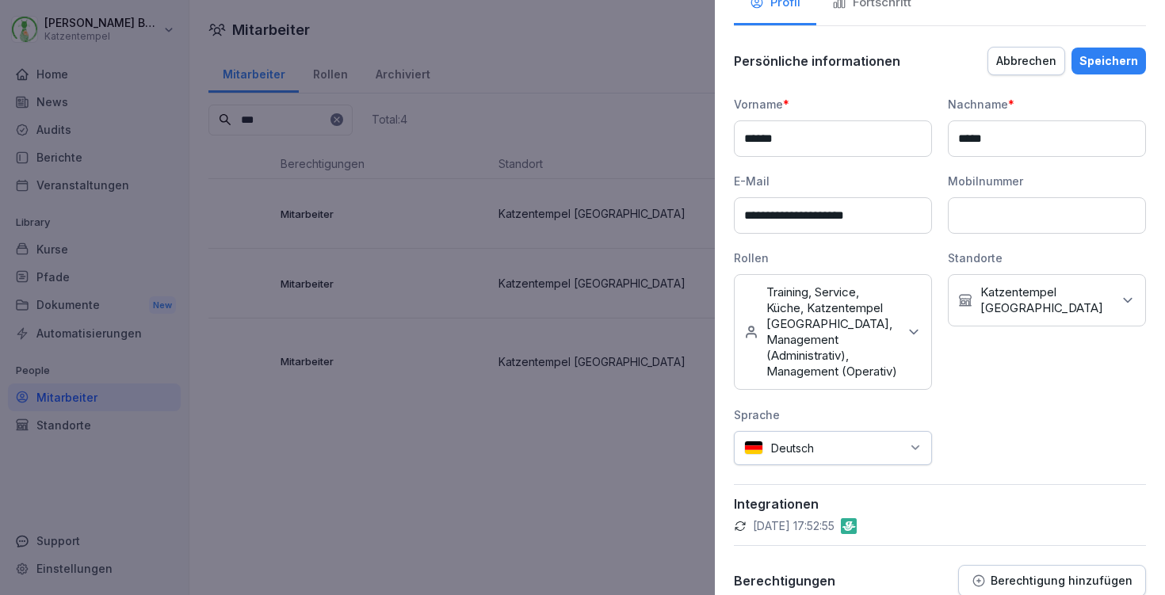
click at [1089, 71] on button "Speichern" at bounding box center [1109, 61] width 75 height 27
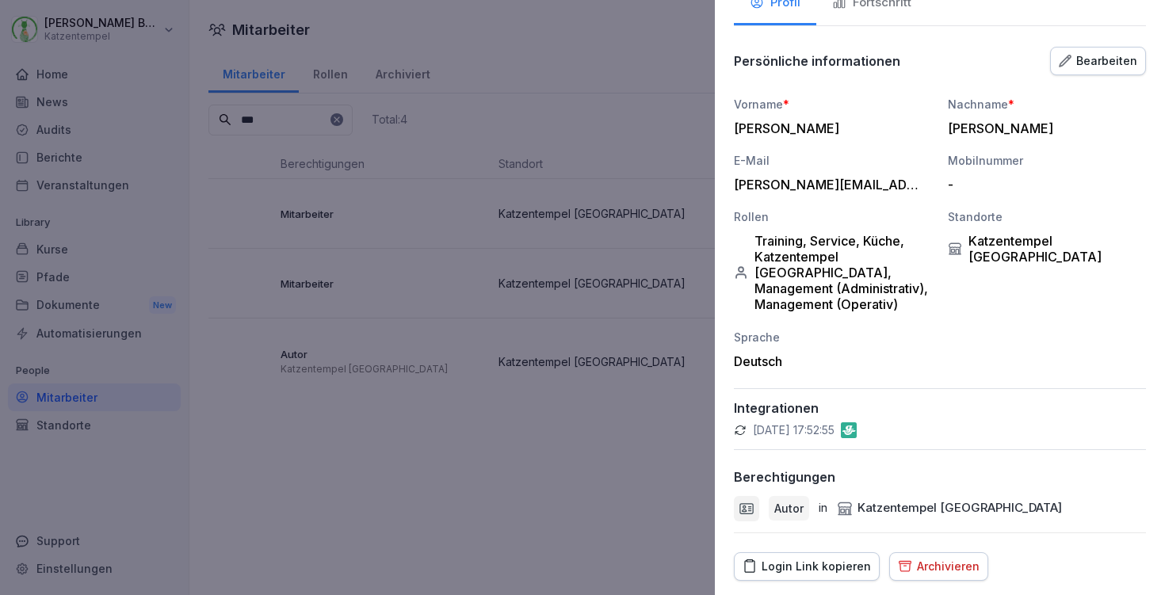
click at [493, 510] on div at bounding box center [582, 297] width 1165 height 595
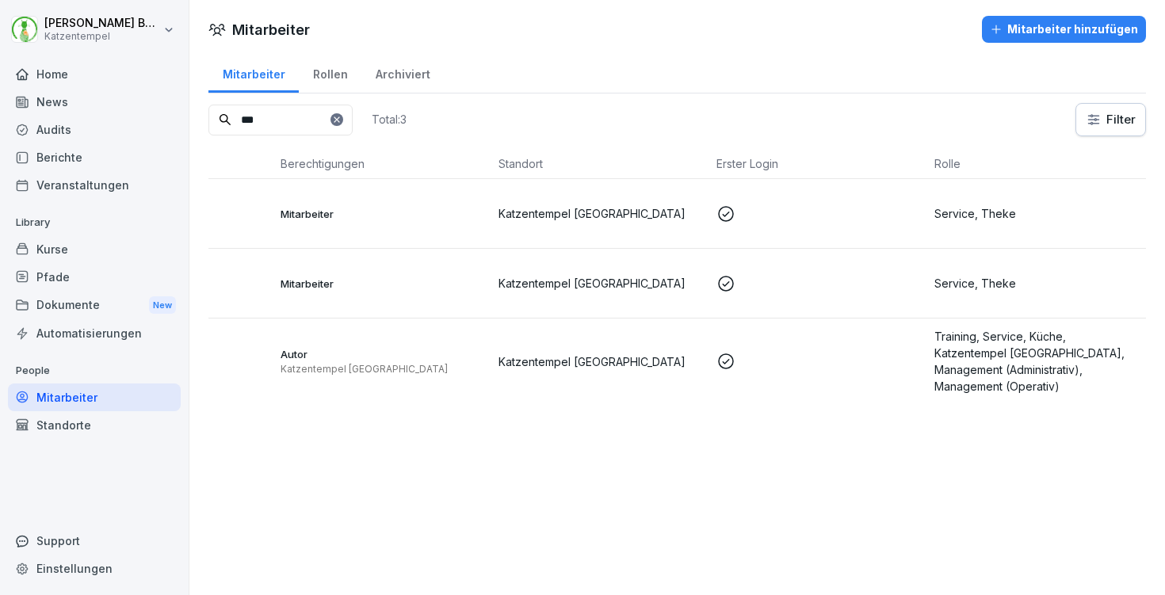
click at [85, 29] on html "Laura Benedix Katzentempel Home News Audits Berichte Veranstaltungen Library Ku…" at bounding box center [582, 297] width 1165 height 595
click at [87, 103] on div "Abmelden" at bounding box center [101, 100] width 157 height 29
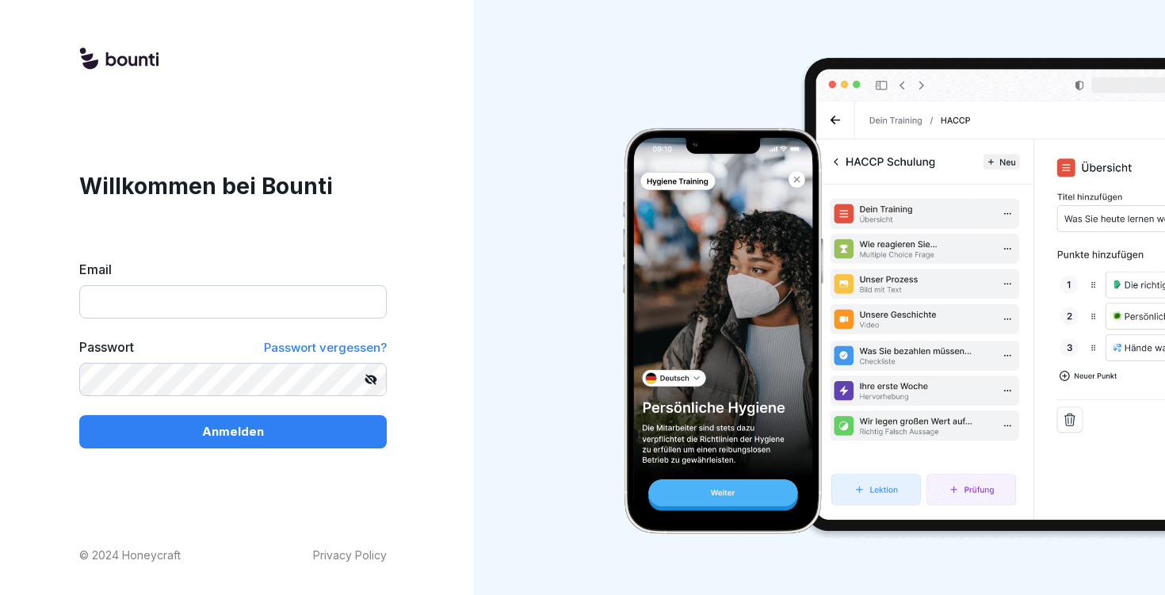
type input "**********"
click at [233, 431] on button "Anmelden" at bounding box center [233, 431] width 308 height 33
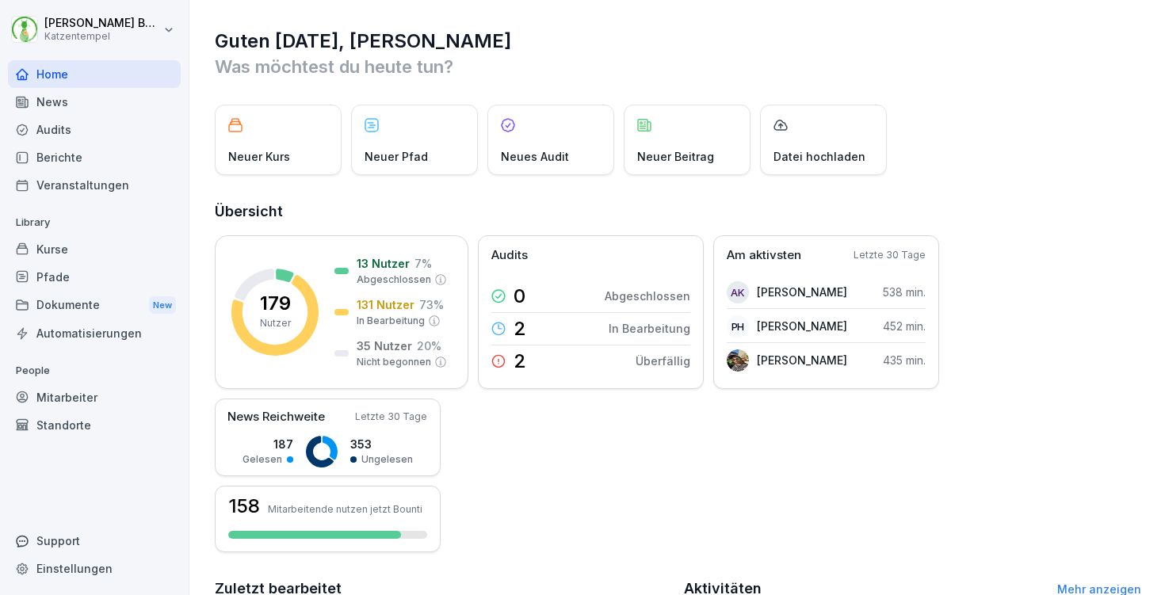
click at [57, 399] on div "Mitarbeiter" at bounding box center [94, 398] width 173 height 28
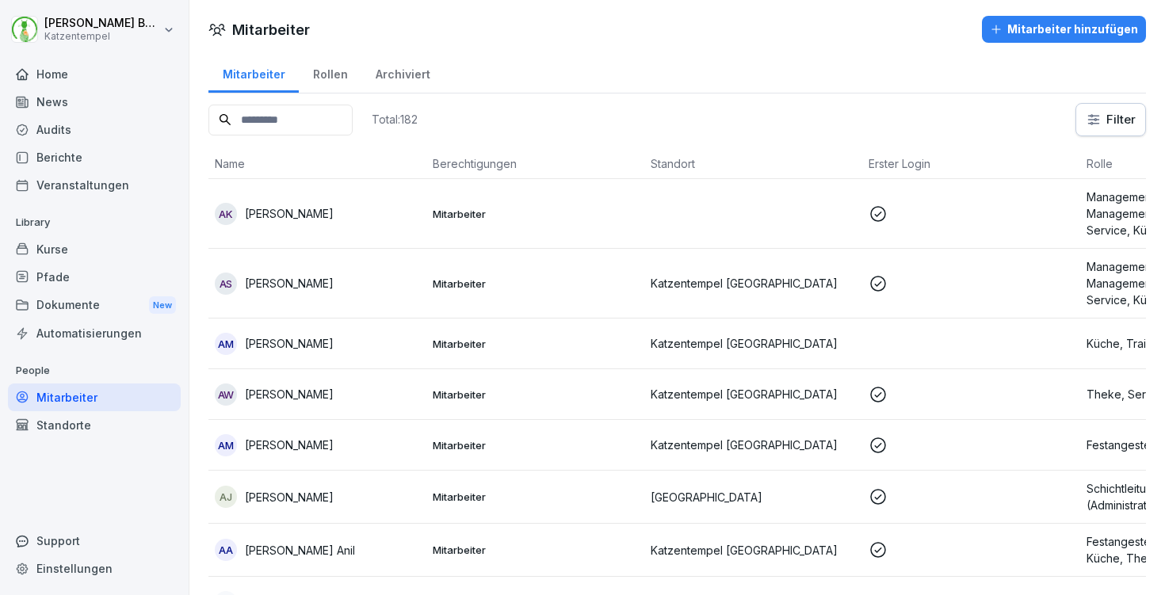
click at [340, 117] on input at bounding box center [280, 120] width 144 height 31
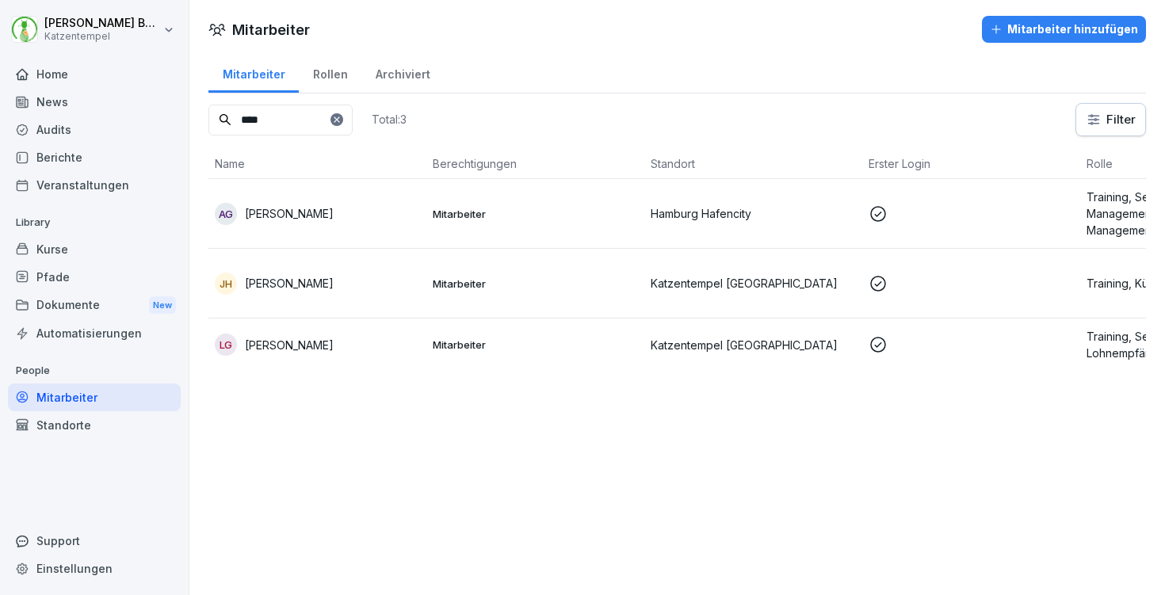
click at [434, 216] on p "Mitarbeiter" at bounding box center [535, 214] width 205 height 14
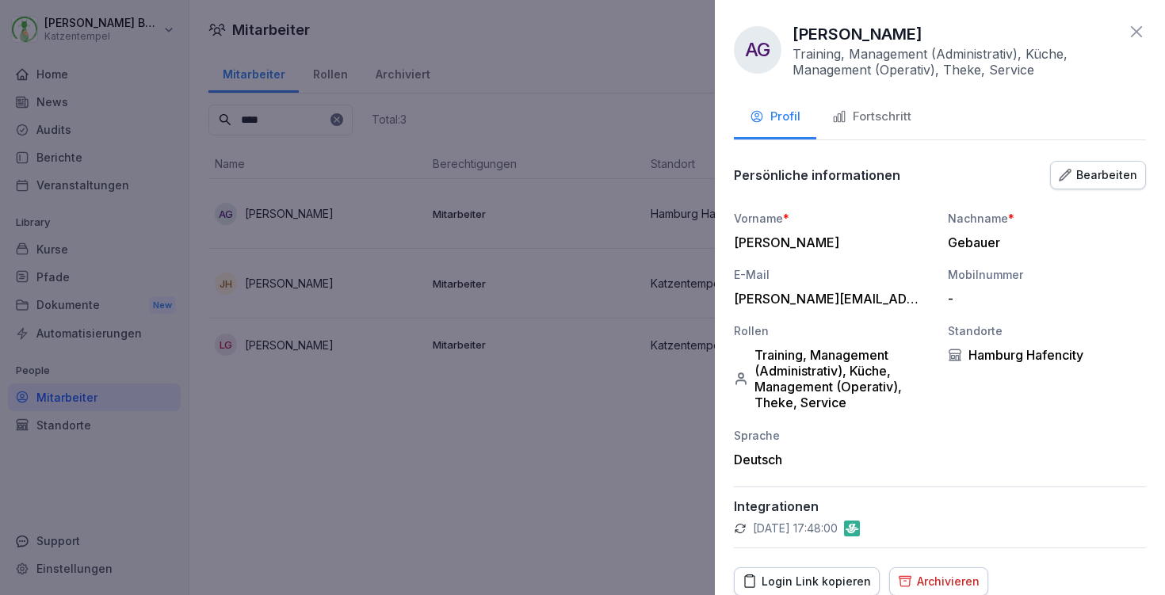
click at [870, 120] on div "Fortschritt" at bounding box center [871, 117] width 79 height 18
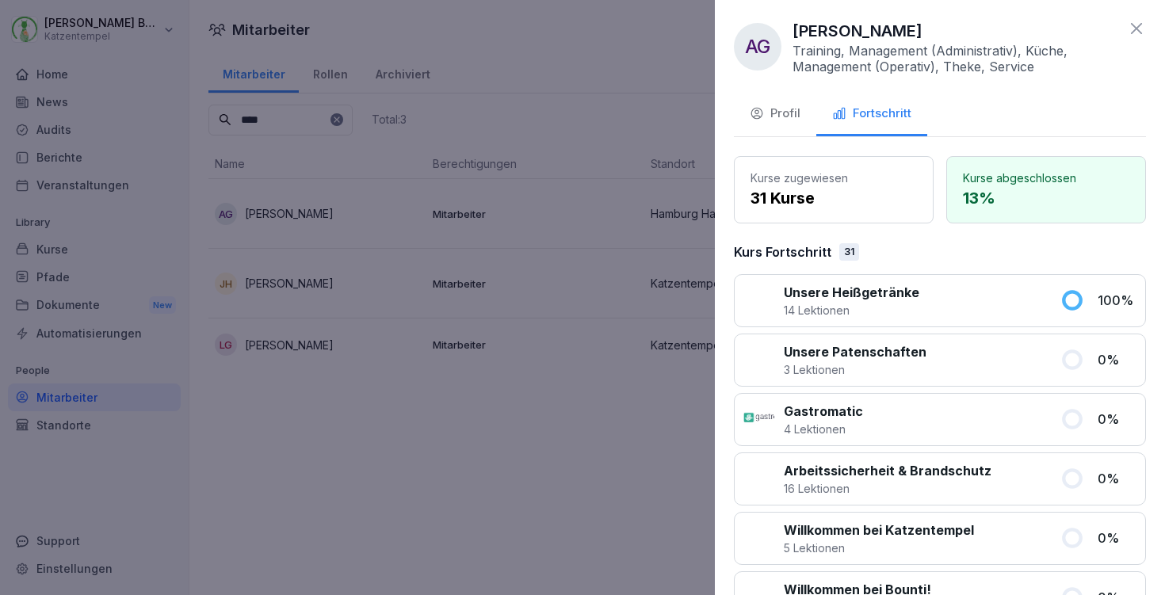
scroll to position [14, 0]
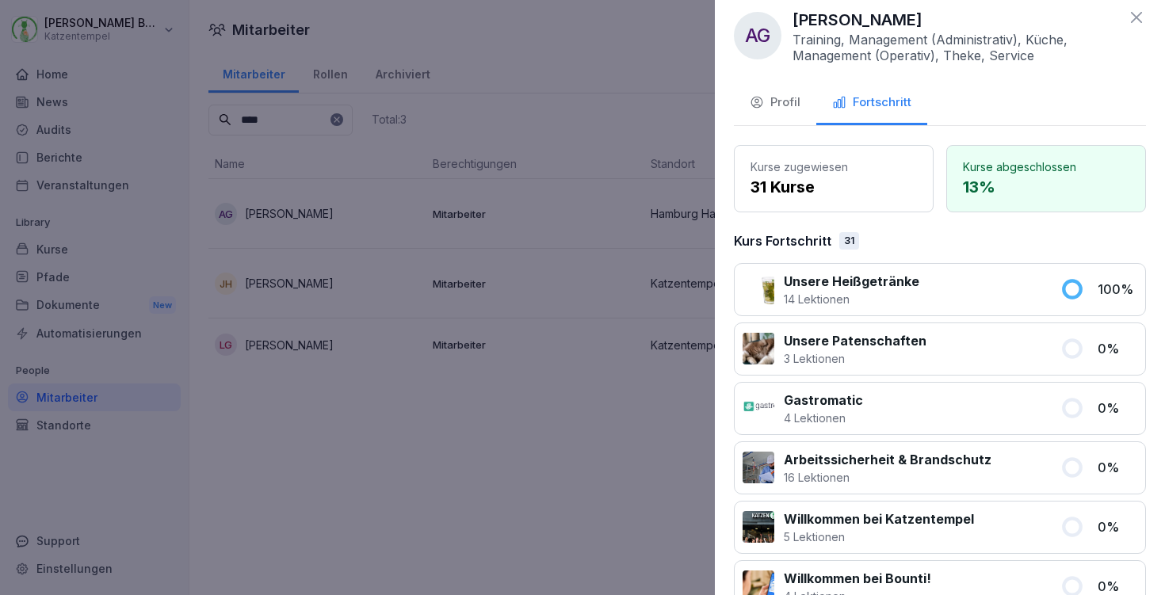
click at [782, 113] on button "Profil" at bounding box center [775, 103] width 82 height 43
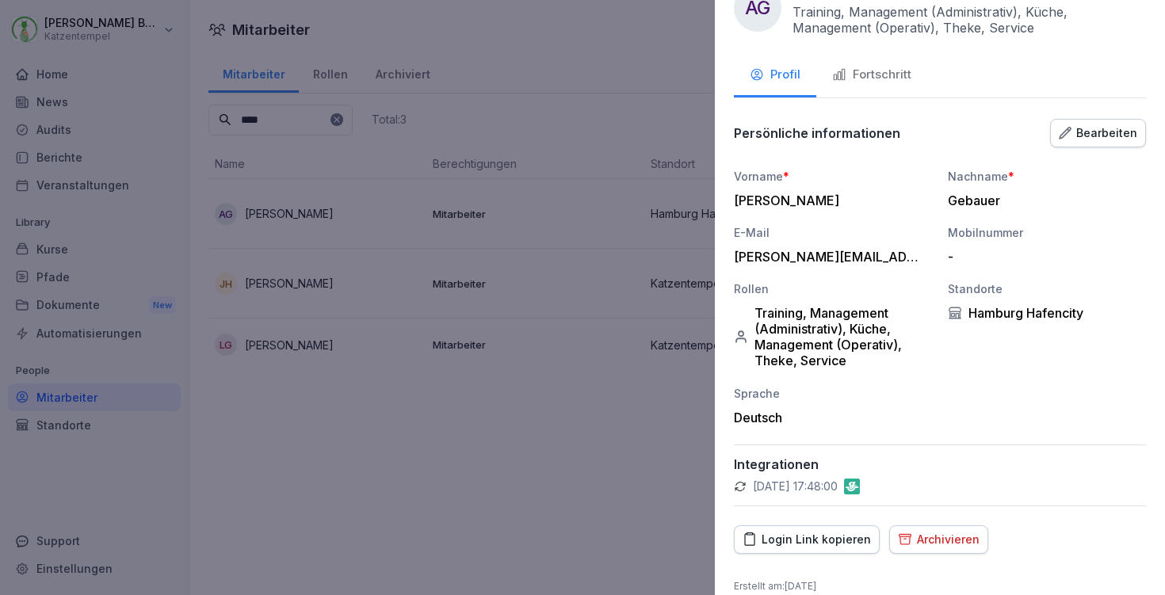
scroll to position [62, 0]
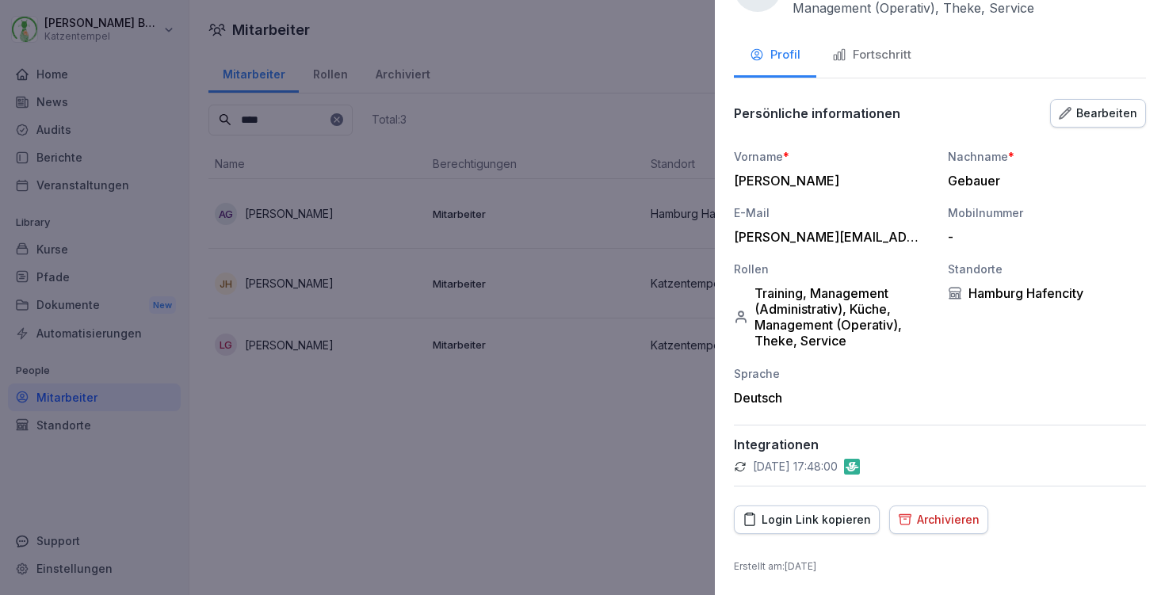
click at [1071, 122] on button "Bearbeiten" at bounding box center [1098, 113] width 96 height 29
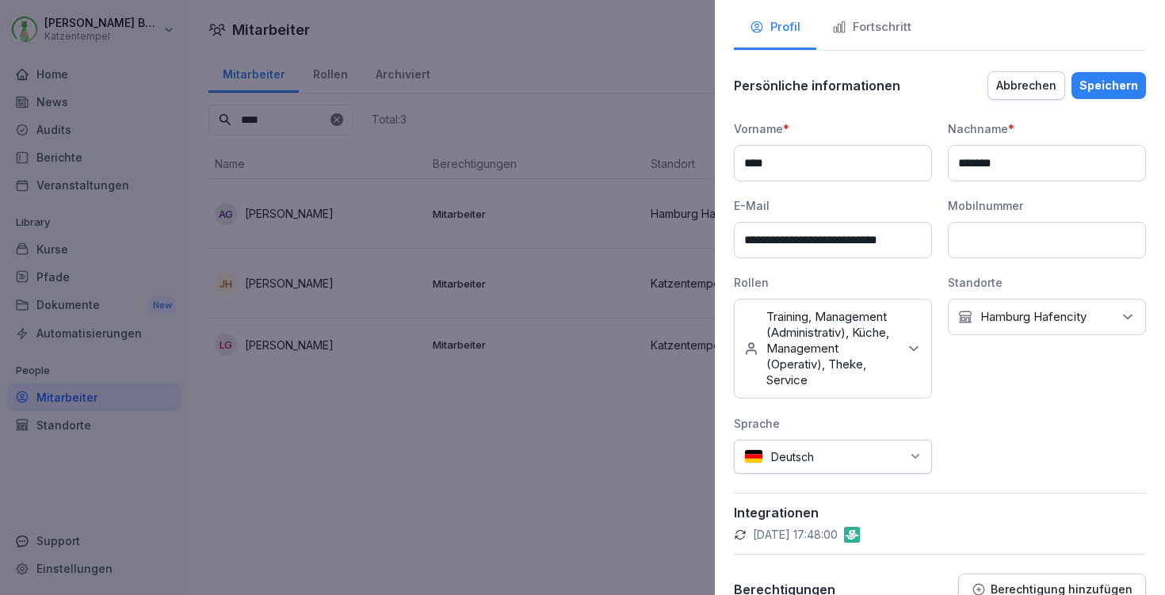
scroll to position [208, 0]
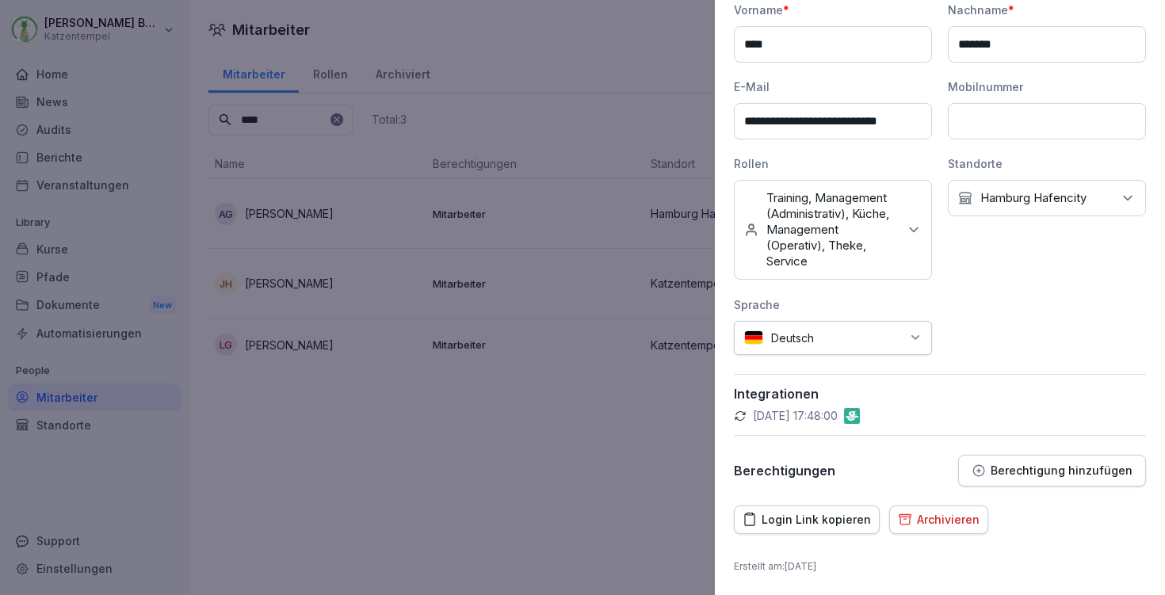
click at [1024, 462] on button "Berechtigung hinzufügen" at bounding box center [1052, 471] width 188 height 32
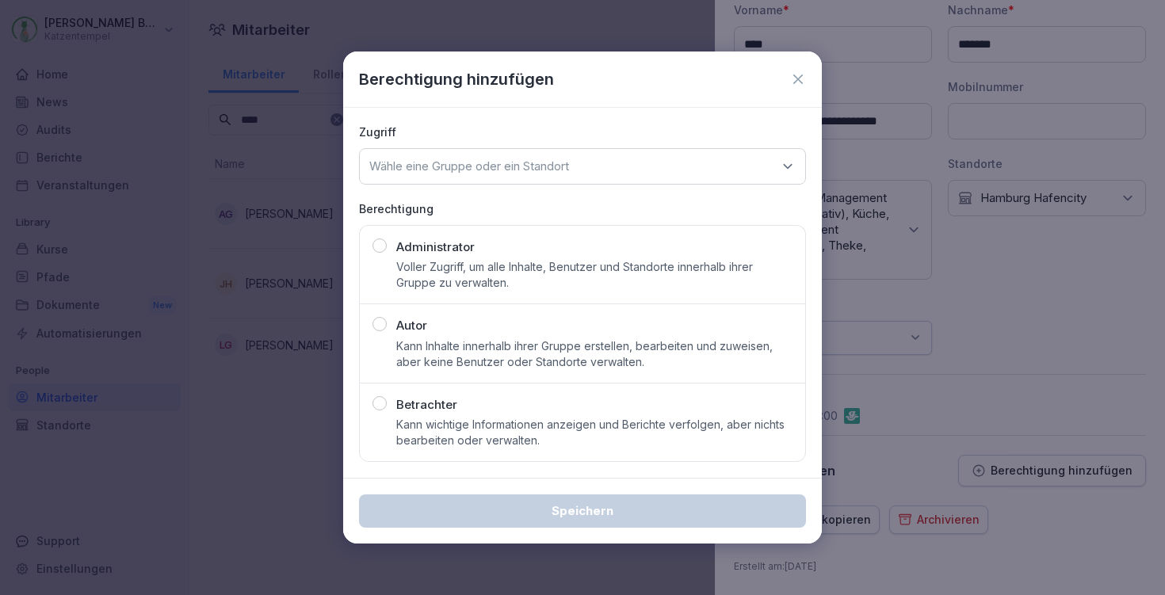
click at [530, 333] on div "Autor Kann Inhalte innerhalb ihrer Gruppe erstellen, bearbeiten und zuweisen, a…" at bounding box center [594, 343] width 396 height 53
click at [513, 151] on div "Wähle eine Gruppe oder ein Standort" at bounding box center [582, 166] width 447 height 36
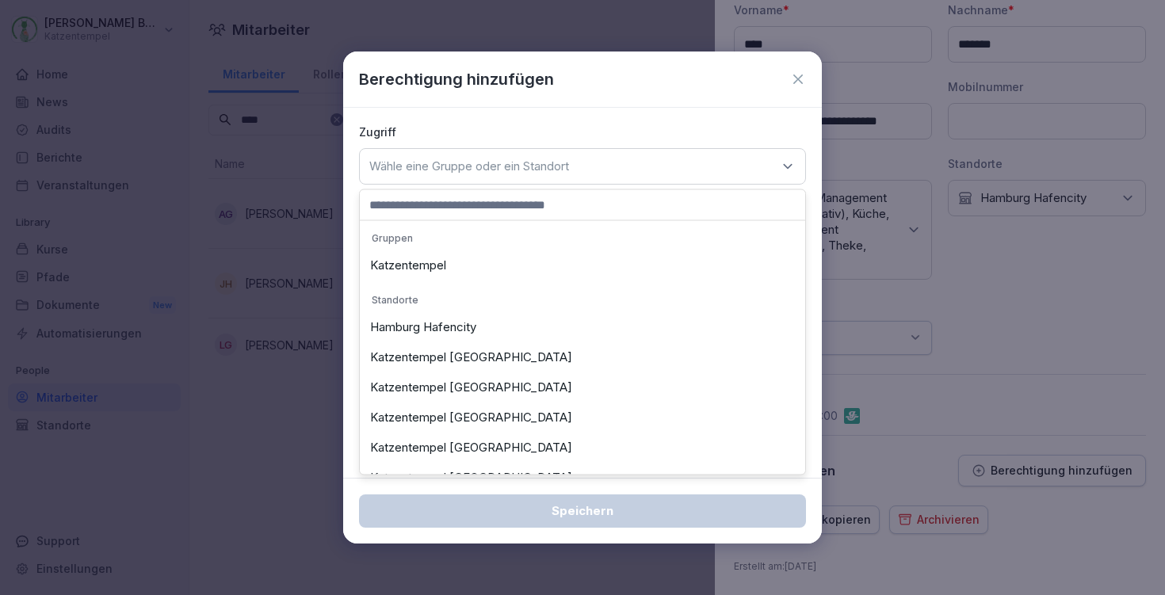
click at [511, 335] on div "Hamburg Hafencity" at bounding box center [583, 327] width 438 height 30
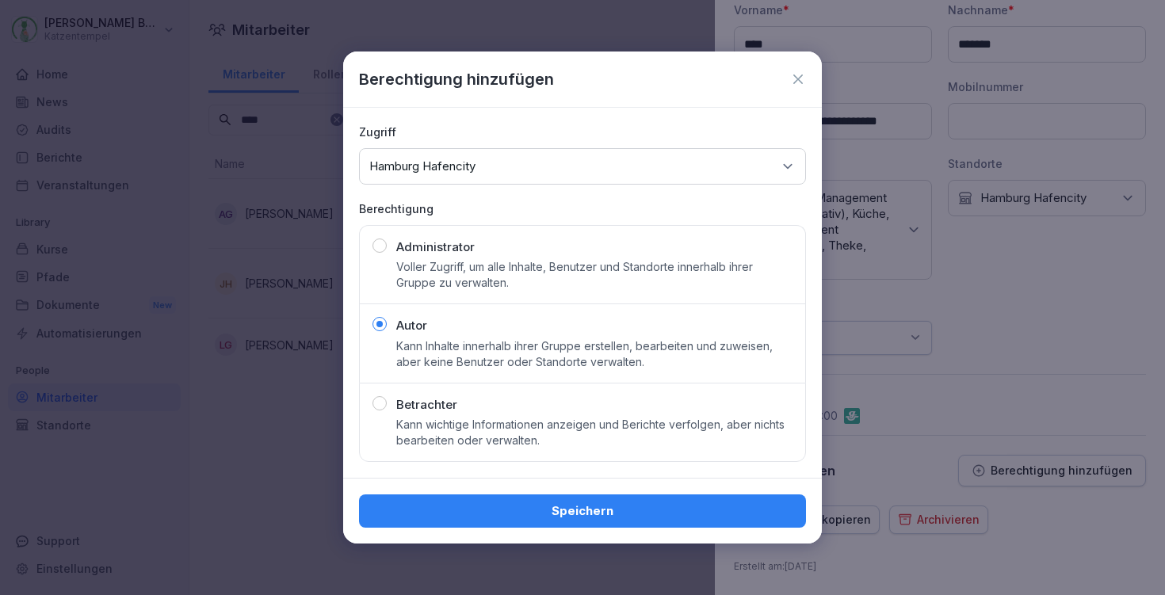
click at [588, 527] on button "Speichern" at bounding box center [582, 511] width 447 height 33
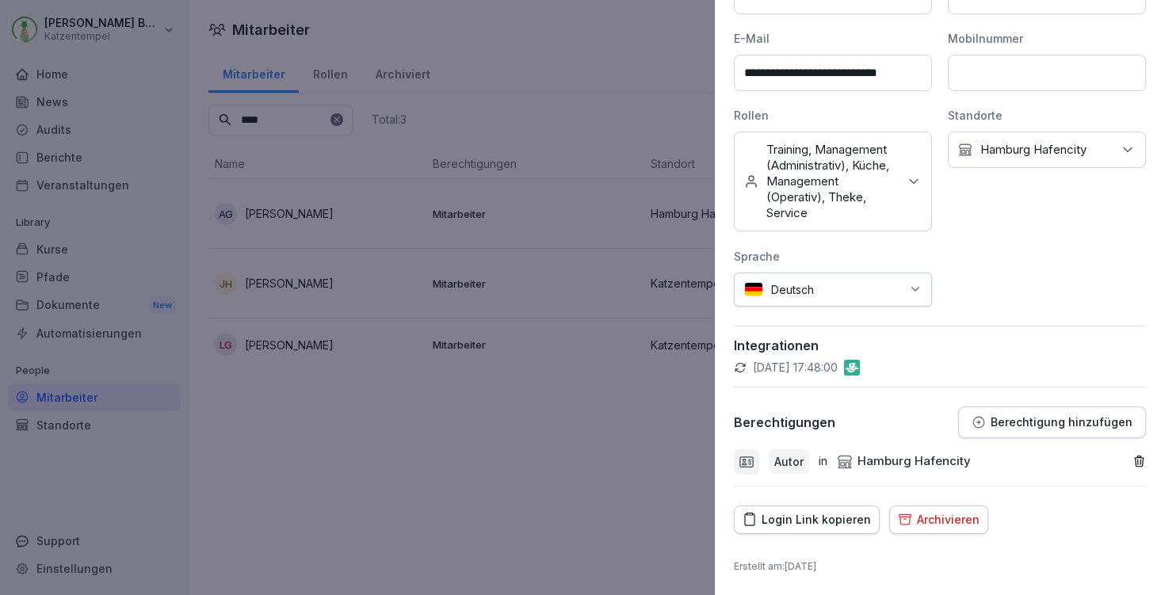
scroll to position [0, 0]
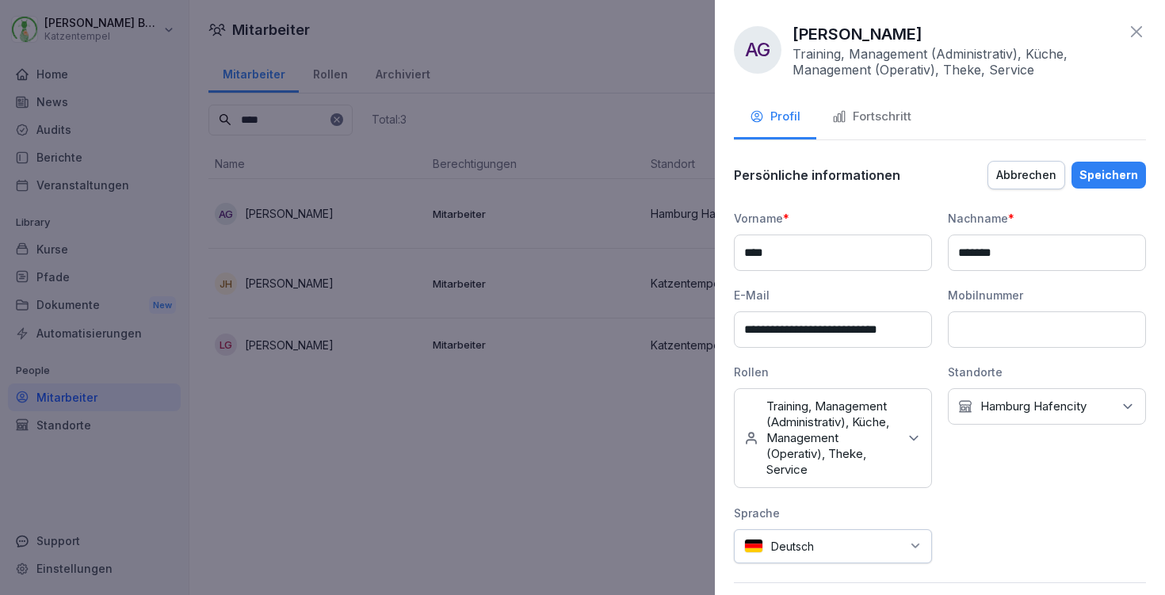
click at [1107, 174] on div "Speichern" at bounding box center [1109, 174] width 59 height 17
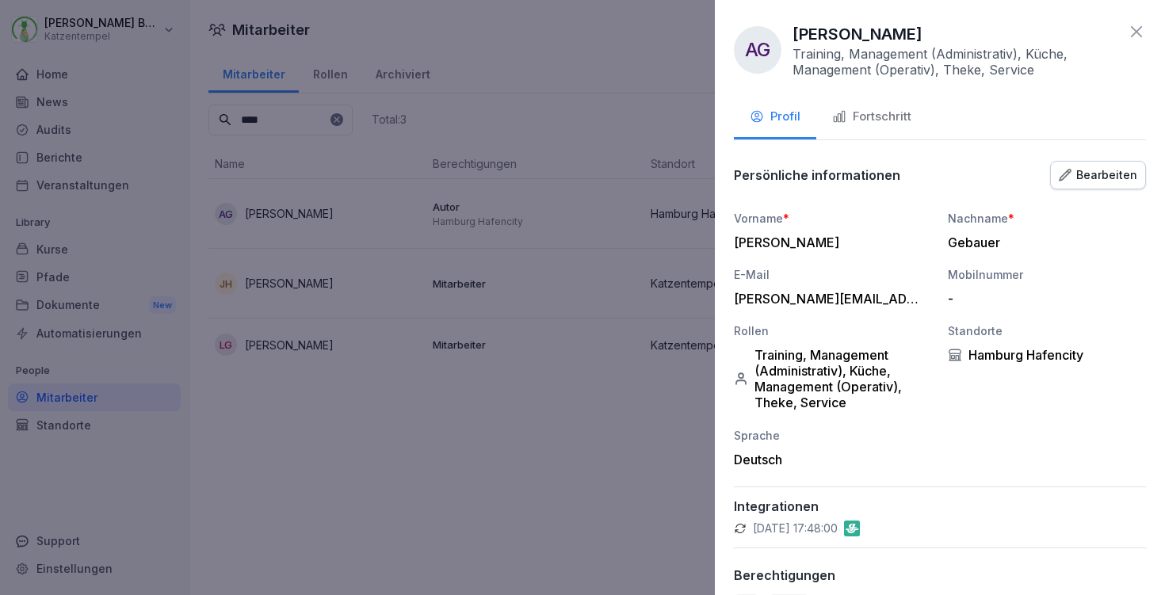
click at [919, 118] on button "Fortschritt" at bounding box center [871, 118] width 111 height 43
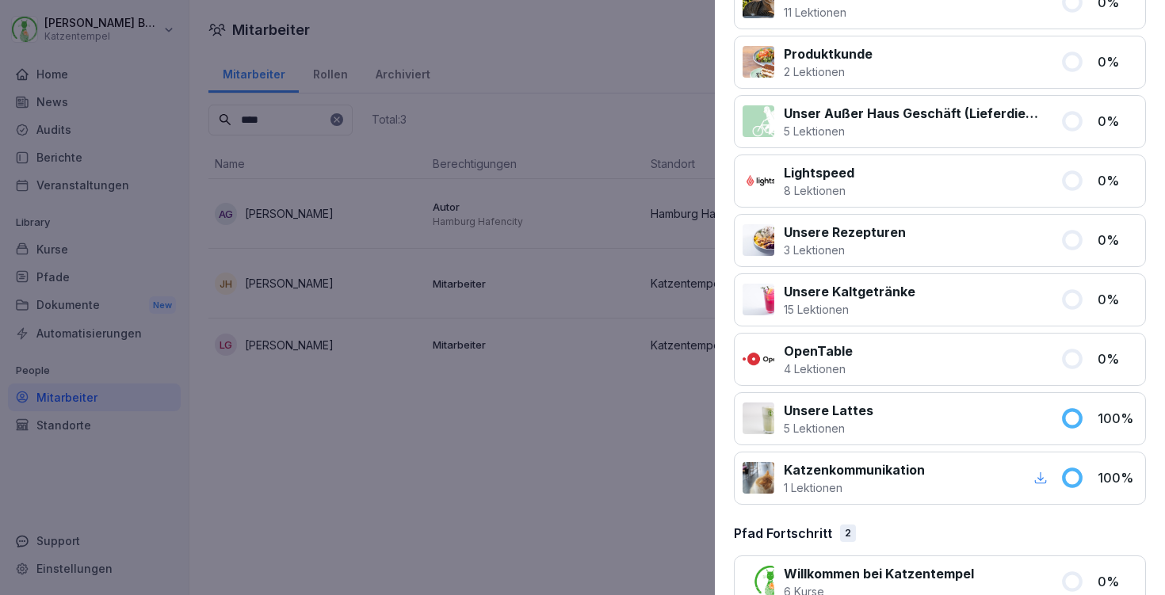
scroll to position [1612, 0]
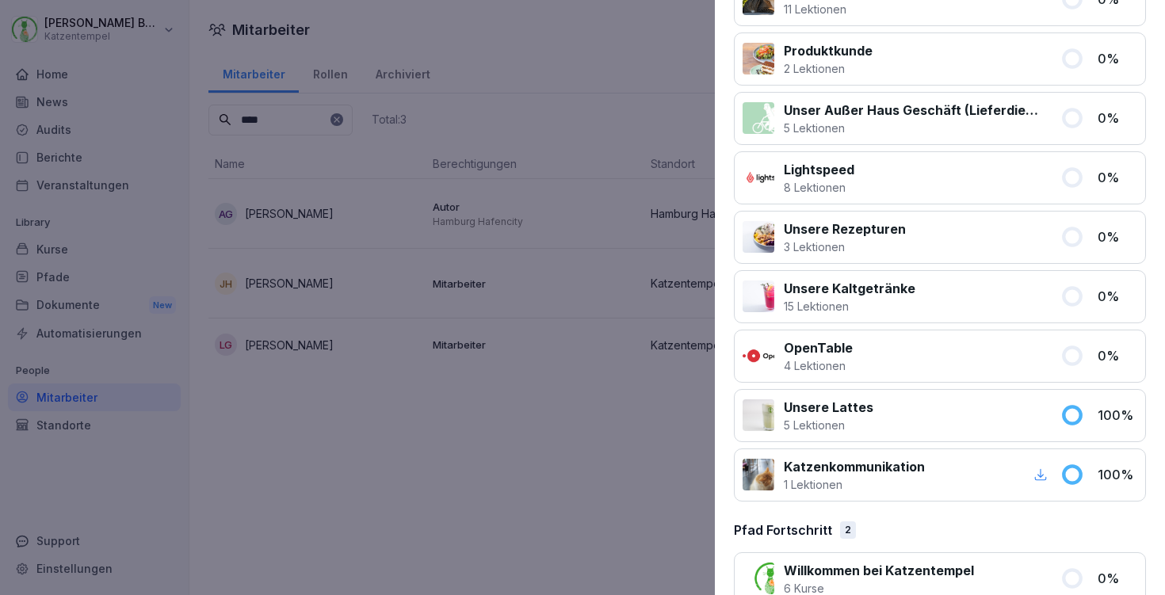
click at [544, 243] on div at bounding box center [582, 297] width 1165 height 595
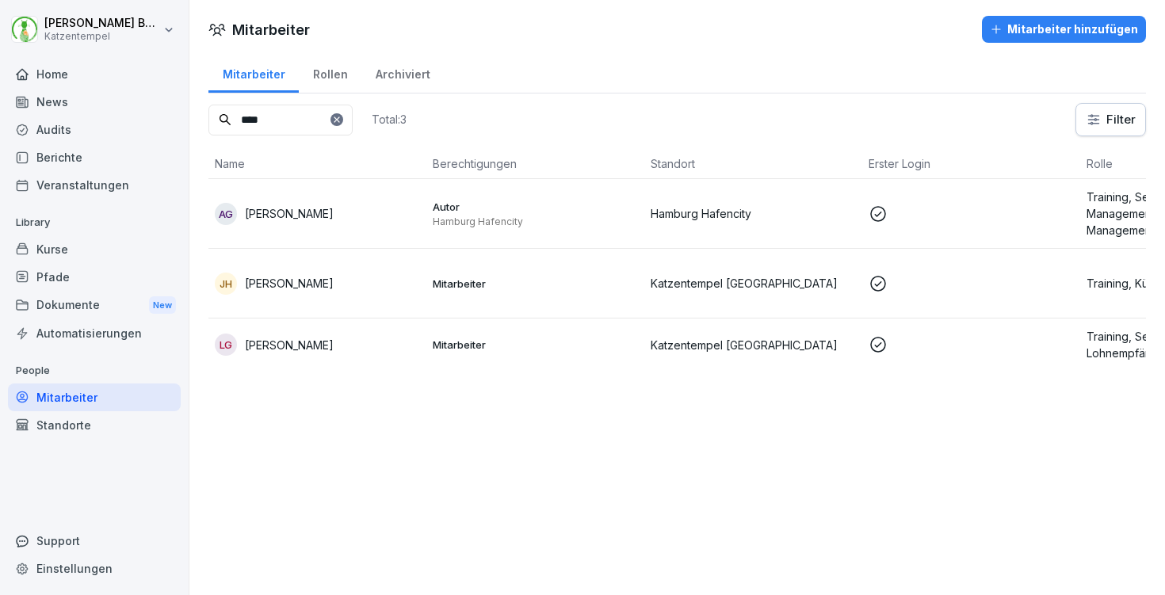
drag, startPoint x: 285, startPoint y: 120, endPoint x: 207, endPoint y: 120, distance: 78.5
click at [207, 120] on div "Mitarbeiter Rollen Archiviert **** Total: 3 Filter Name Berechtigungen Standort…" at bounding box center [677, 217] width 976 height 331
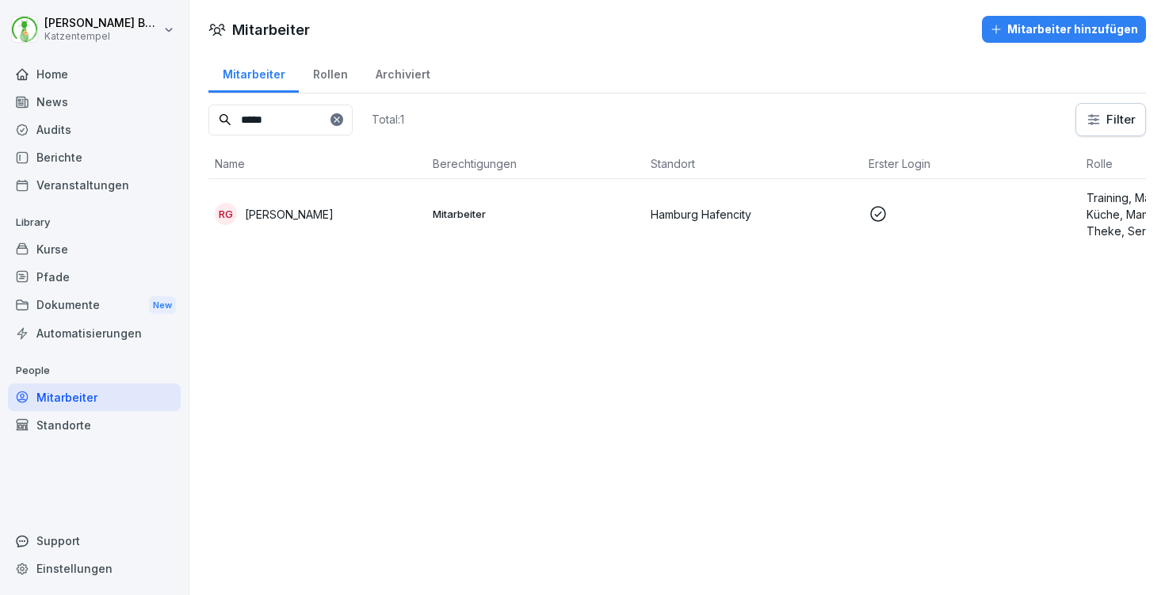
click at [457, 219] on p "Mitarbeiter" at bounding box center [535, 214] width 205 height 14
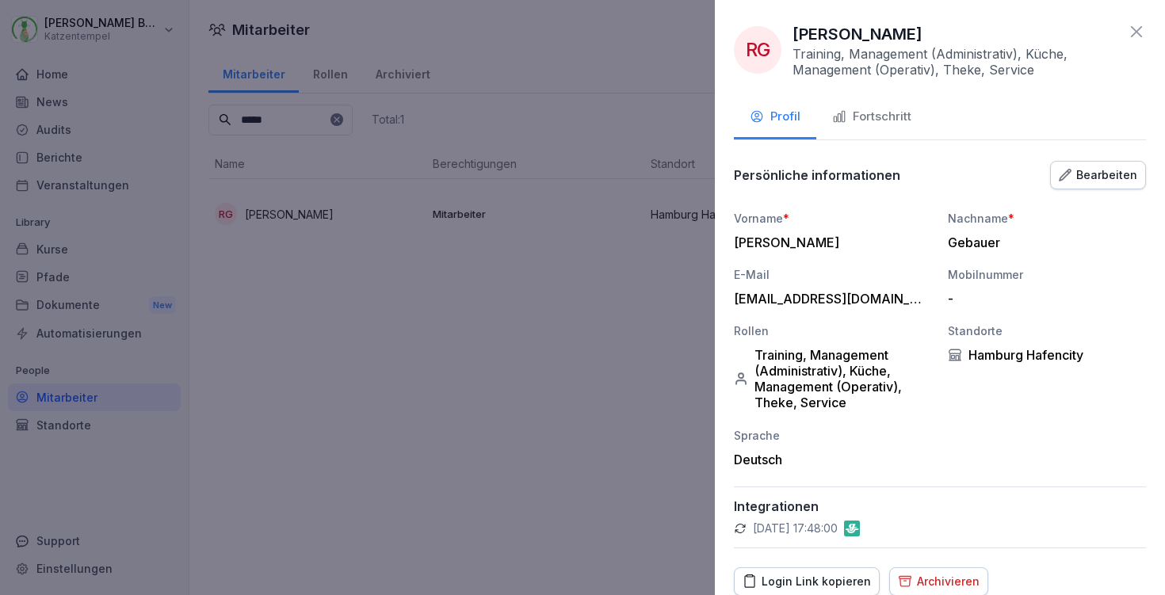
scroll to position [3, 0]
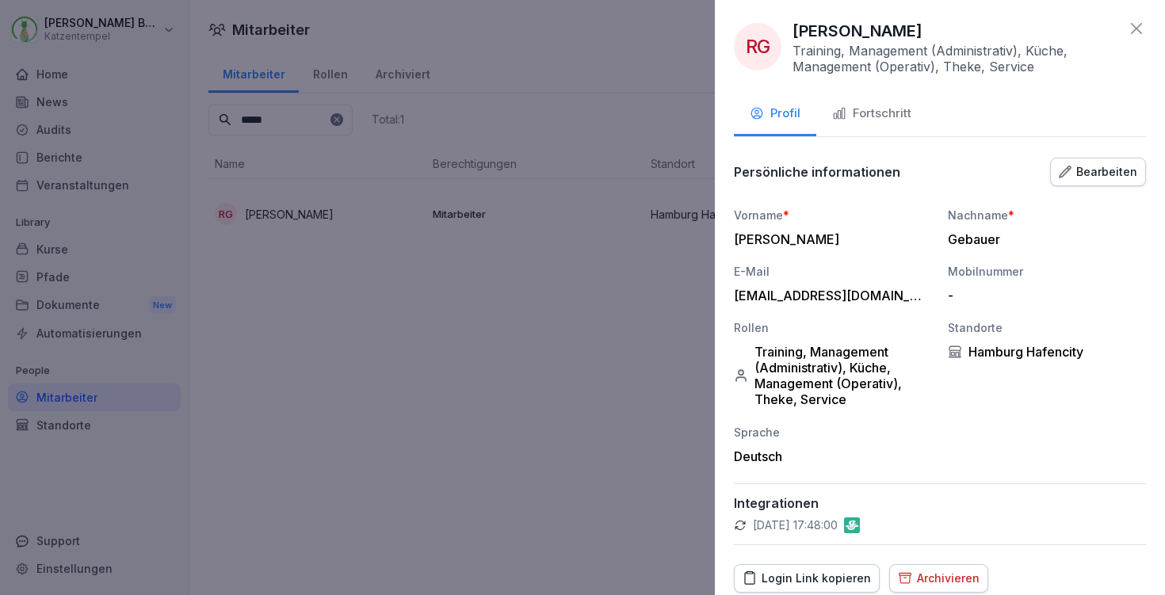
click at [1092, 170] on div "Bearbeiten" at bounding box center [1098, 171] width 78 height 17
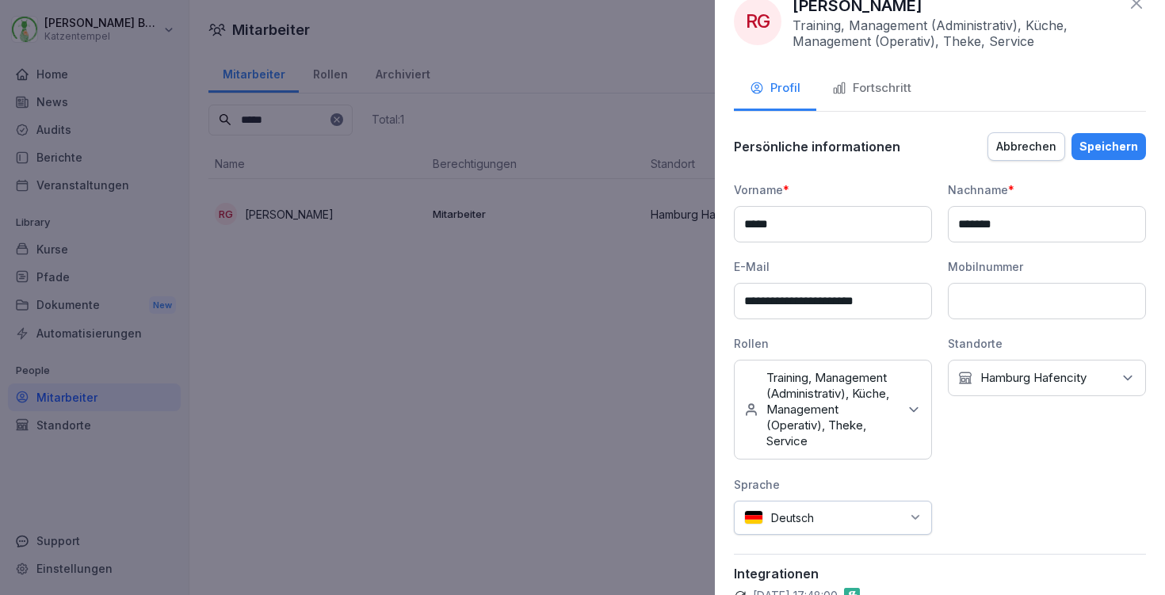
scroll to position [208, 0]
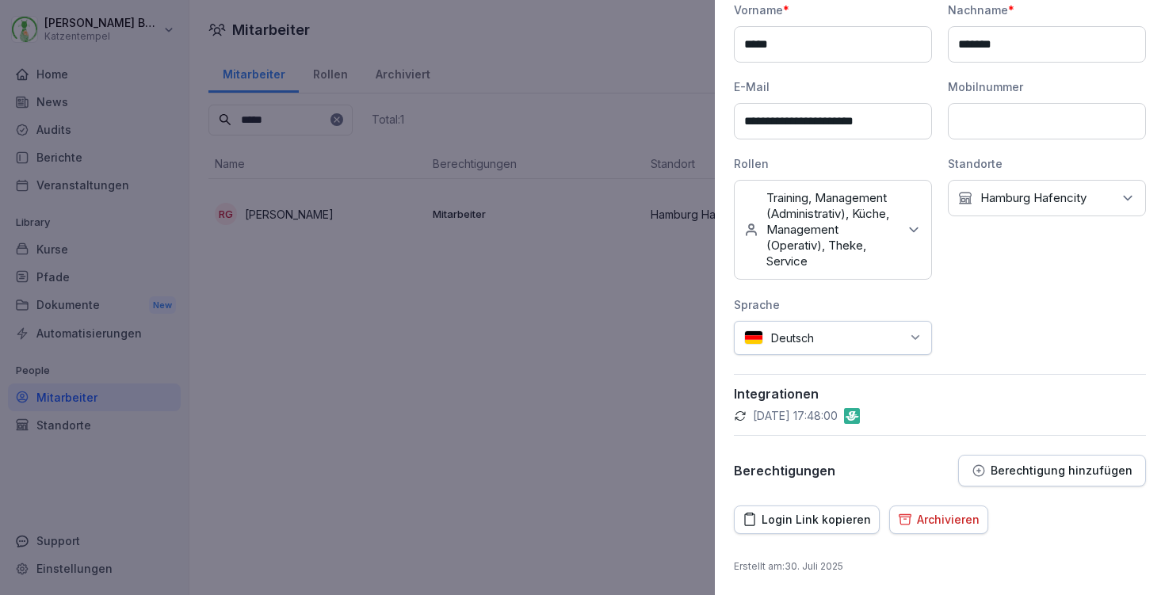
click at [1014, 468] on p "Berechtigung hinzufügen" at bounding box center [1062, 470] width 142 height 13
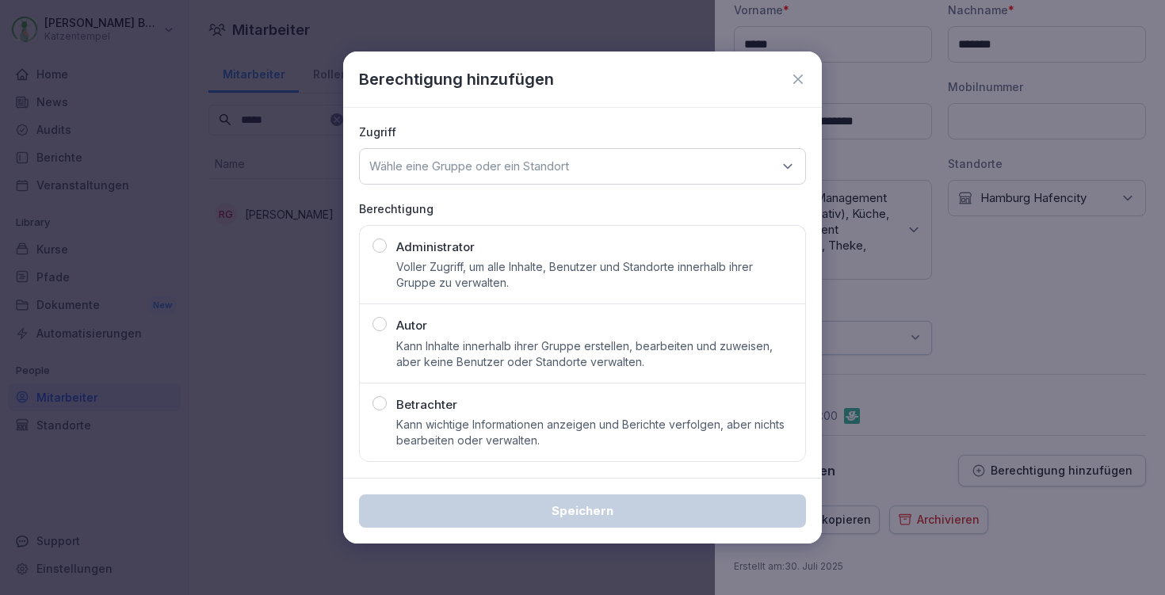
click at [514, 342] on p "Kann Inhalte innerhalb ihrer Gruppe erstellen, bearbeiten und zuweisen, aber ke…" at bounding box center [594, 354] width 396 height 32
click at [562, 168] on p "Wähle eine Gruppe oder ein Standort" at bounding box center [469, 167] width 200 height 16
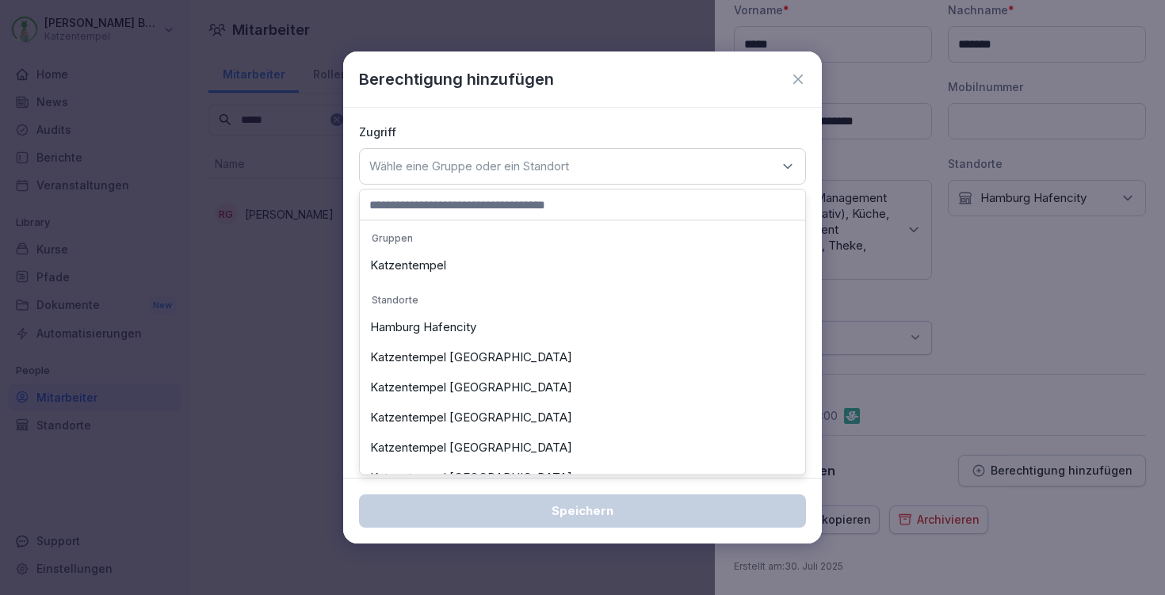
click at [521, 334] on div "Hamburg Hafencity" at bounding box center [583, 327] width 438 height 30
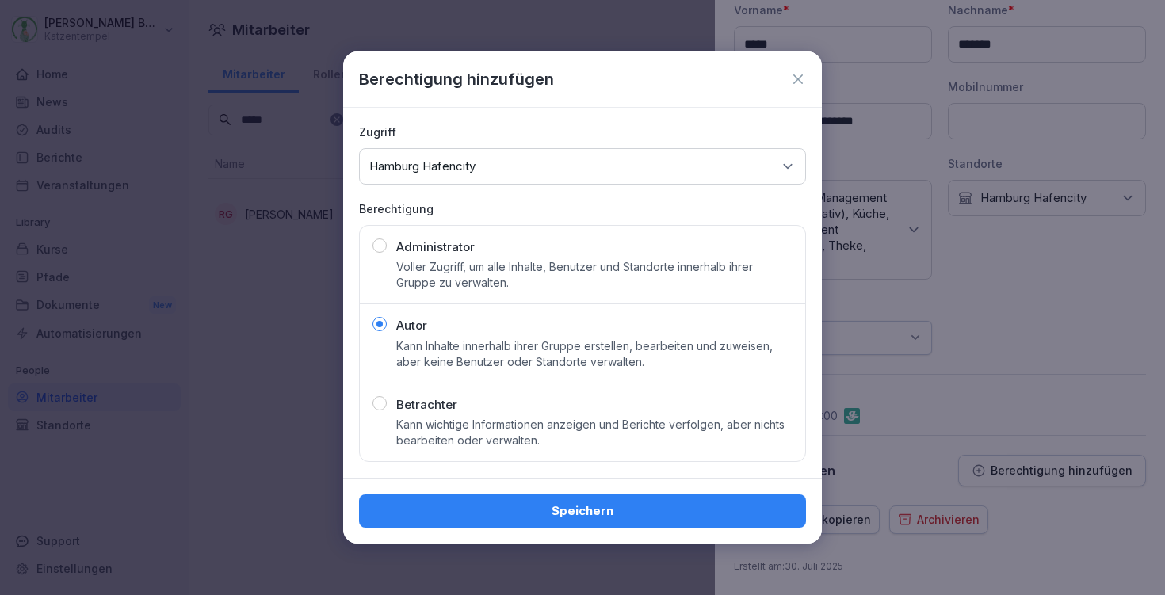
click at [606, 513] on div "Speichern" at bounding box center [583, 511] width 422 height 17
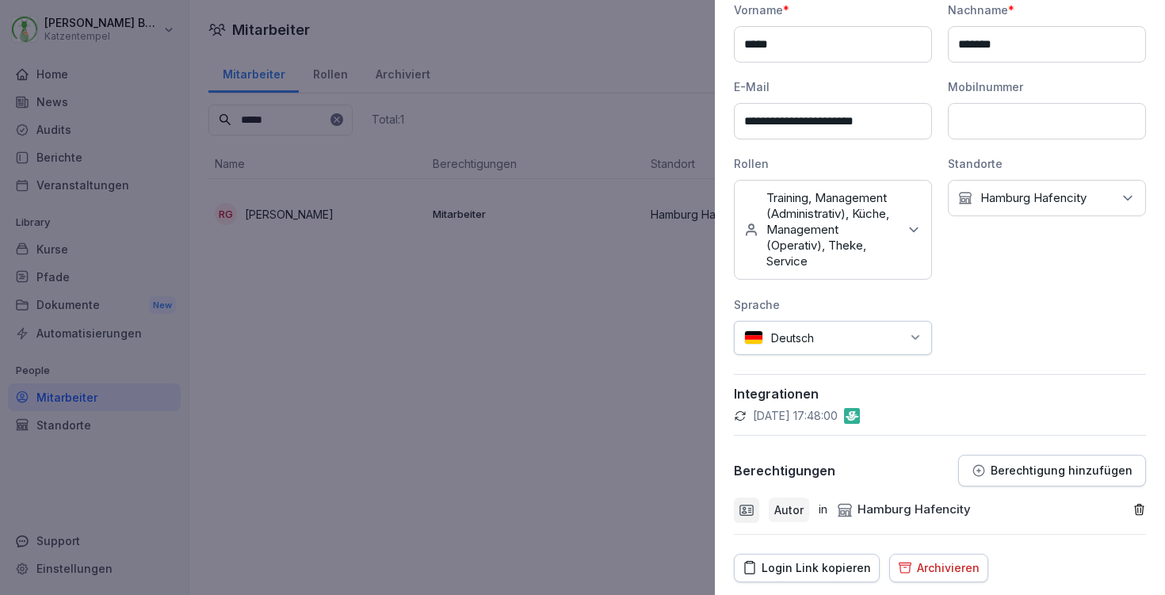
scroll to position [0, 0]
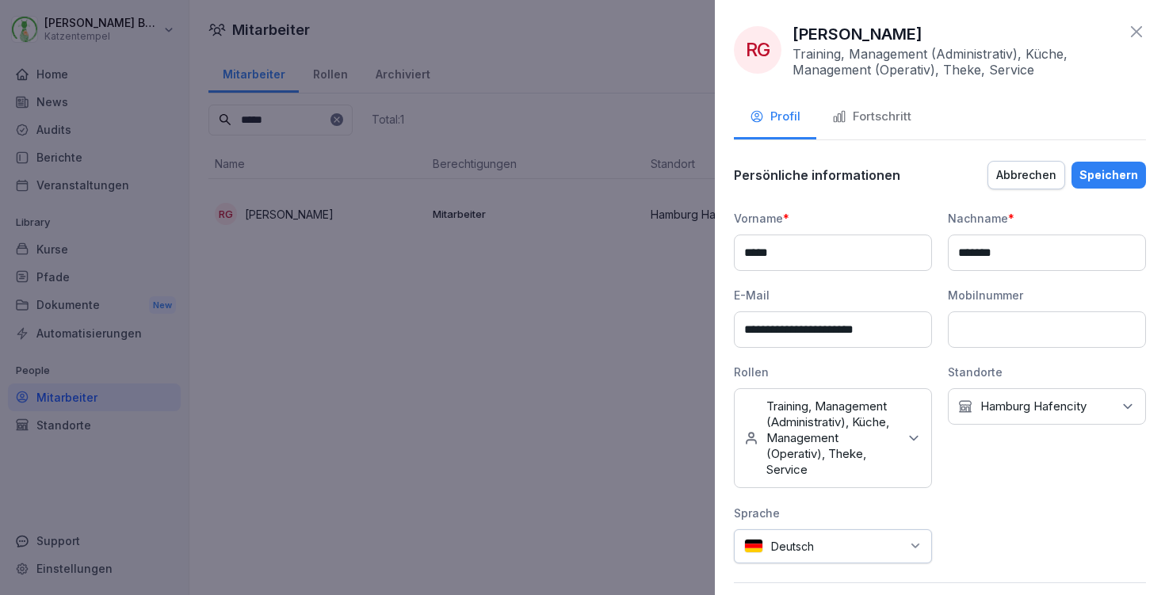
click at [1107, 169] on div "Speichern" at bounding box center [1109, 174] width 59 height 17
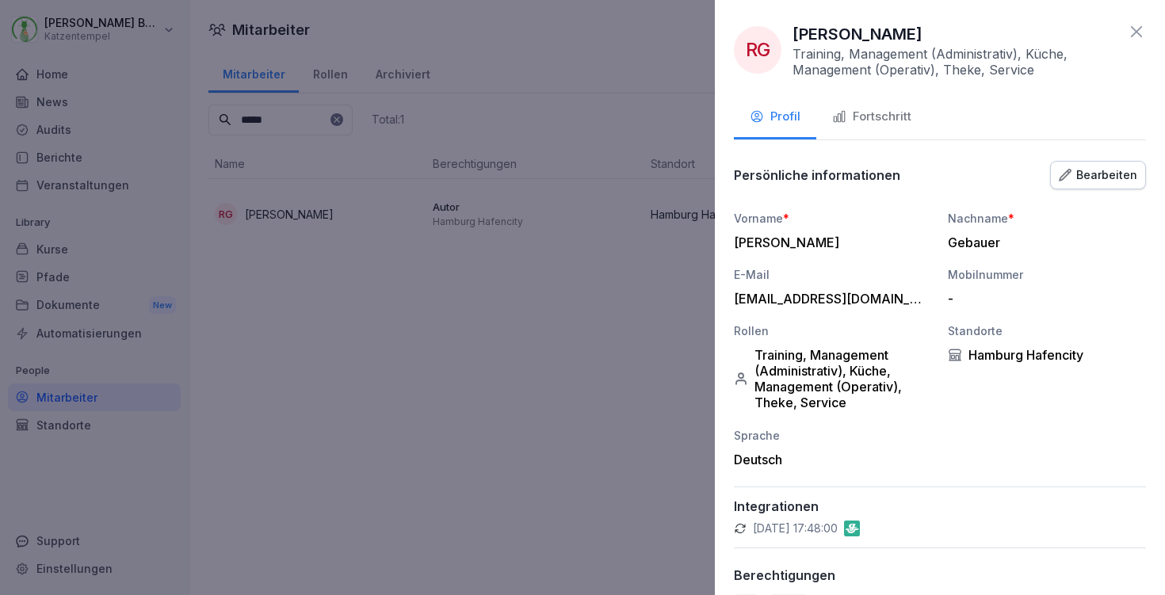
click at [1129, 32] on icon at bounding box center [1136, 31] width 19 height 19
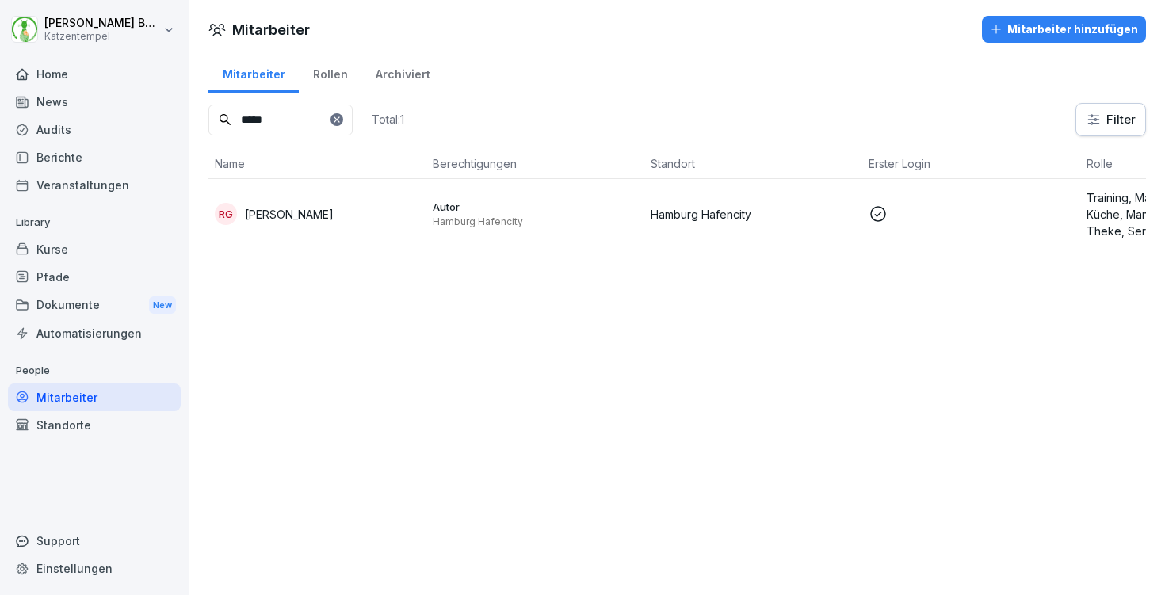
click at [299, 123] on input "*****" at bounding box center [280, 120] width 144 height 31
drag, startPoint x: 299, startPoint y: 123, endPoint x: 332, endPoint y: 225, distance: 107.5
click at [332, 225] on td "[PERSON_NAME]" at bounding box center [317, 214] width 218 height 70
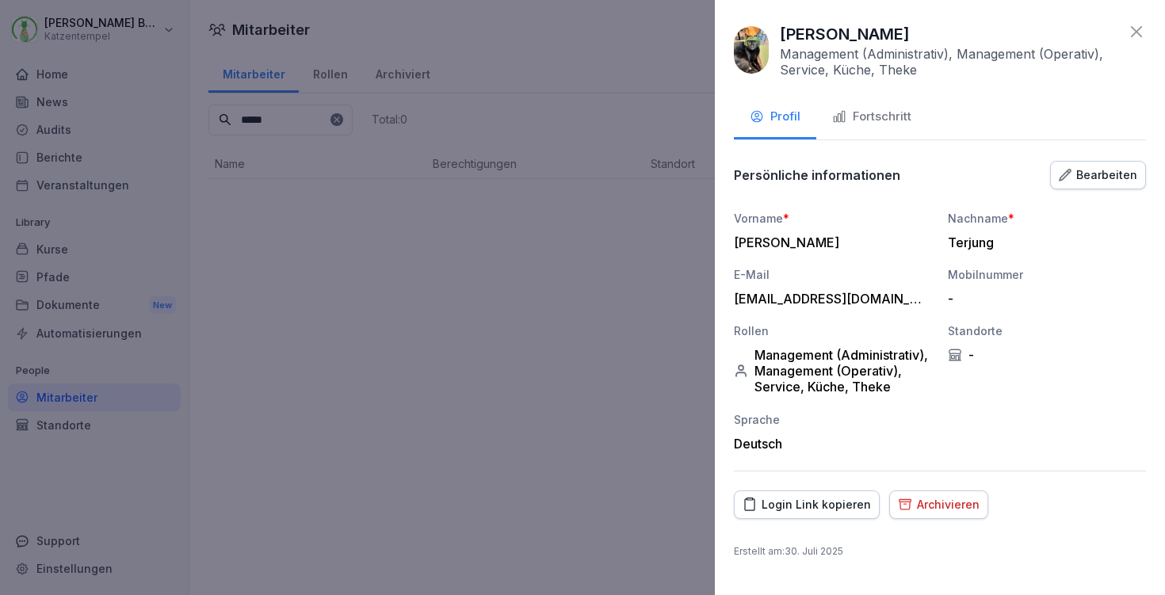
click at [888, 117] on div "Fortschritt" at bounding box center [871, 117] width 79 height 18
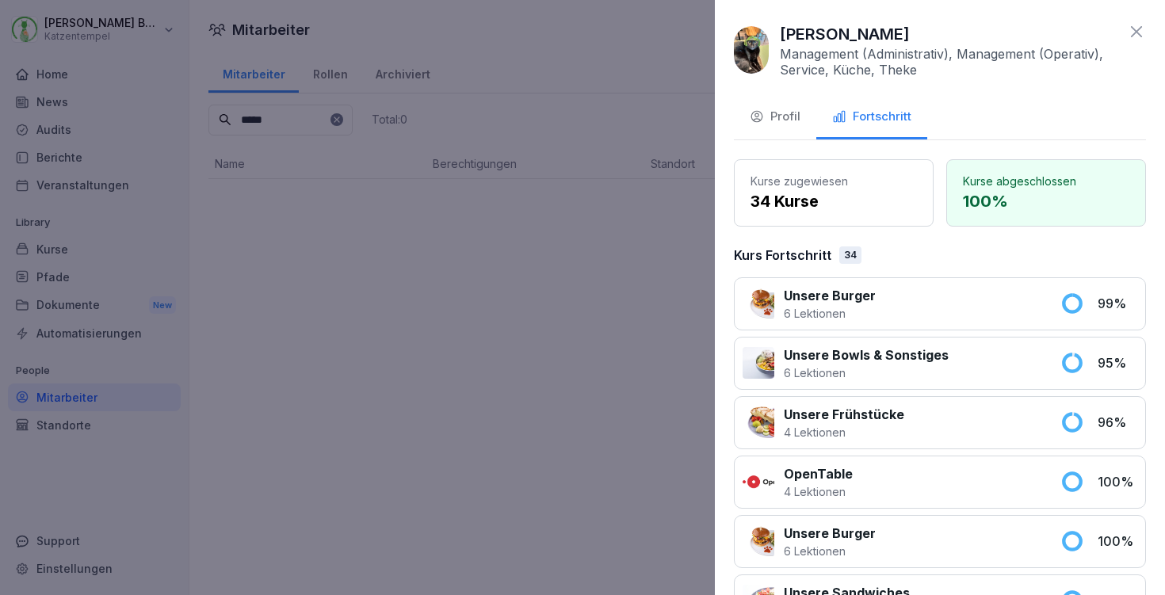
click at [765, 116] on div "Profil" at bounding box center [775, 117] width 51 height 18
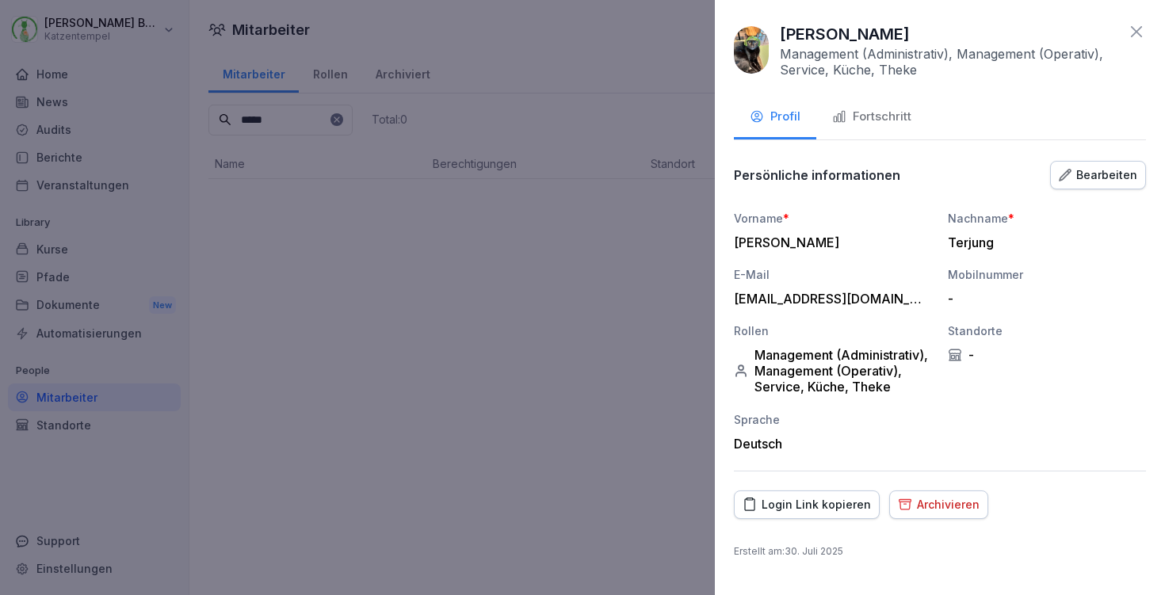
click at [1098, 179] on div "Bearbeiten" at bounding box center [1098, 174] width 78 height 17
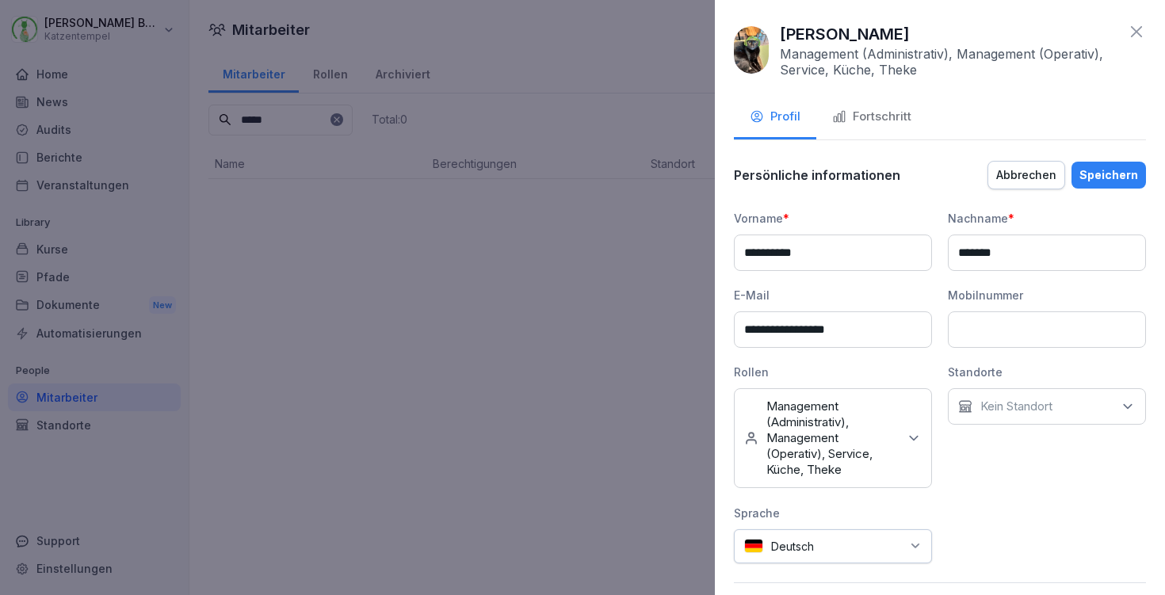
scroll to position [105, 0]
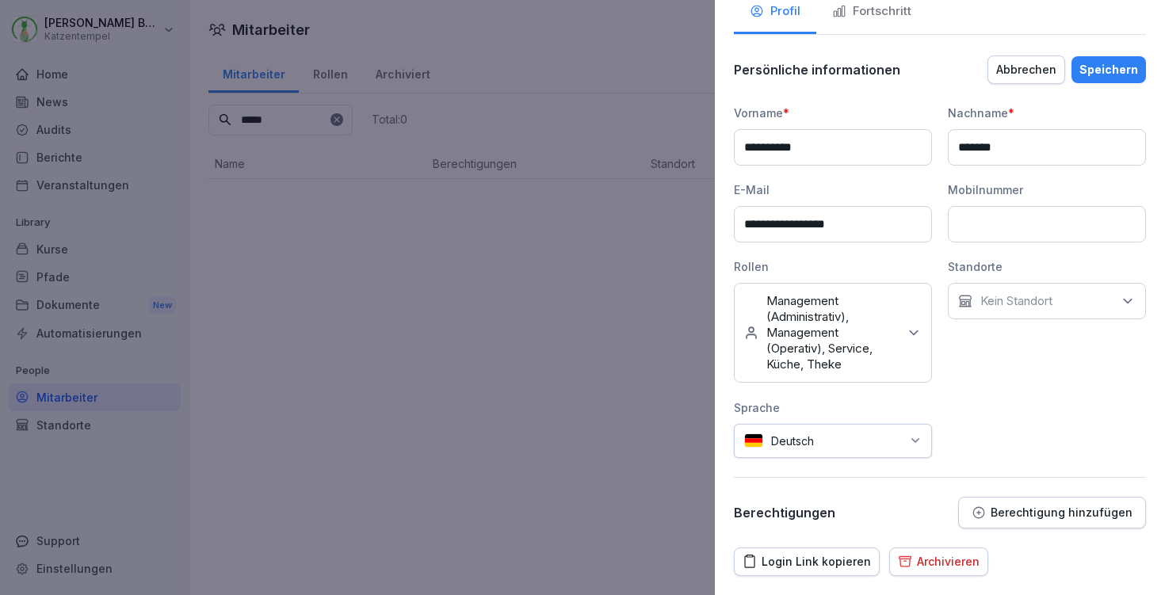
click at [1003, 304] on p "Kein Standort" at bounding box center [1016, 301] width 72 height 16
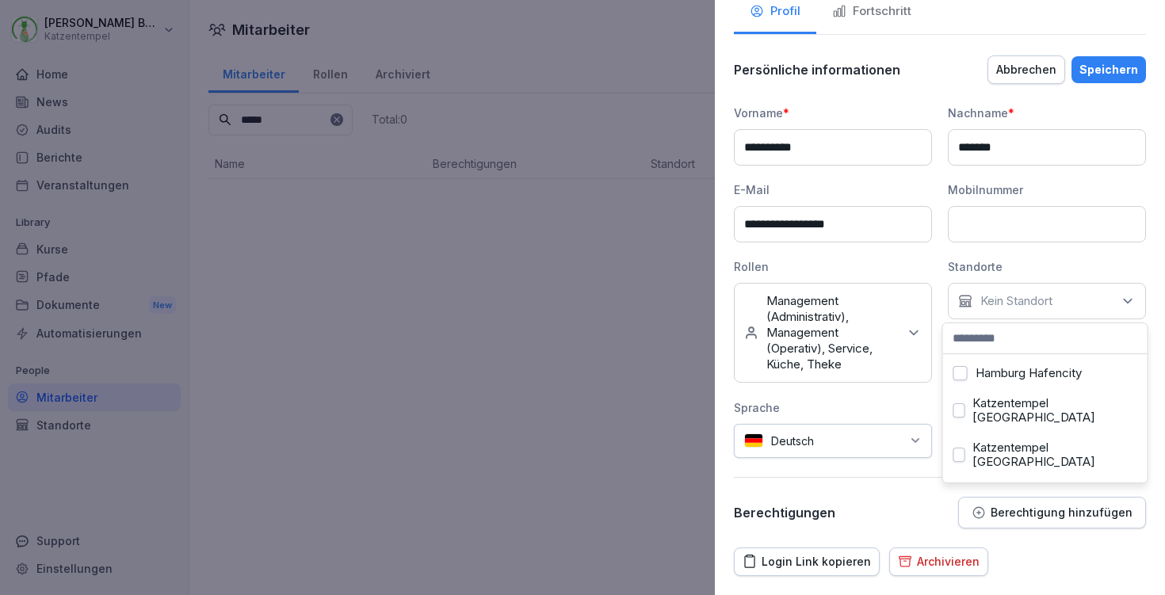
click at [1011, 371] on label "Hamburg Hafencity" at bounding box center [1029, 373] width 106 height 14
click at [1000, 518] on p "Berechtigung hinzufügen" at bounding box center [1062, 512] width 142 height 13
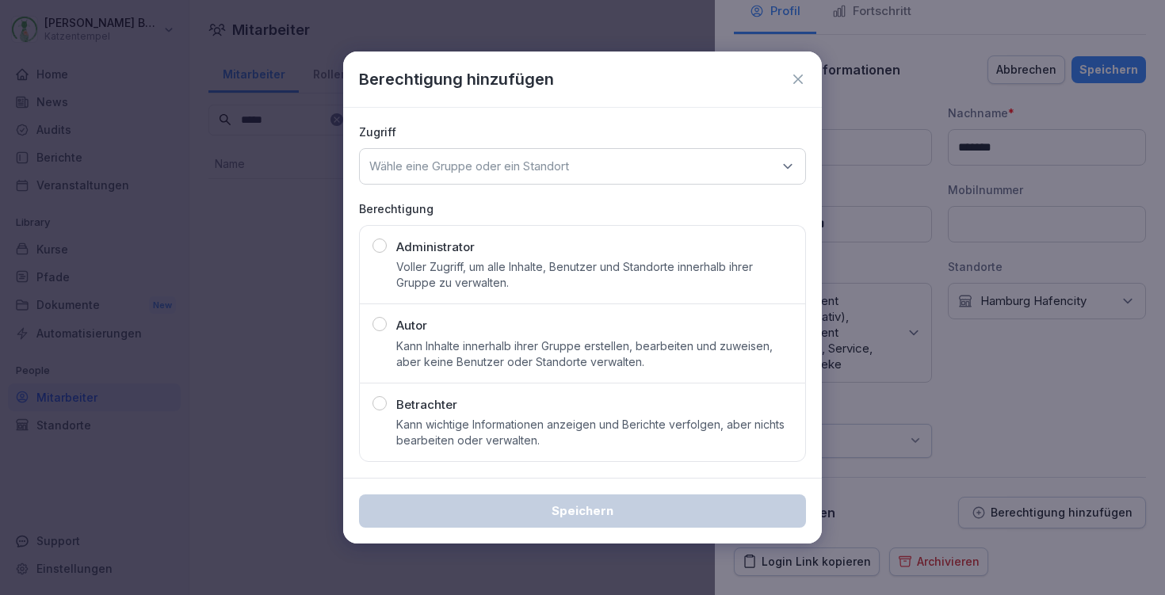
click at [468, 348] on p "Kann Inhalte innerhalb ihrer Gruppe erstellen, bearbeiten und zuweisen, aber ke…" at bounding box center [594, 354] width 396 height 32
click at [540, 162] on p "Wähle eine Gruppe oder ein Standort" at bounding box center [469, 167] width 200 height 16
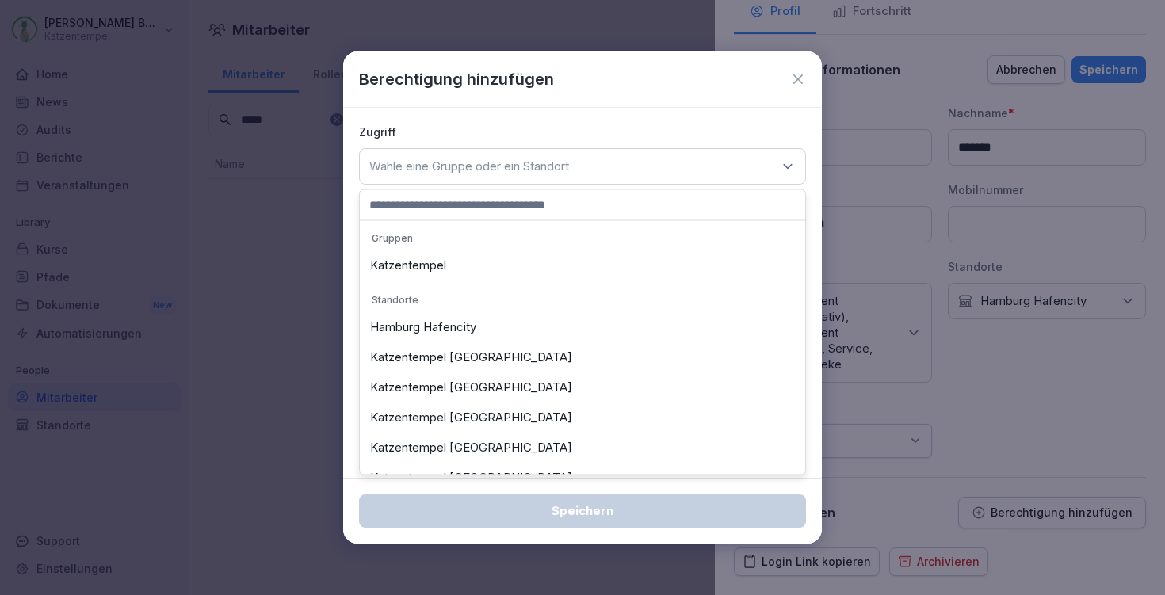
click at [492, 331] on div "Hamburg Hafencity" at bounding box center [583, 327] width 438 height 30
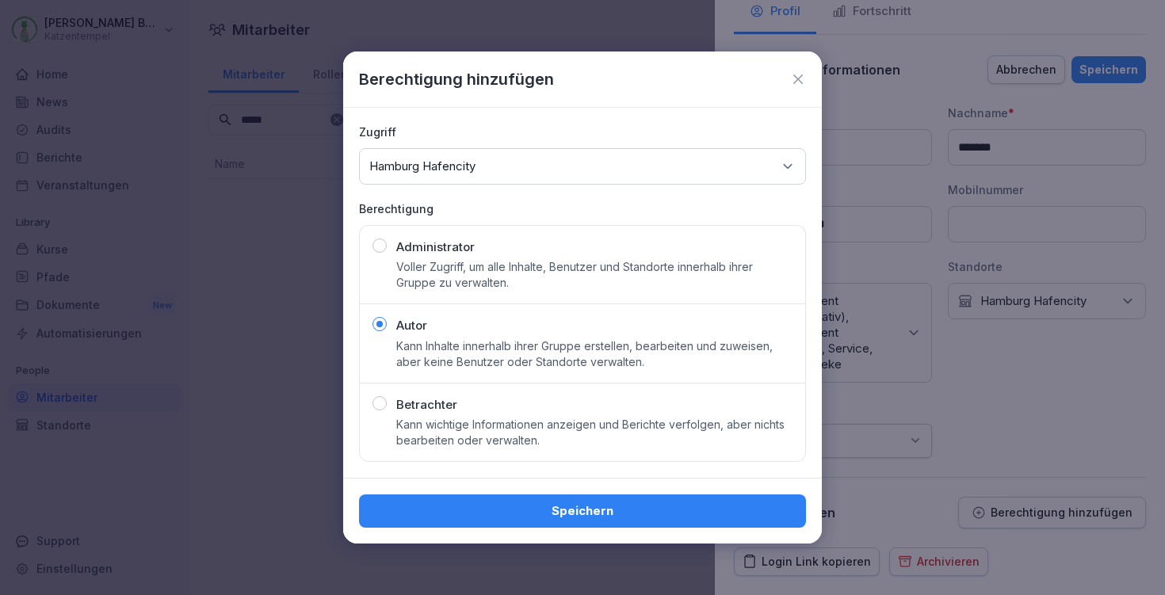
click at [584, 511] on div "Speichern" at bounding box center [583, 511] width 422 height 17
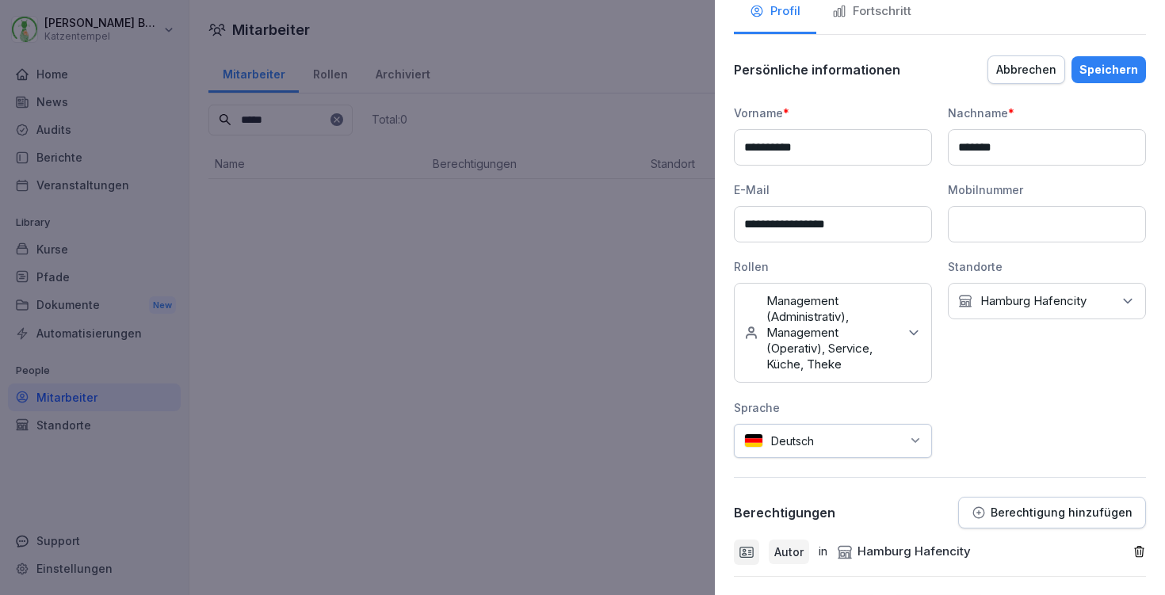
click at [1105, 73] on div "Speichern" at bounding box center [1109, 69] width 59 height 17
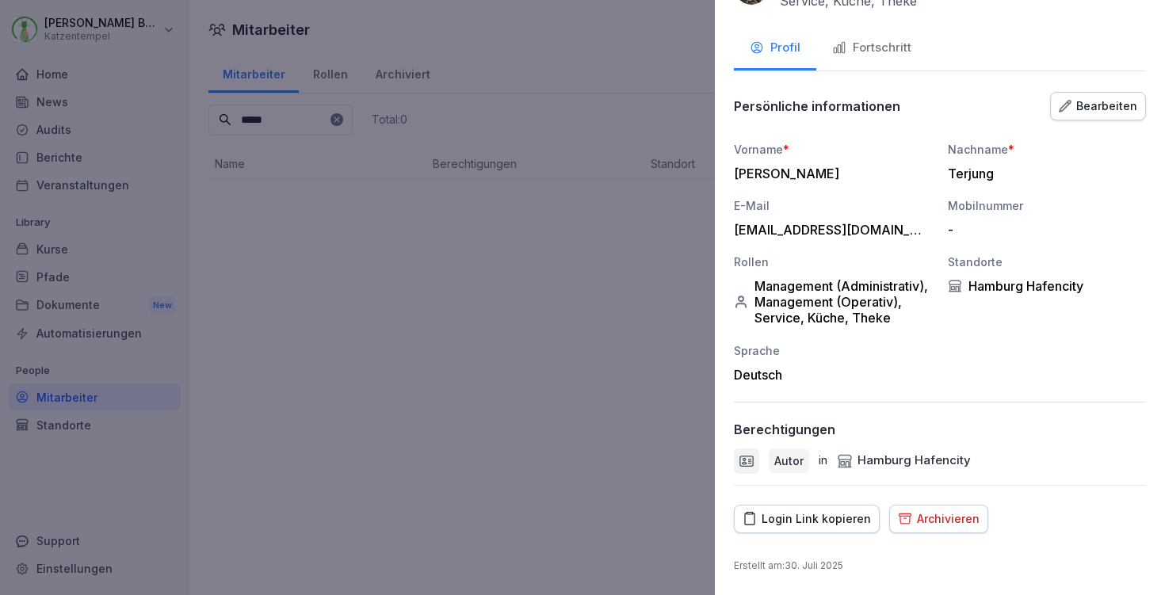
scroll to position [84, 0]
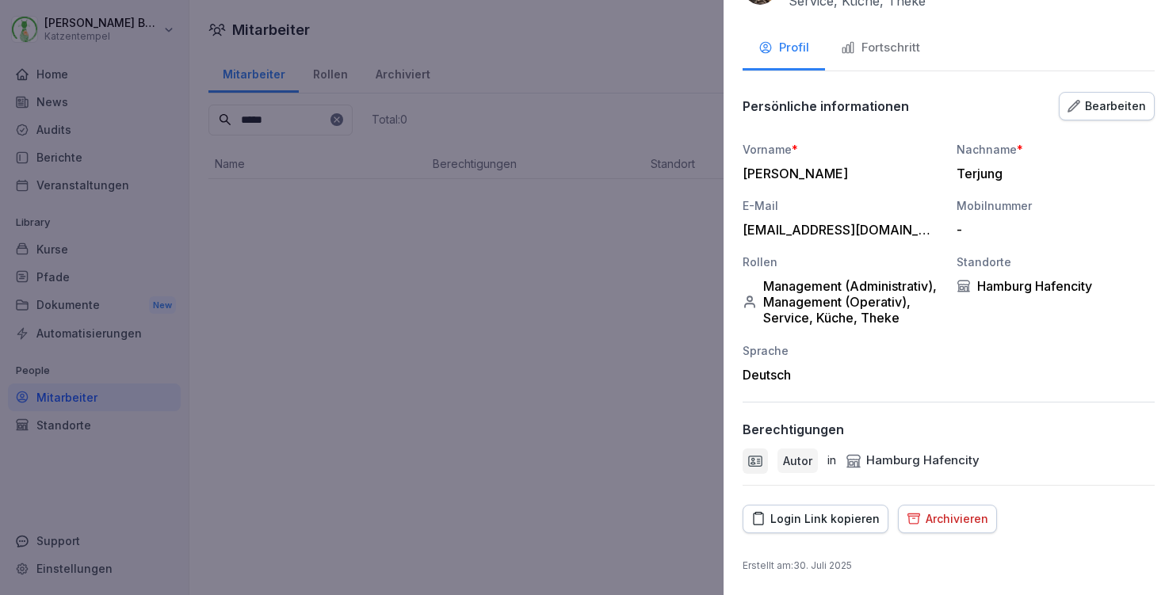
click at [618, 185] on div at bounding box center [582, 297] width 1165 height 595
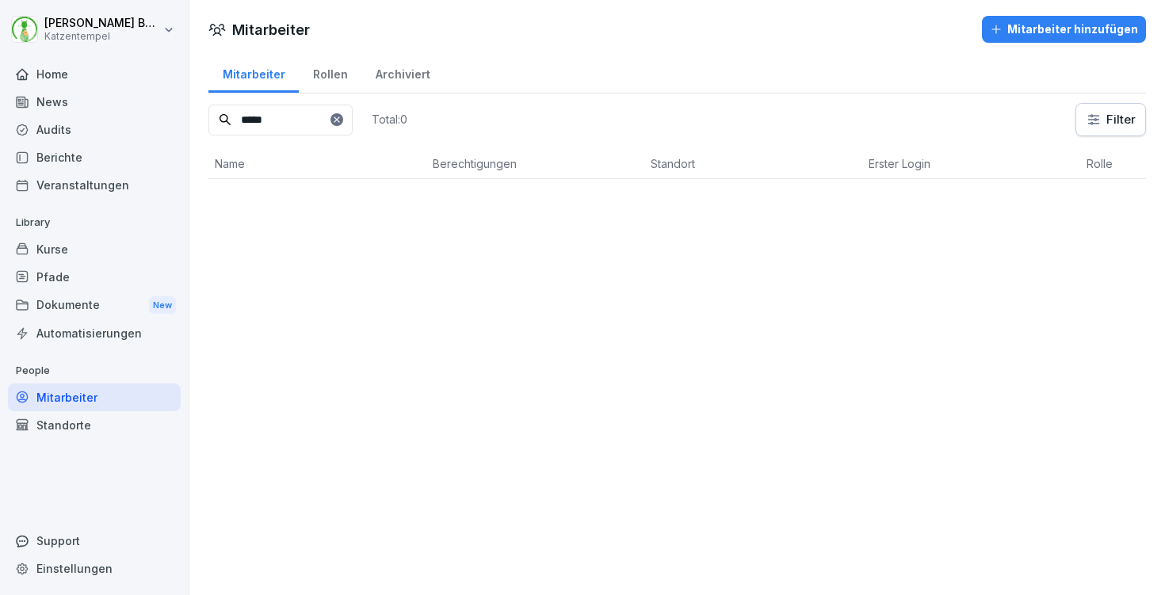
click at [289, 124] on input "*****" at bounding box center [280, 120] width 144 height 31
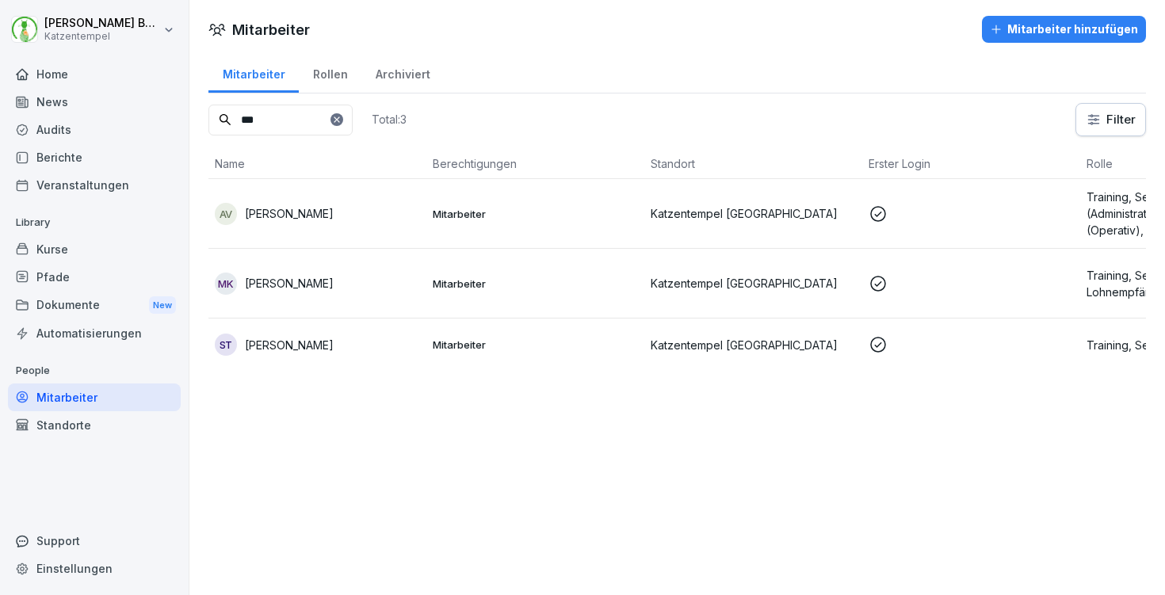
type input "***"
click at [714, 225] on td "Katzentempel Nürnberg" at bounding box center [753, 214] width 218 height 70
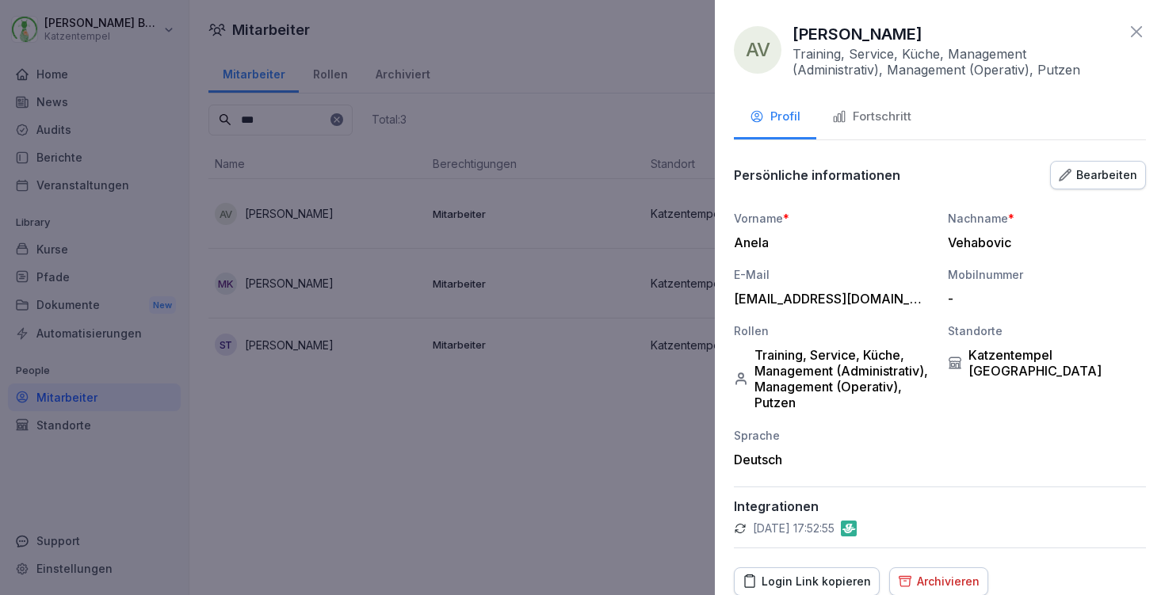
click at [1068, 176] on div "Bearbeiten" at bounding box center [1098, 174] width 78 height 17
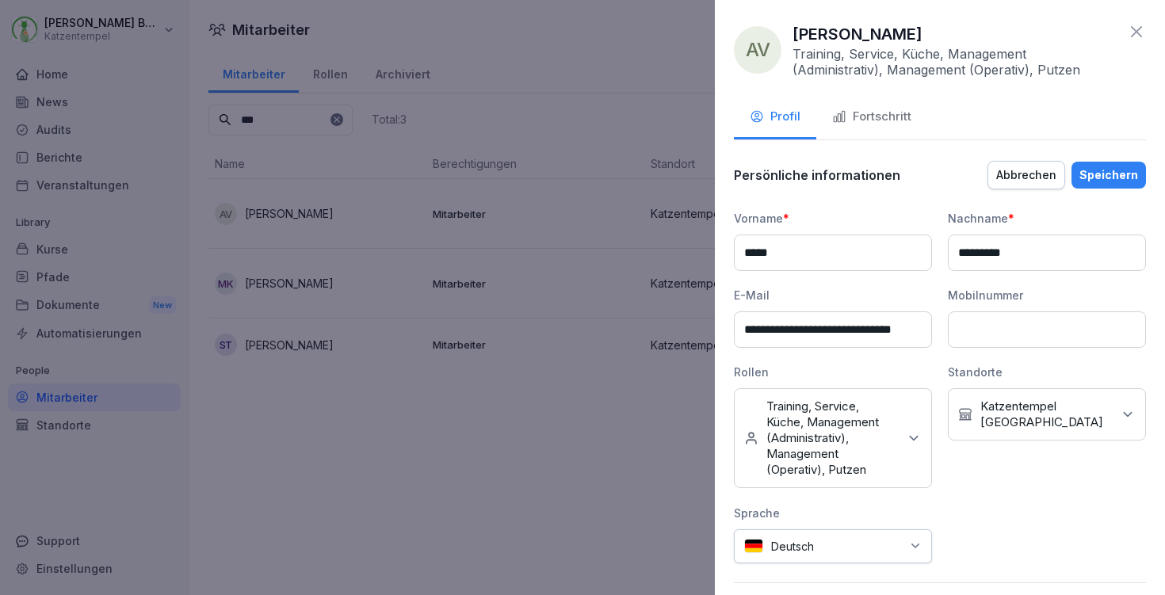
scroll to position [208, 0]
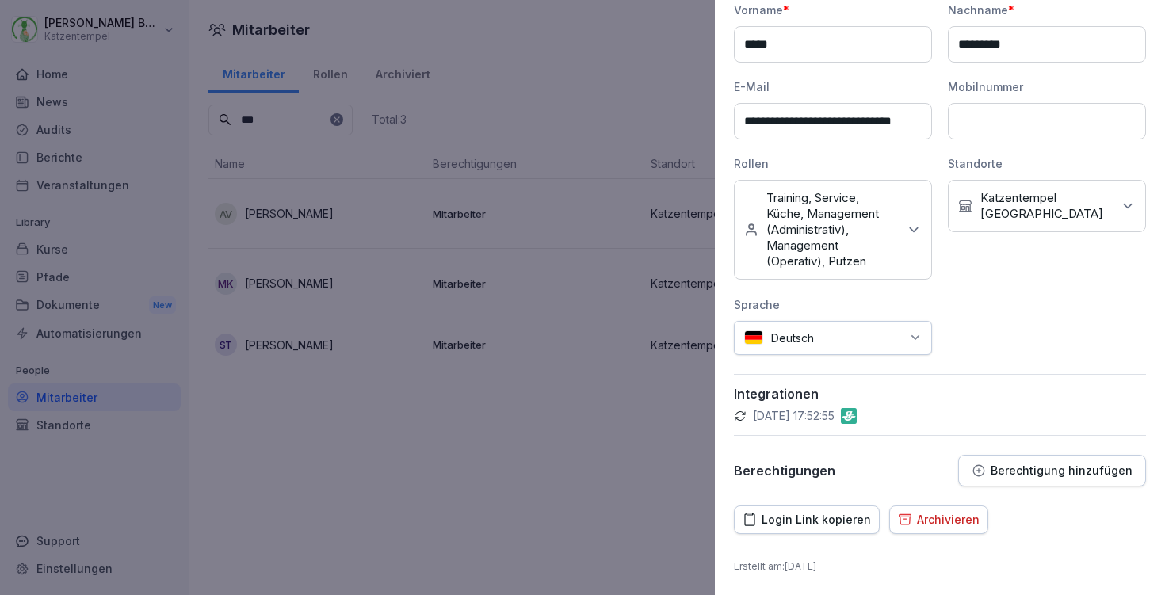
click at [1026, 445] on div "**********" at bounding box center [940, 219] width 412 height 536
click at [1027, 464] on p "Berechtigung hinzufügen" at bounding box center [1062, 470] width 142 height 13
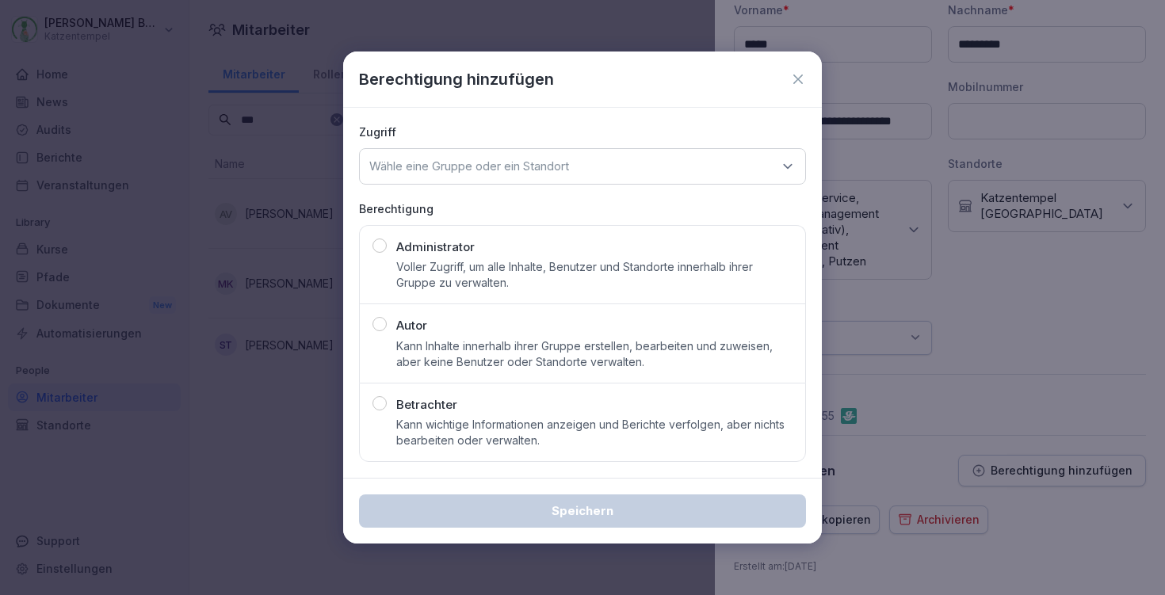
click at [512, 343] on p "Kann Inhalte innerhalb ihrer Gruppe erstellen, bearbeiten und zuweisen, aber ke…" at bounding box center [594, 354] width 396 height 32
click at [509, 170] on p "Wähle eine Gruppe oder ein Standort" at bounding box center [469, 167] width 200 height 16
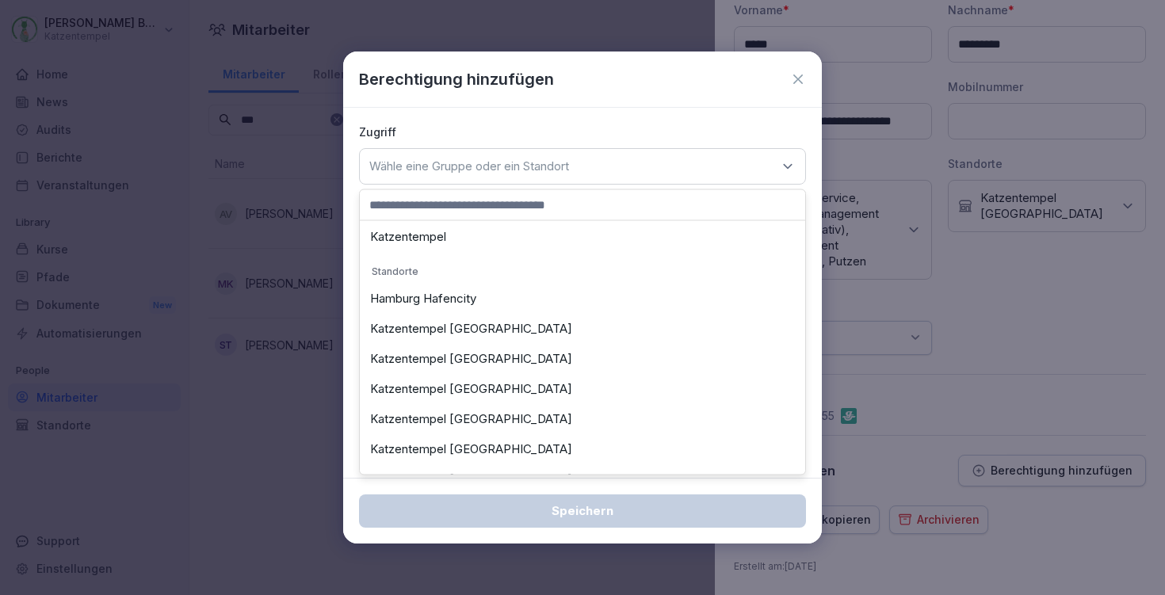
scroll to position [42, 0]
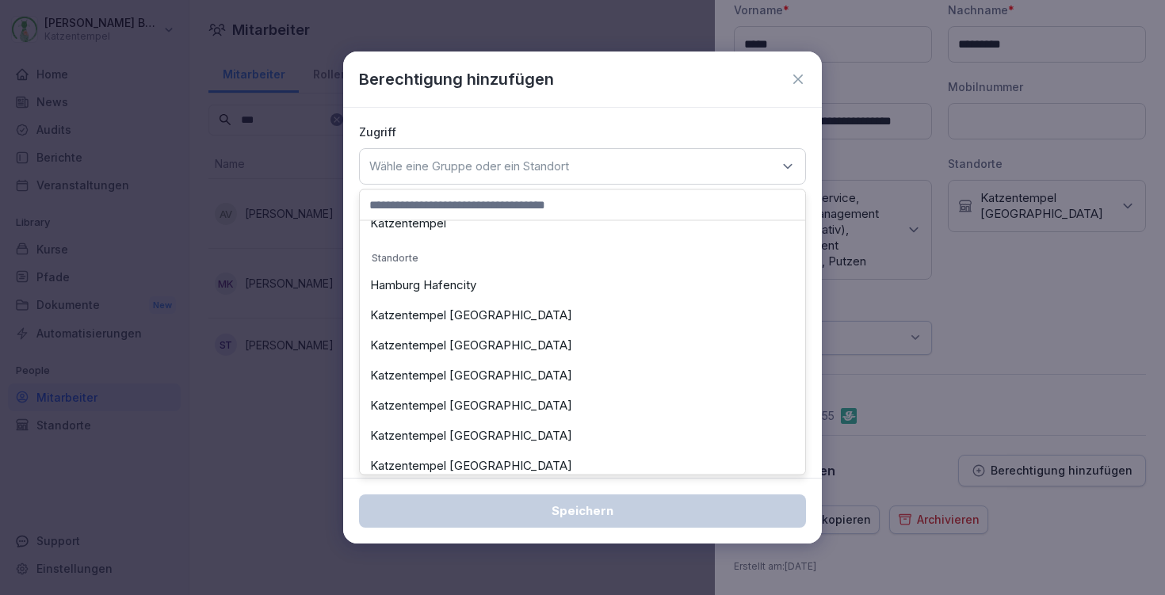
click at [491, 433] on div "Katzentempel Nürnberg" at bounding box center [583, 436] width 438 height 30
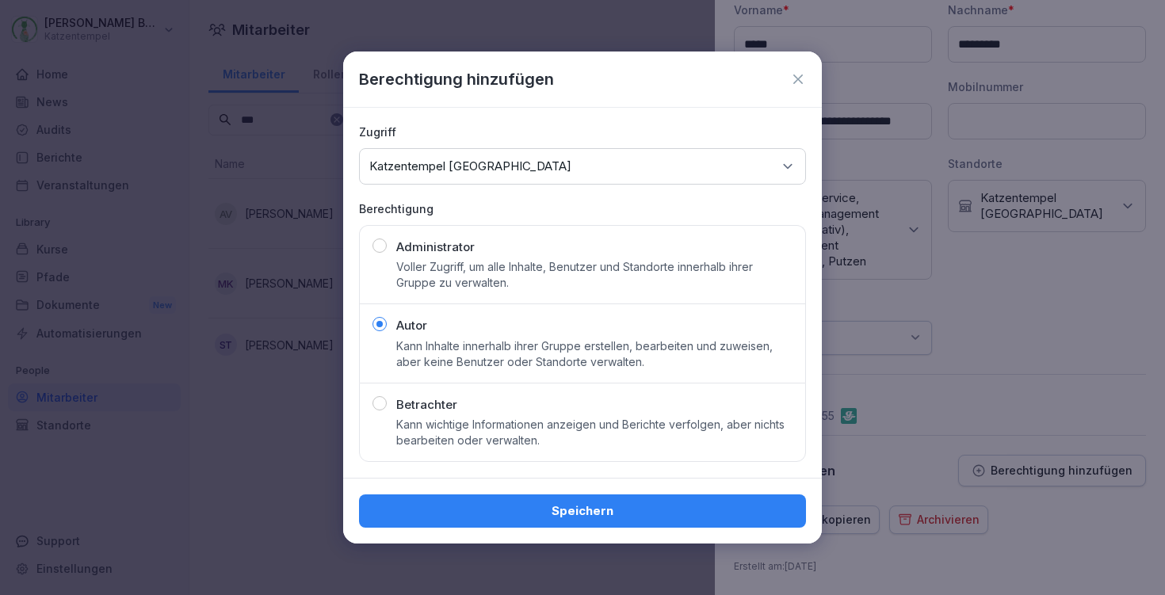
click at [568, 505] on div "Speichern" at bounding box center [583, 511] width 422 height 17
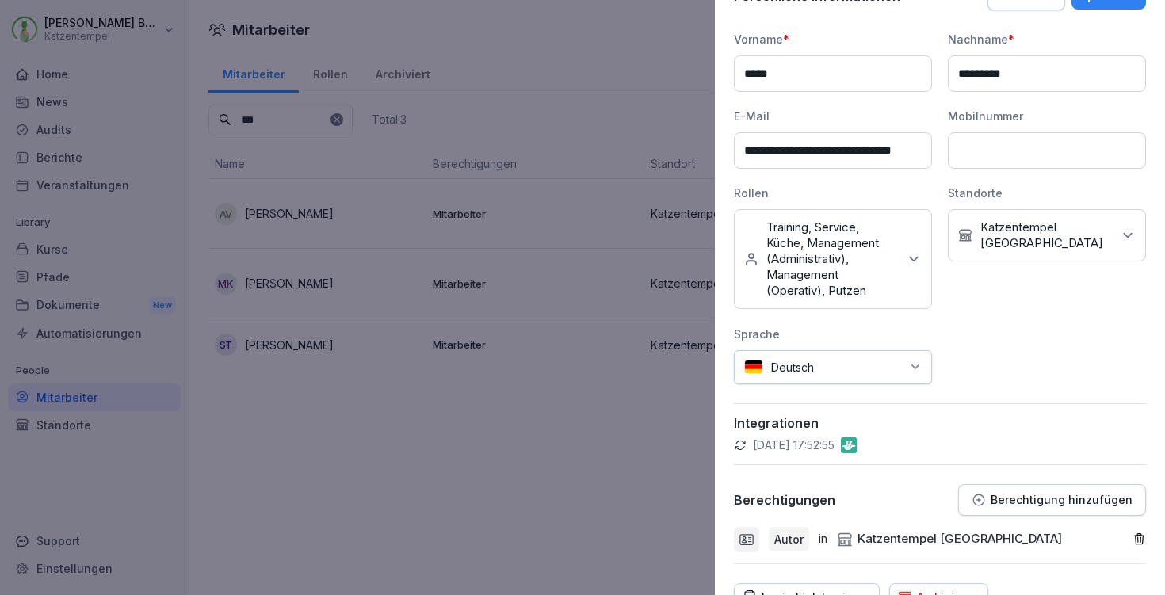
scroll to position [63, 0]
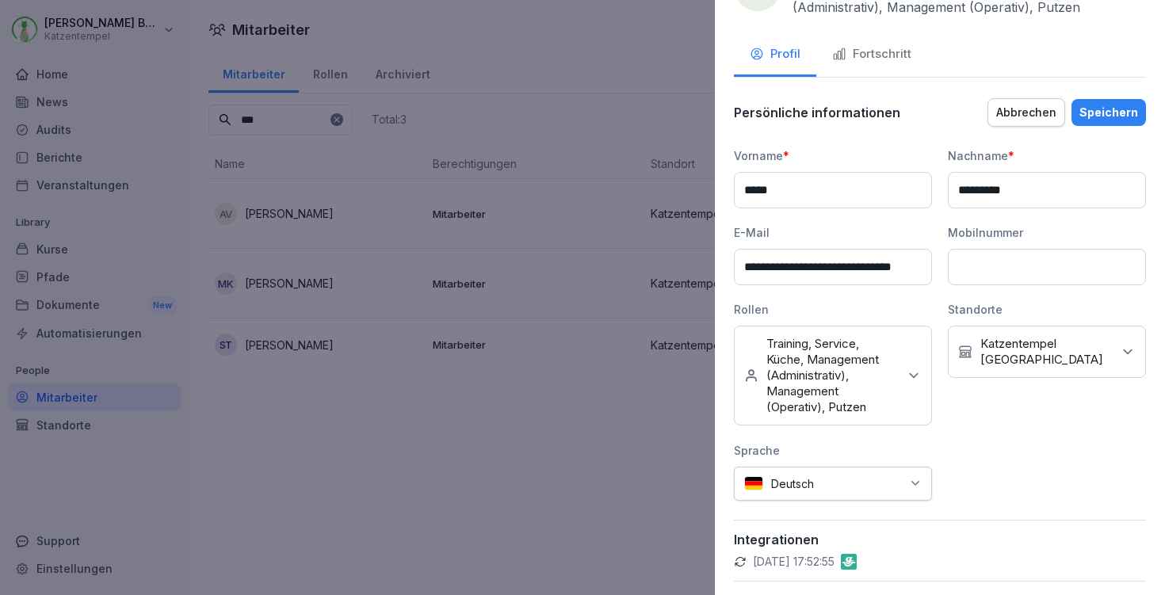
click at [1119, 100] on button "Speichern" at bounding box center [1109, 112] width 75 height 27
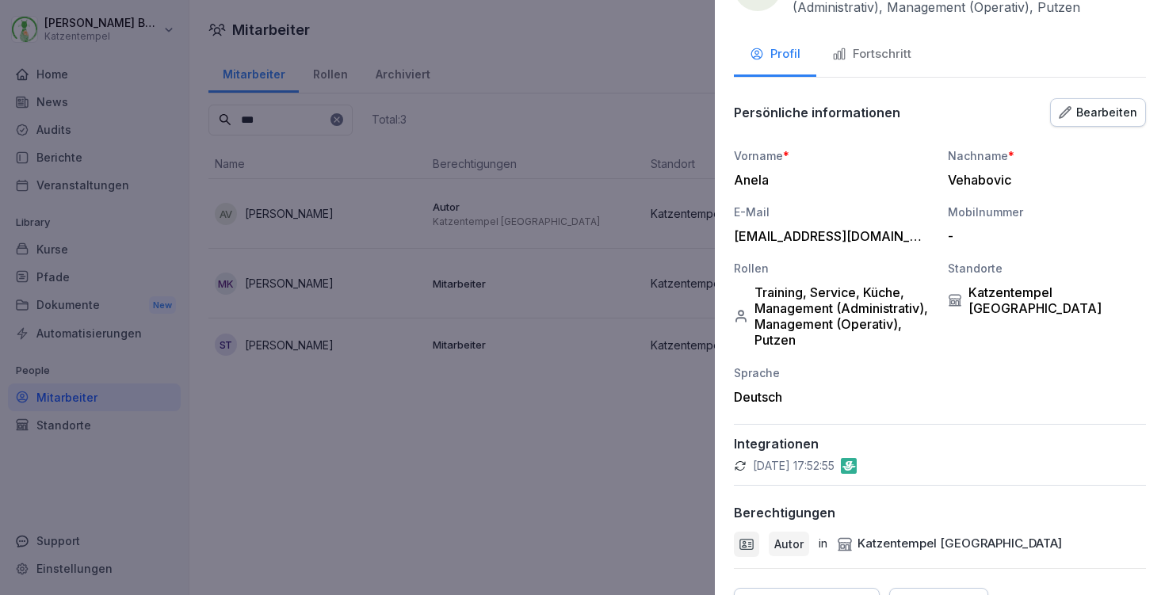
click at [899, 41] on button "Fortschritt" at bounding box center [871, 55] width 111 height 43
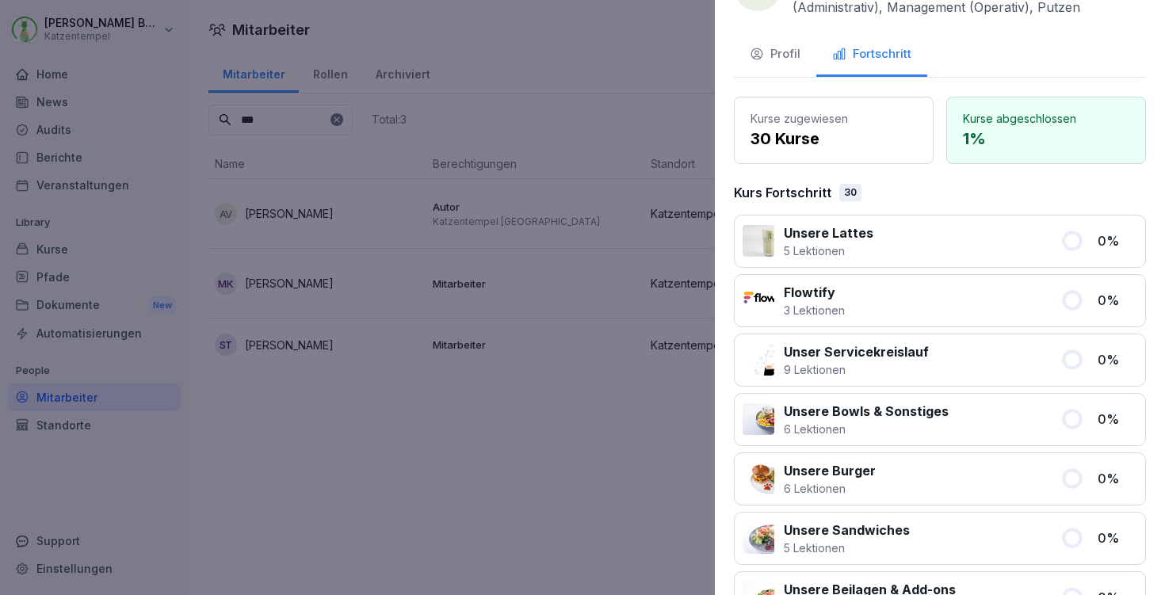
click at [583, 56] on div at bounding box center [582, 297] width 1165 height 595
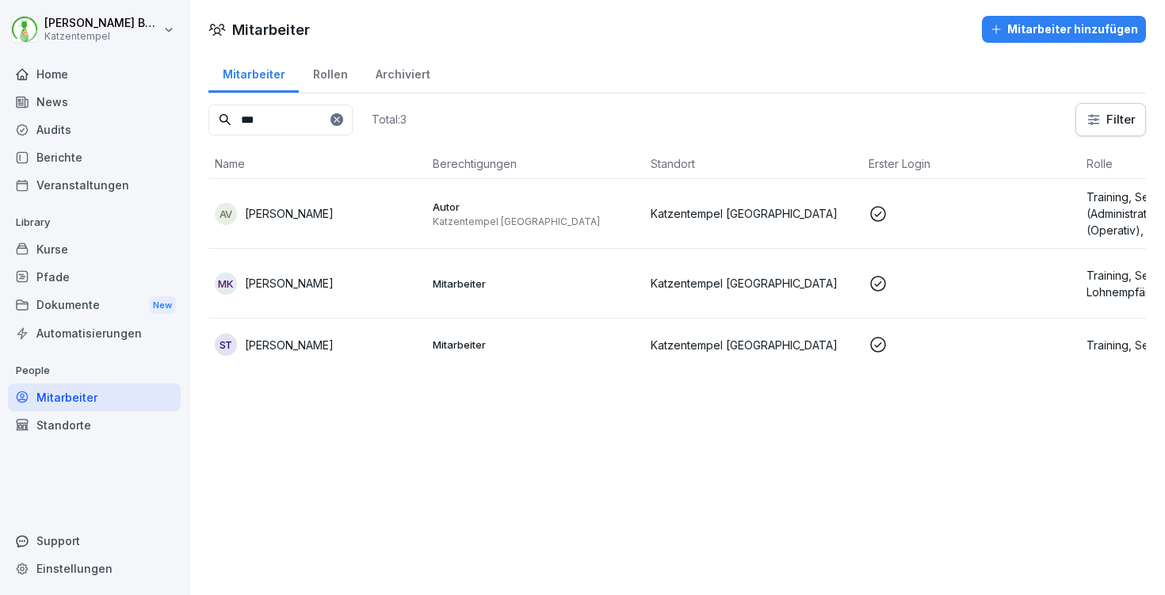
click at [58, 78] on div "Home" at bounding box center [94, 74] width 173 height 28
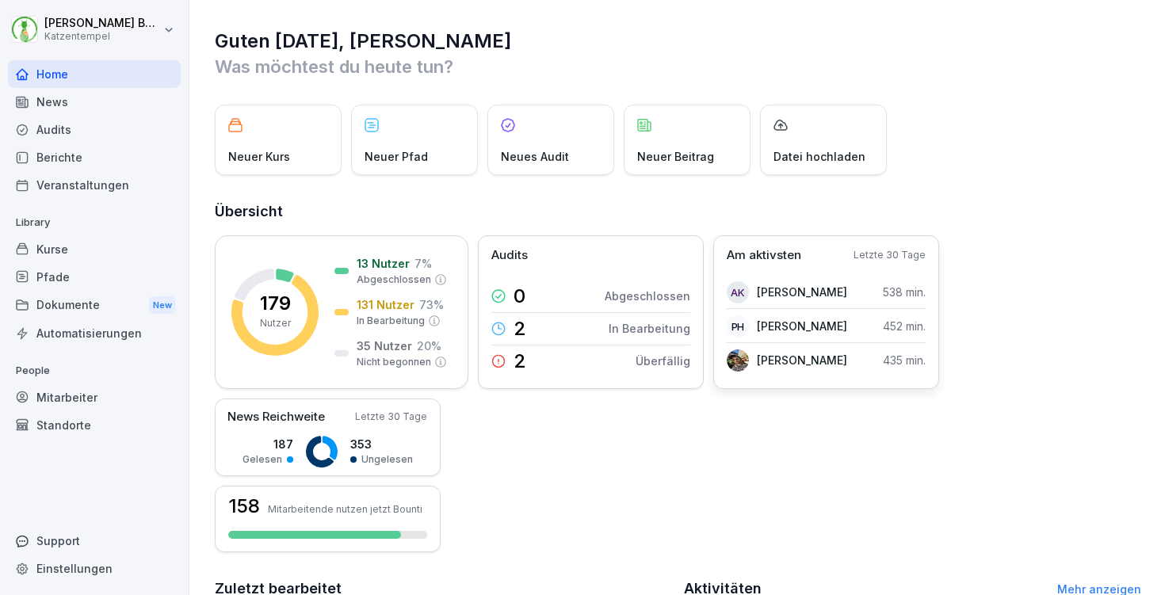
scroll to position [382, 0]
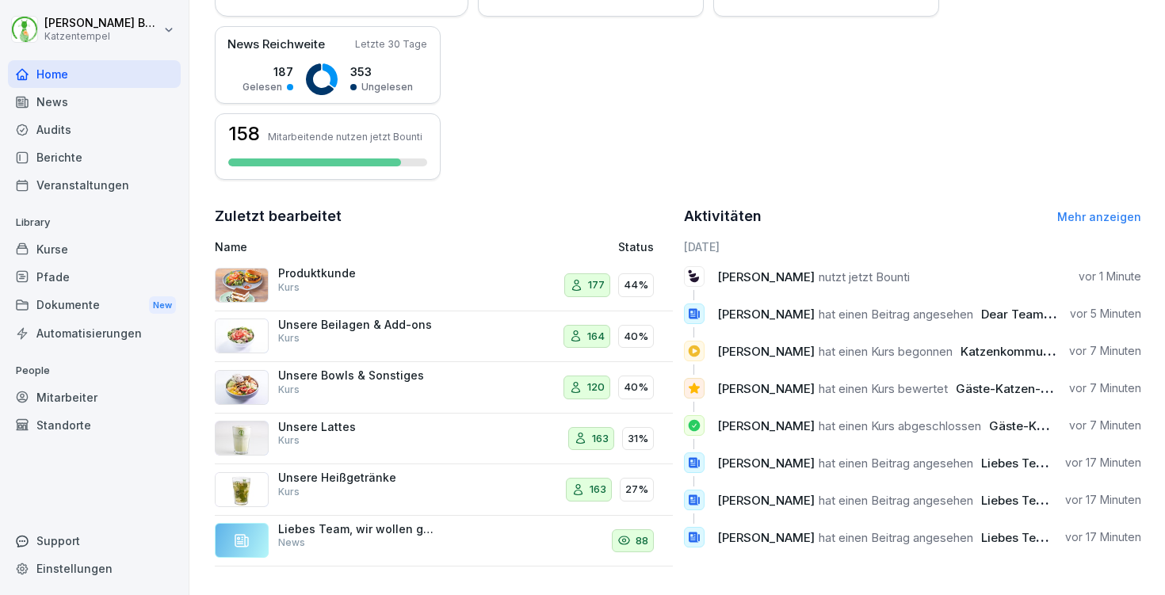
click at [1074, 210] on link "Mehr anzeigen" at bounding box center [1099, 216] width 84 height 13
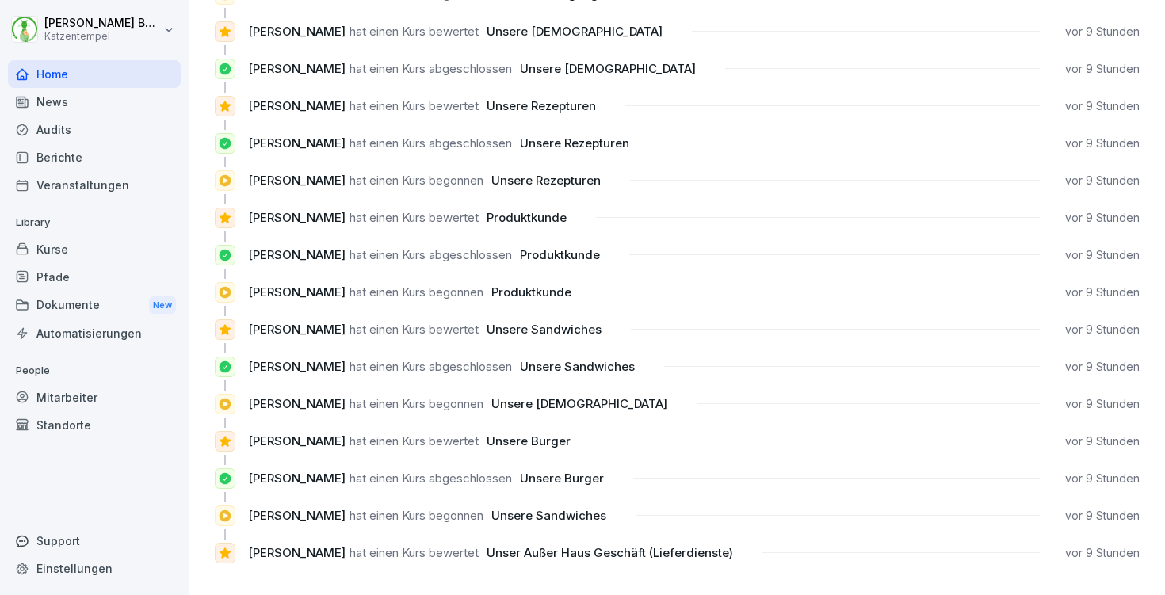
scroll to position [1418, 0]
click at [56, 239] on div "Kurse" at bounding box center [94, 249] width 173 height 28
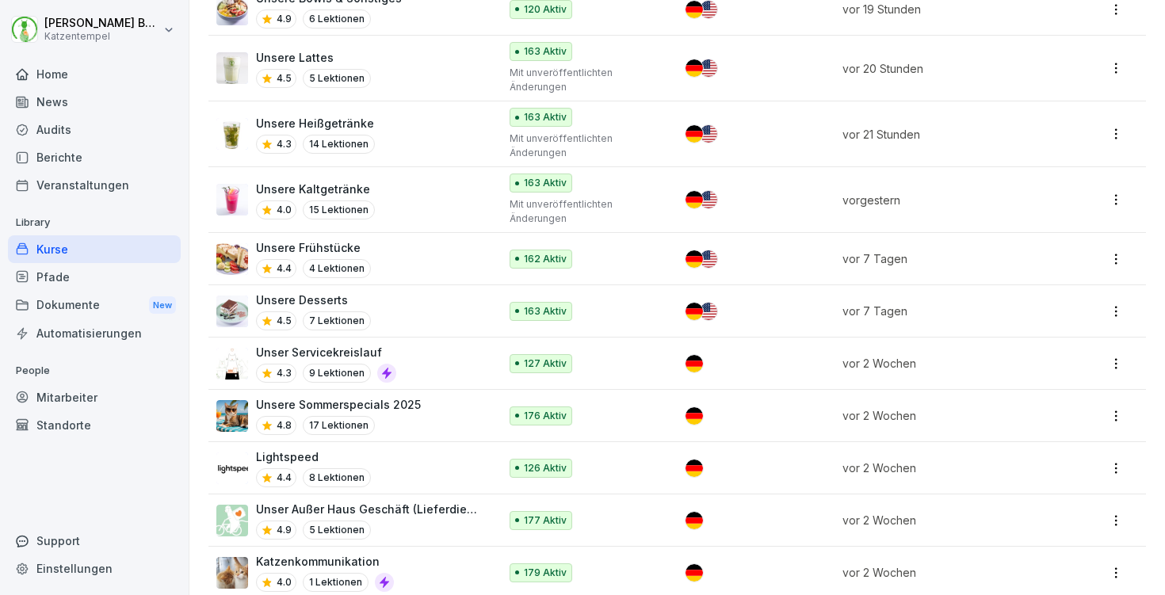
scroll to position [579, 0]
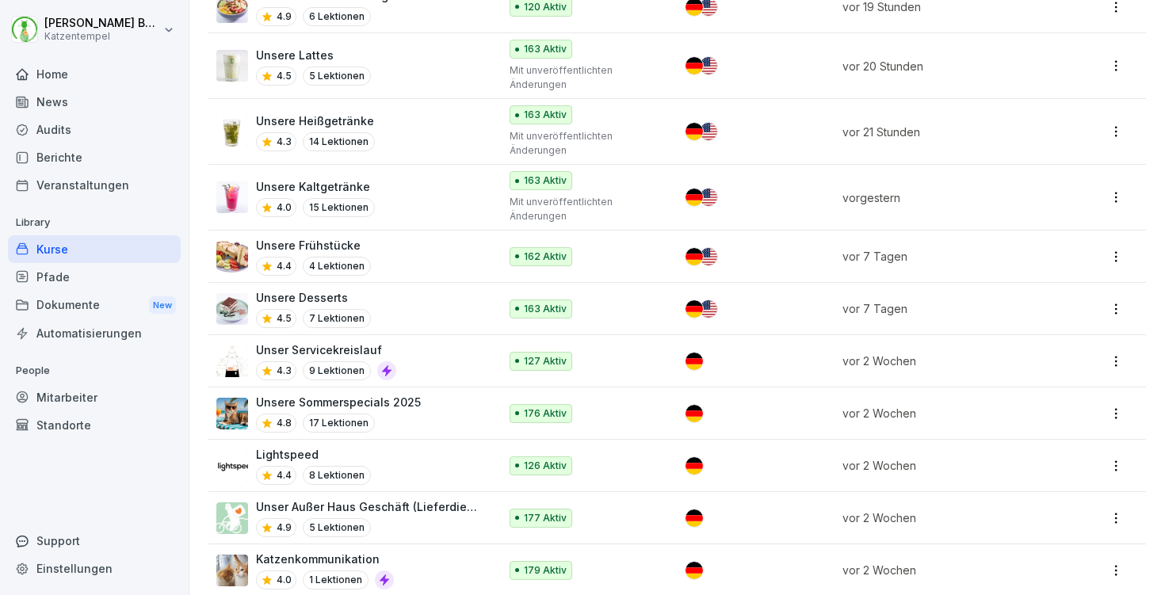
click at [427, 526] on div "4.9 5 Lektionen" at bounding box center [369, 527] width 227 height 19
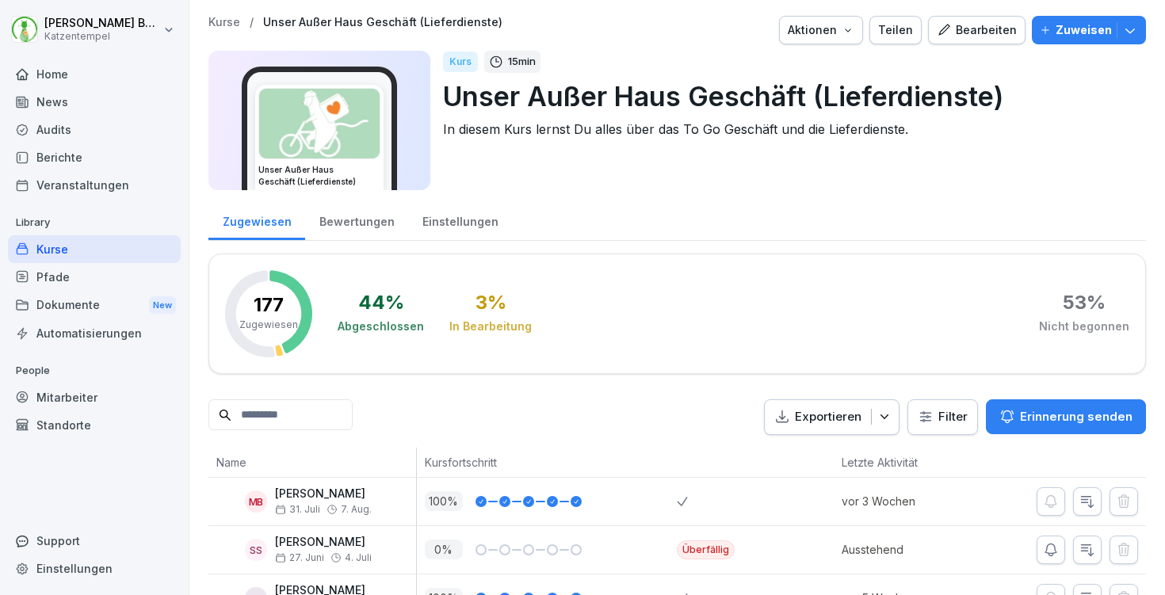
click at [367, 220] on div "Bewertungen" at bounding box center [356, 220] width 103 height 40
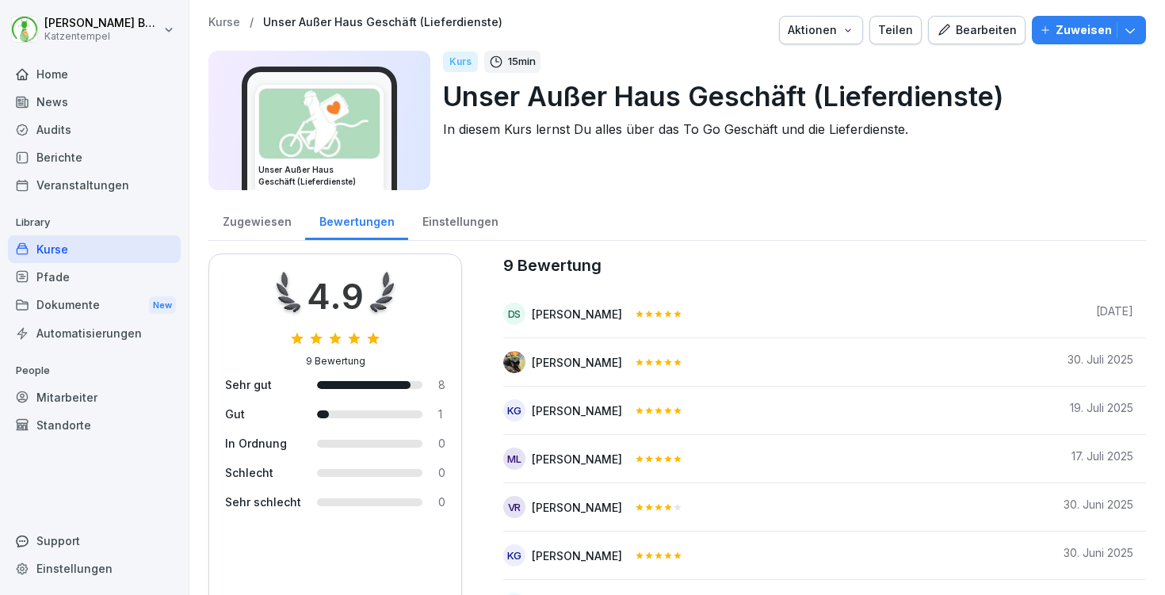
click at [224, 13] on div "Kurse / Unser Außer Haus Geschäft (Lieferdienste) Aktionen Teilen Bearbeiten Zu…" at bounding box center [677, 370] width 976 height 741
click at [227, 14] on div "Kurse / Unser Außer Haus Geschäft (Lieferdienste) Aktionen Teilen Bearbeiten Zu…" at bounding box center [677, 370] width 976 height 741
click at [225, 25] on p "Kurse" at bounding box center [224, 22] width 32 height 13
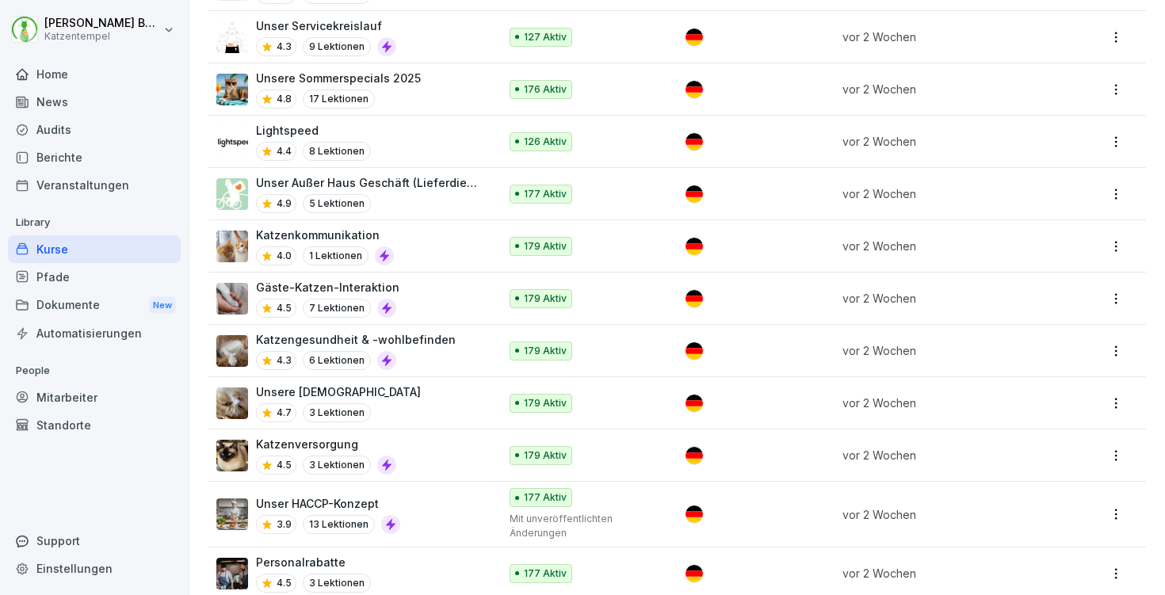
scroll to position [1122, 0]
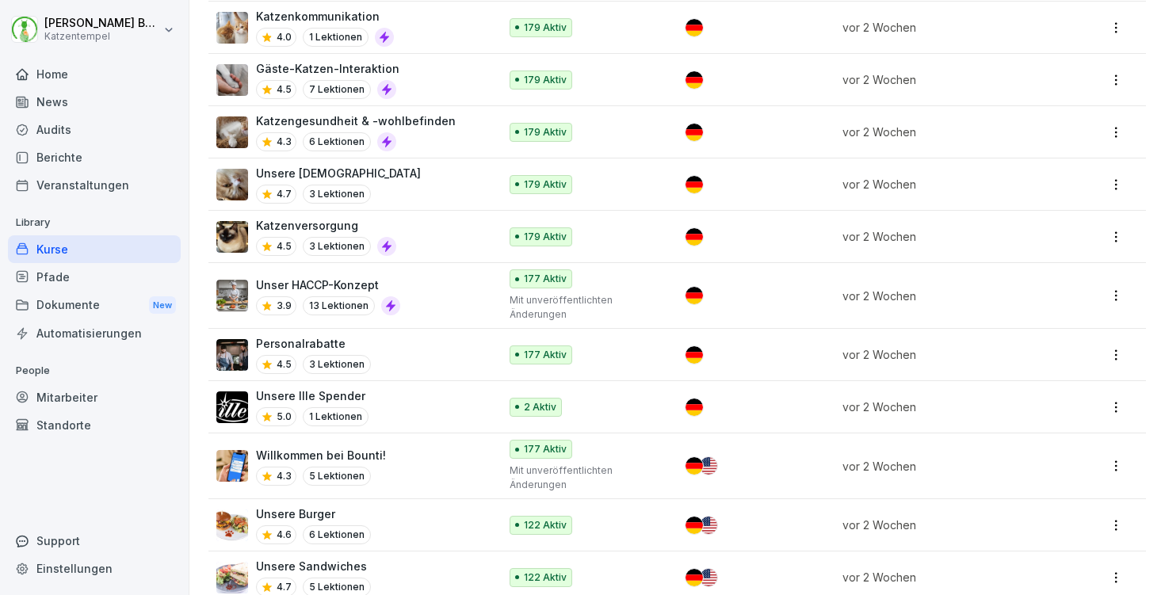
click at [441, 514] on div "Unsere Burger 4.6 6 Lektionen" at bounding box center [349, 525] width 266 height 39
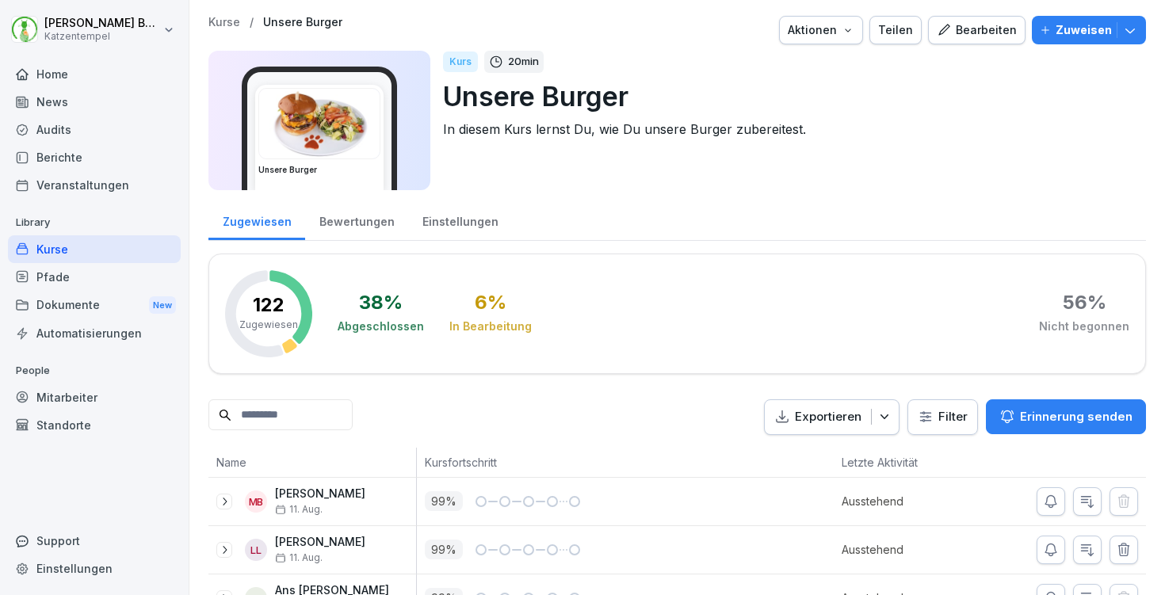
click at [352, 208] on div "Bewertungen" at bounding box center [356, 220] width 103 height 40
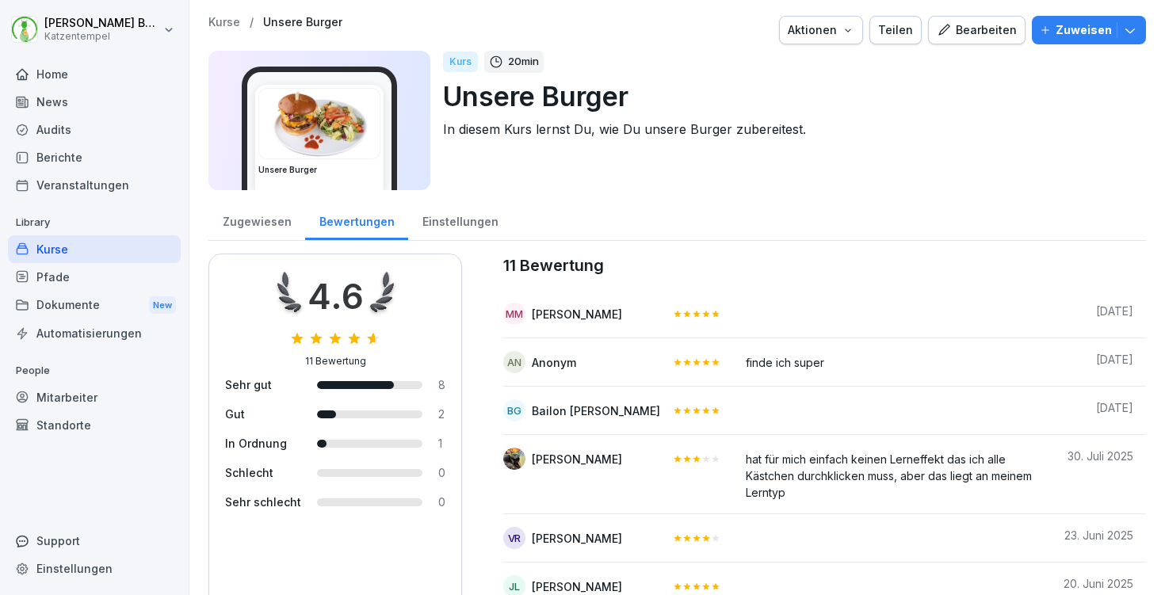
click at [357, 225] on div "Bewertungen" at bounding box center [356, 220] width 103 height 40
click at [225, 20] on p "Kurse" at bounding box center [224, 22] width 32 height 13
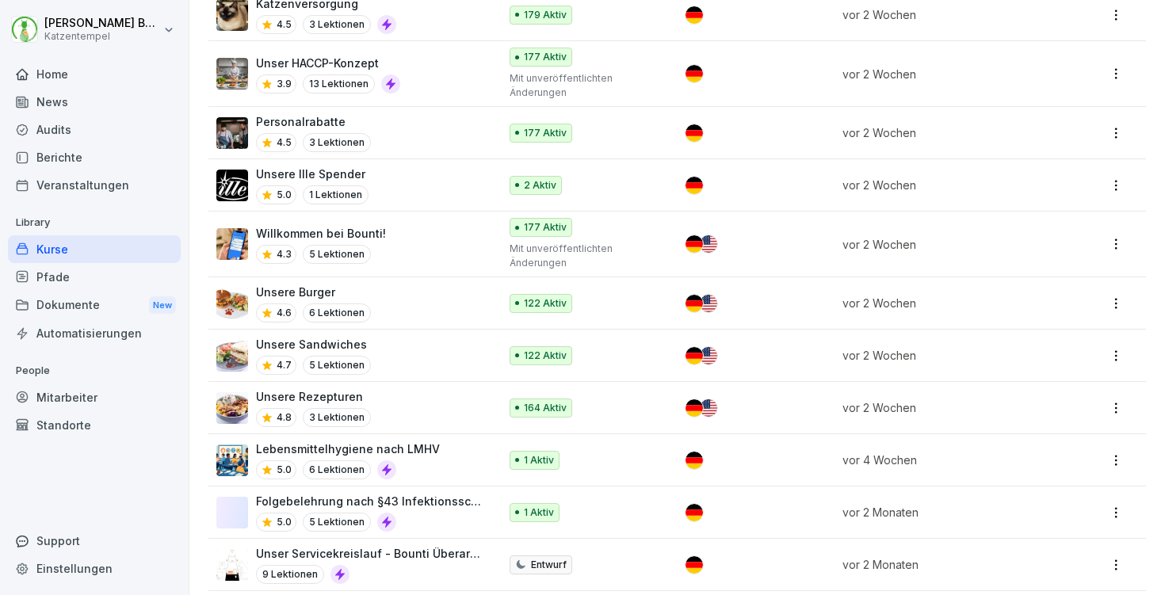
scroll to position [1346, 0]
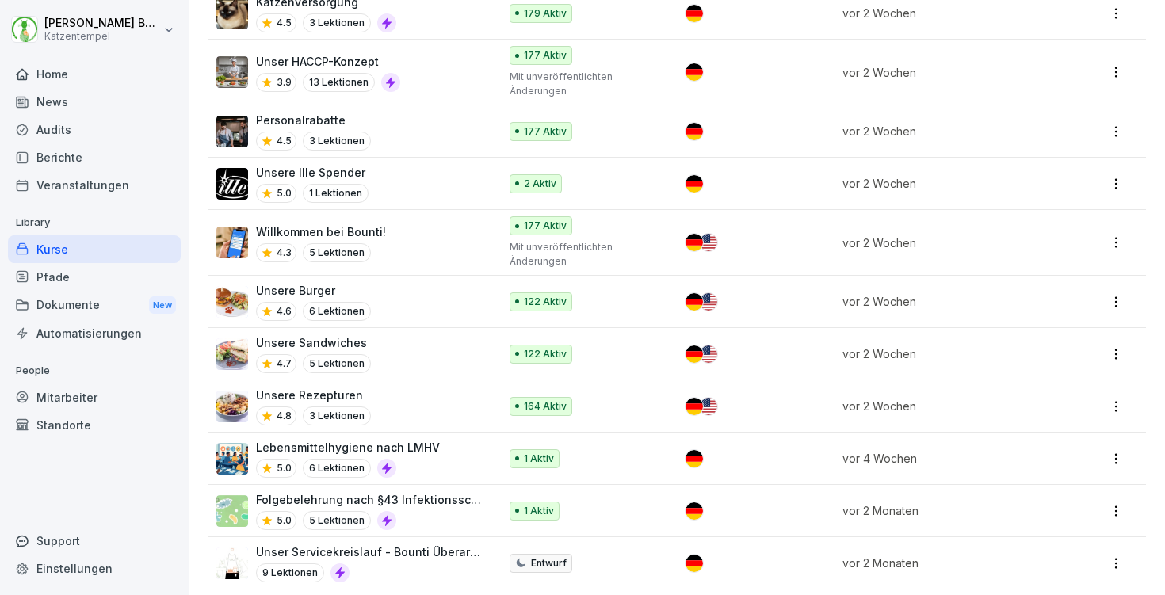
click at [380, 334] on div "Unsere Sandwiches 4.7 5 Lektionen" at bounding box center [349, 353] width 266 height 39
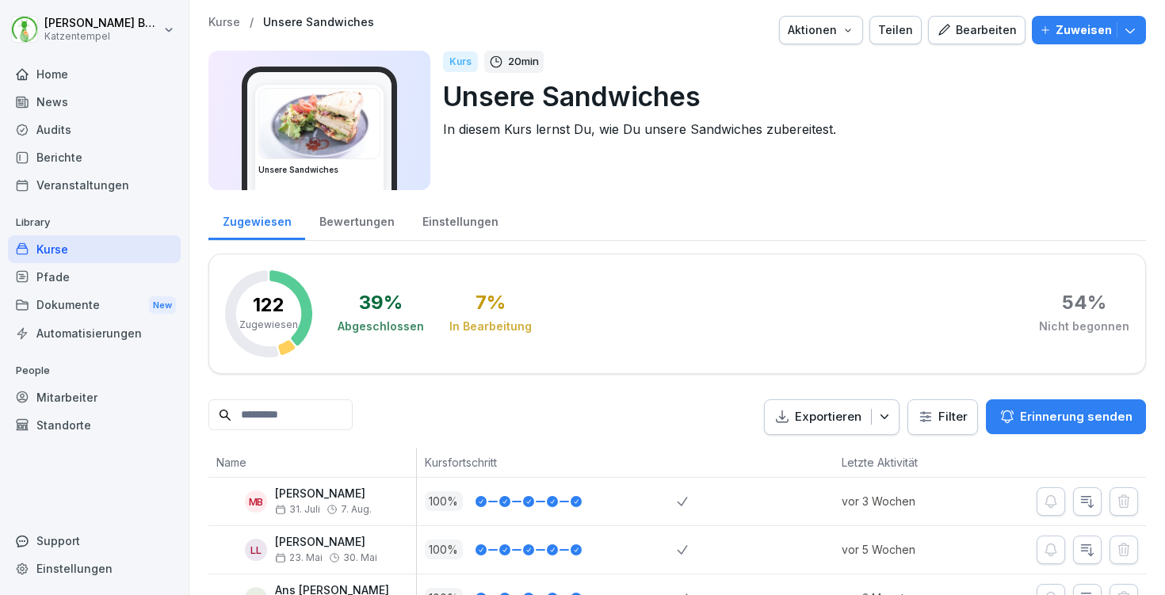
click at [345, 234] on div "Bewertungen" at bounding box center [356, 220] width 103 height 40
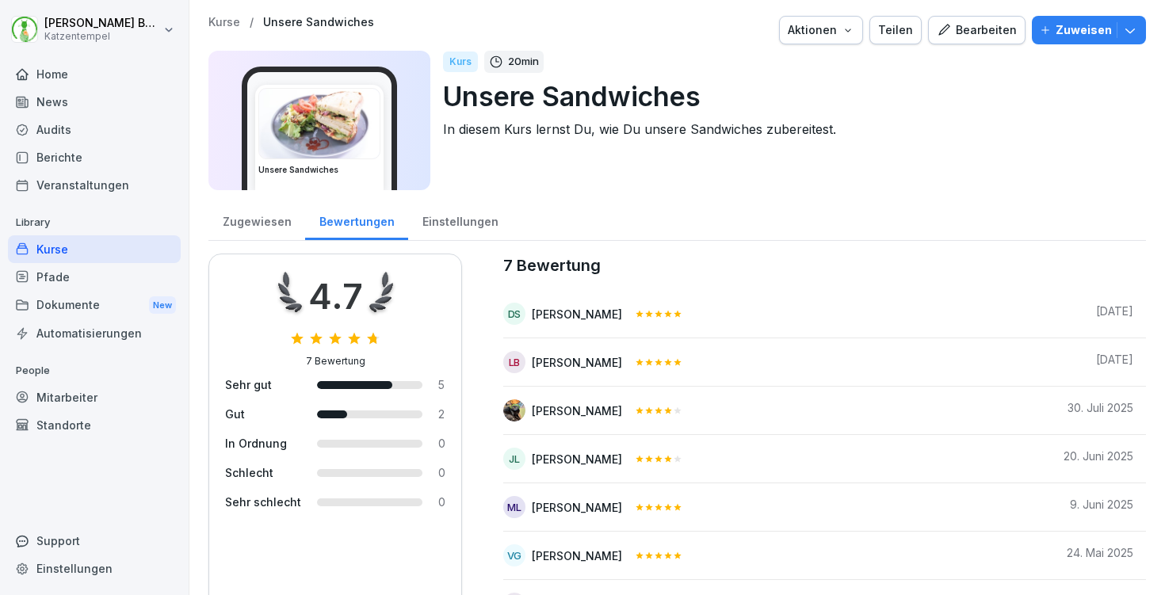
click at [227, 14] on div "Kurse / Unsere Sandwiches Aktionen Teilen Bearbeiten Zuweisen Unsere Sandwiches…" at bounding box center [677, 322] width 976 height 644
click at [227, 21] on p "Kurse" at bounding box center [224, 22] width 32 height 13
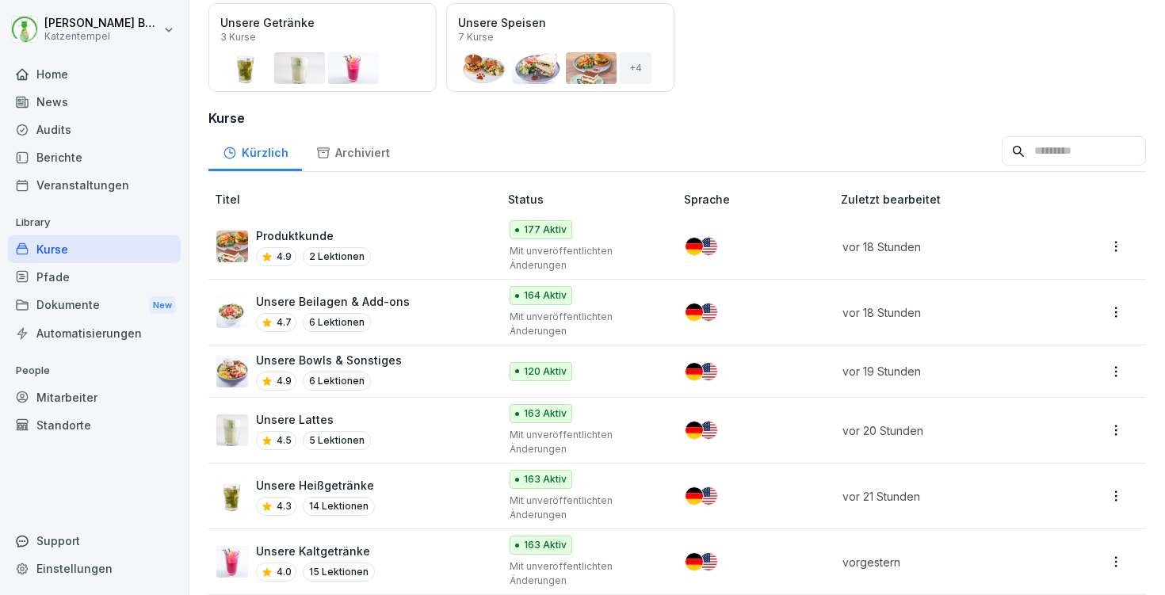
scroll to position [204, 0]
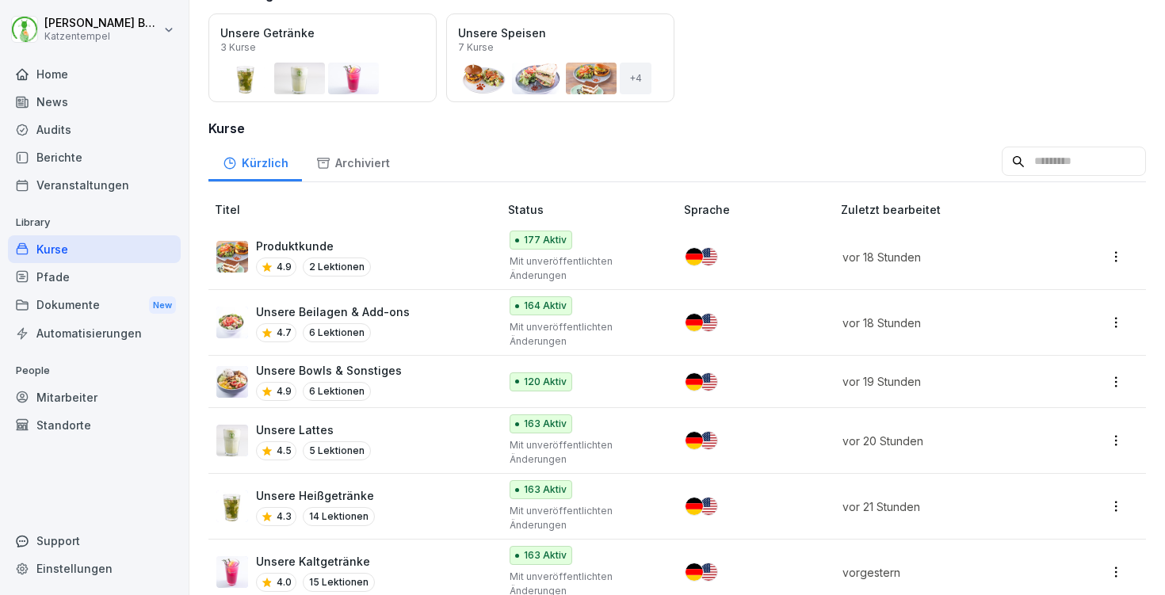
click at [420, 262] on div "Produktkunde 4.9 2 Lektionen" at bounding box center [349, 257] width 266 height 39
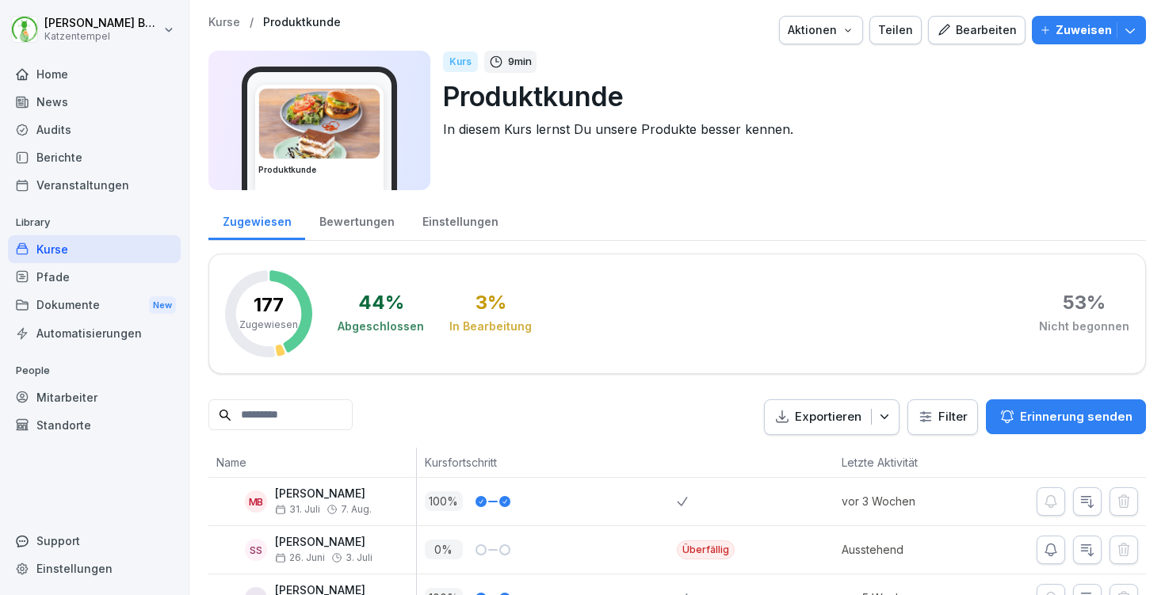
click at [351, 228] on div "Bewertungen" at bounding box center [356, 220] width 103 height 40
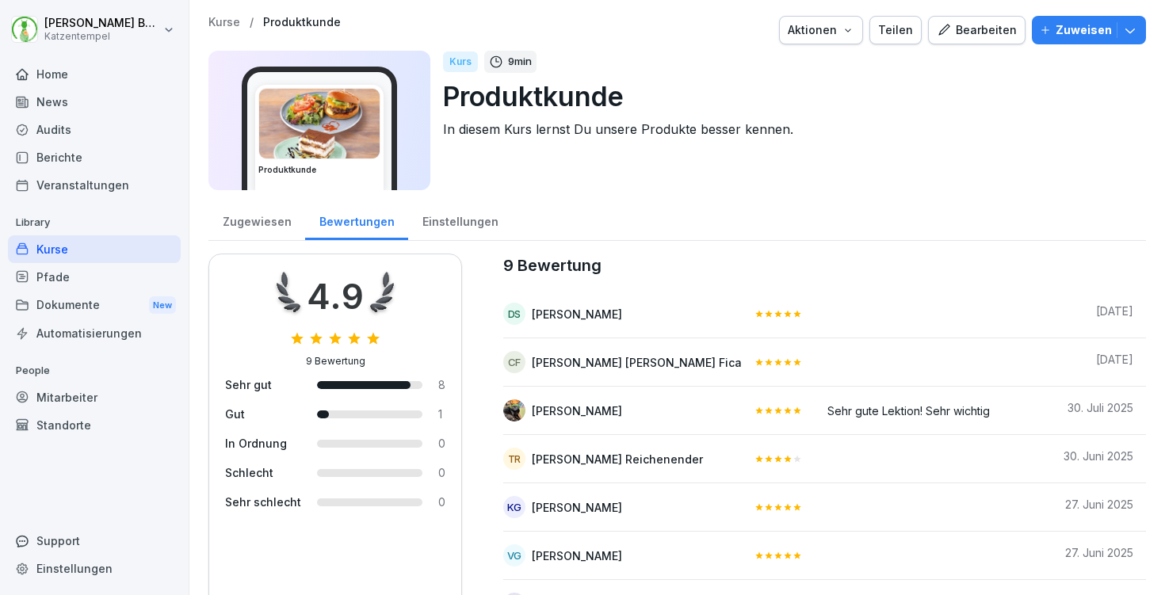
click at [216, 28] on p "Kurse" at bounding box center [224, 22] width 32 height 13
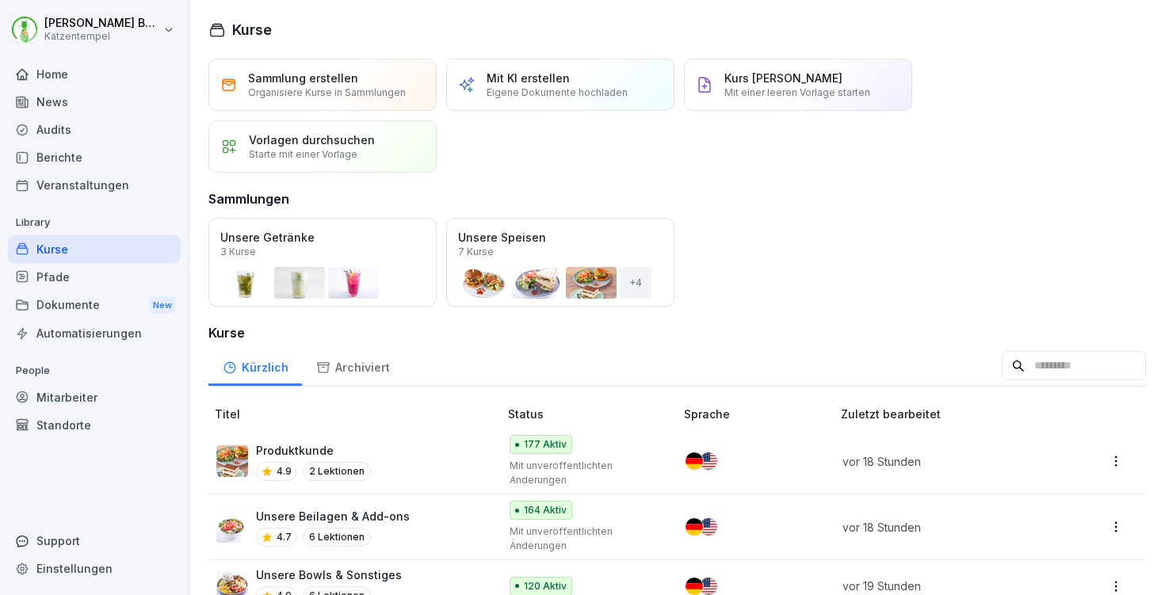
click at [74, 70] on div "Home" at bounding box center [94, 74] width 173 height 28
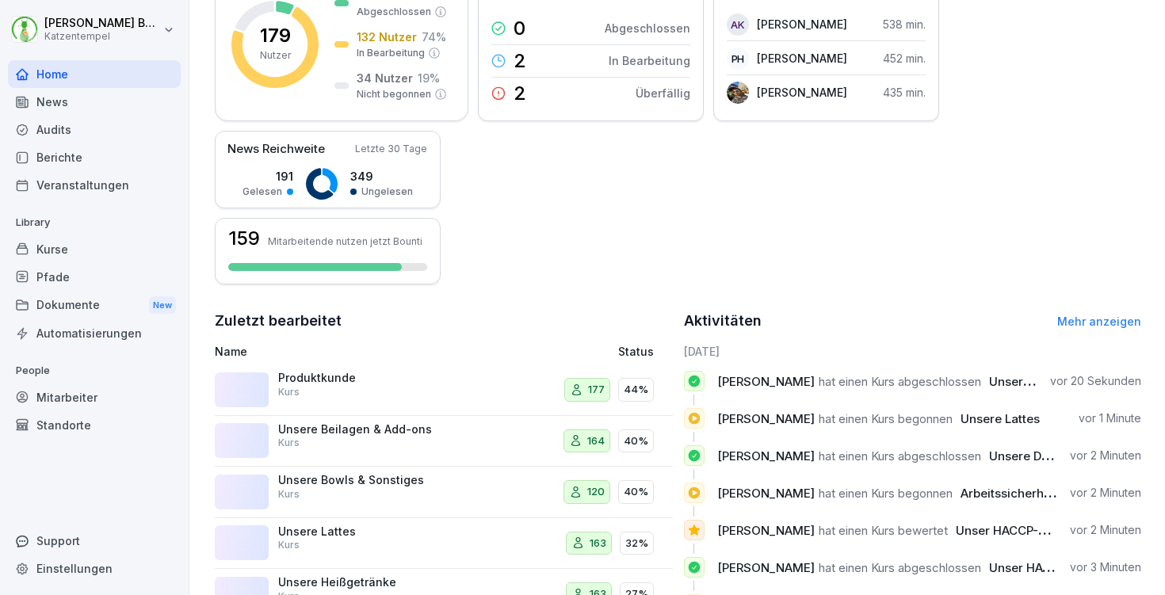
scroll to position [276, 0]
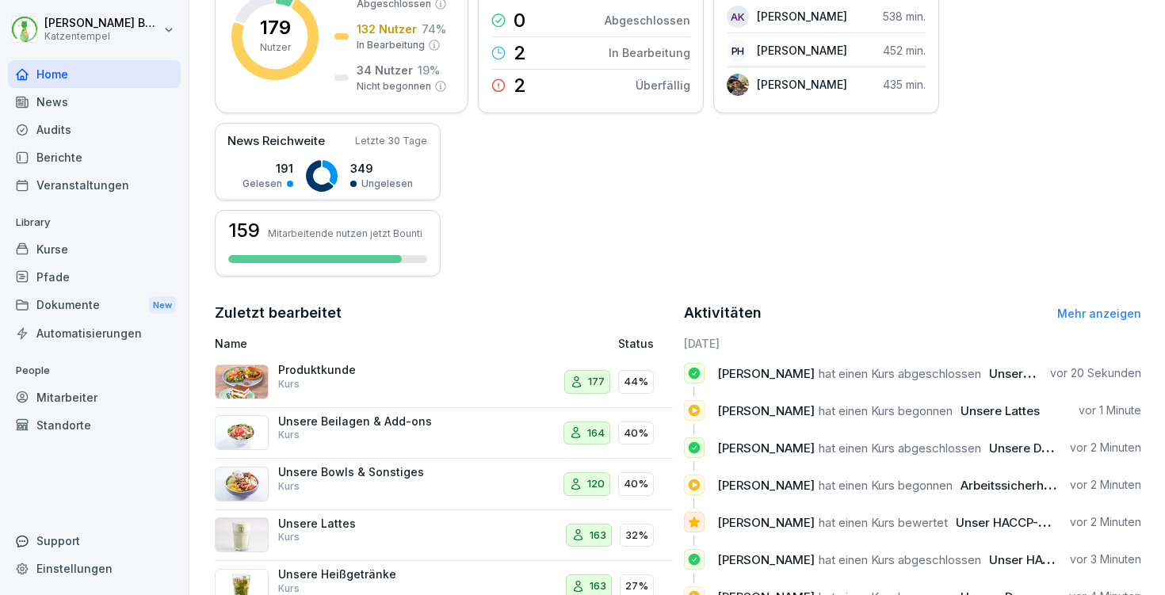
click at [1067, 305] on div "Aktivitäten Mehr anzeigen" at bounding box center [913, 313] width 458 height 22
click at [1069, 310] on link "Mehr anzeigen" at bounding box center [1099, 313] width 84 height 13
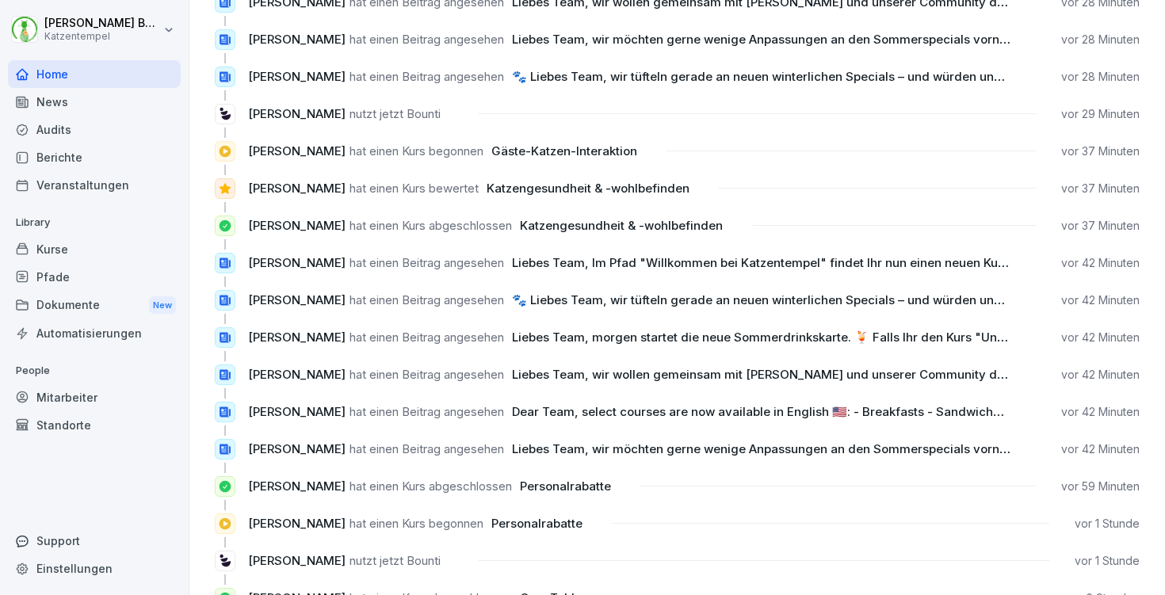
scroll to position [761, 0]
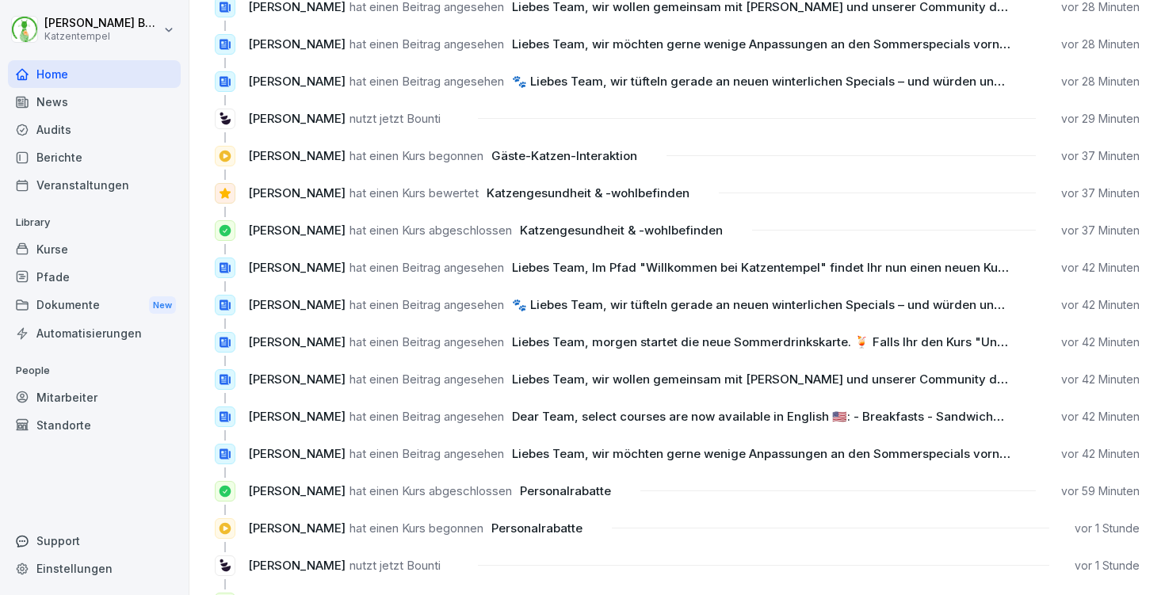
click at [58, 249] on div "Kurse" at bounding box center [94, 249] width 173 height 28
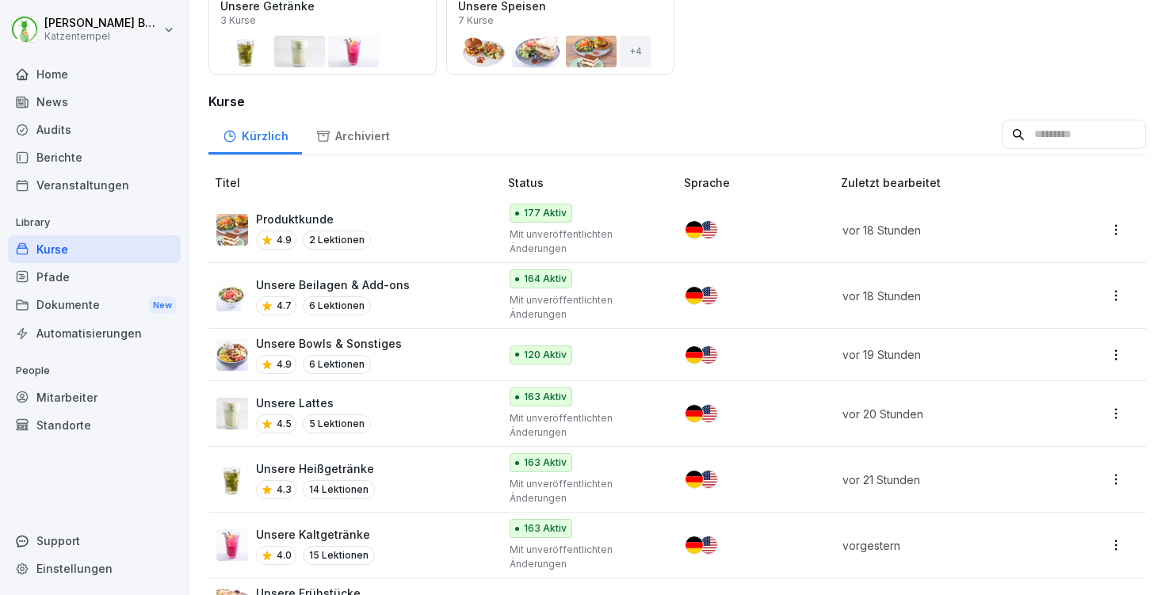
scroll to position [233, 0]
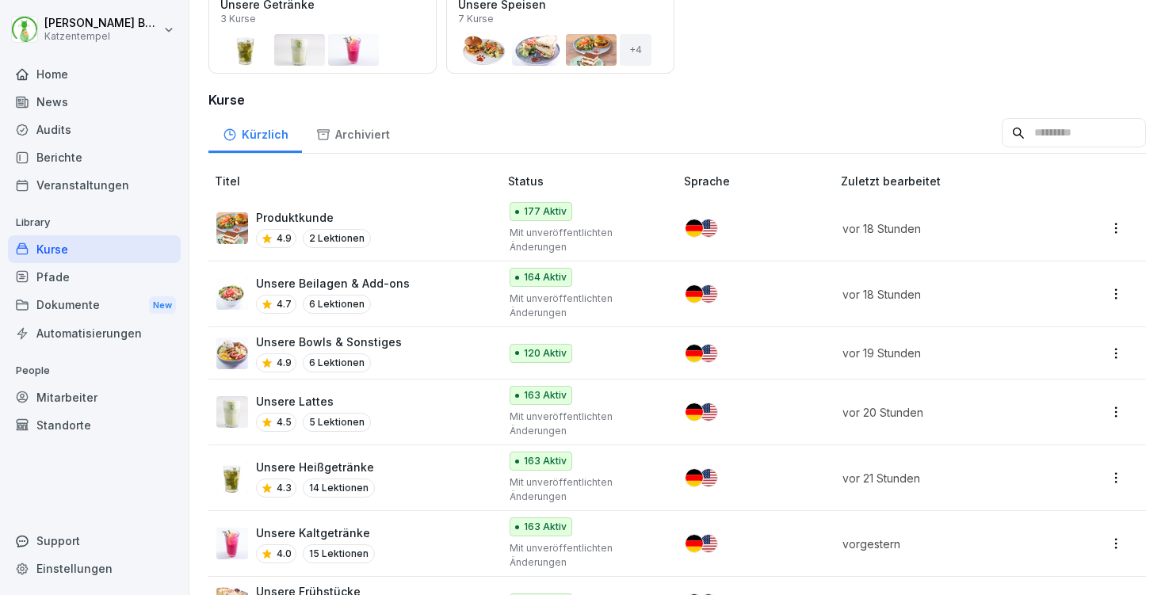
click at [0, 0] on div "Öffnen" at bounding box center [0, 0] width 0 height 0
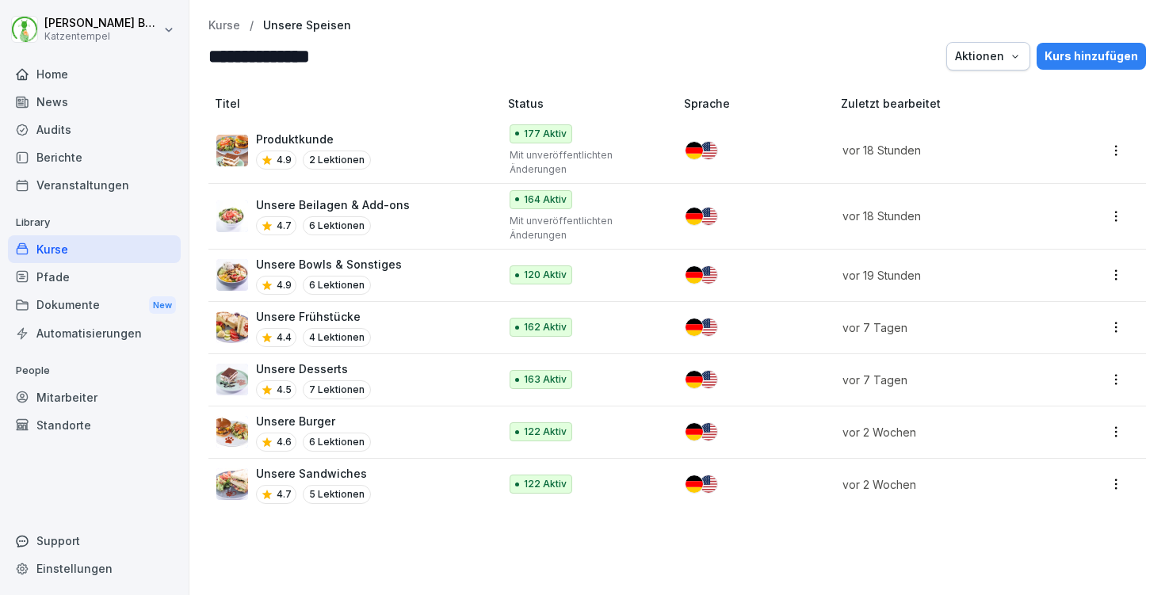
click at [224, 27] on p "Kurse" at bounding box center [224, 25] width 32 height 13
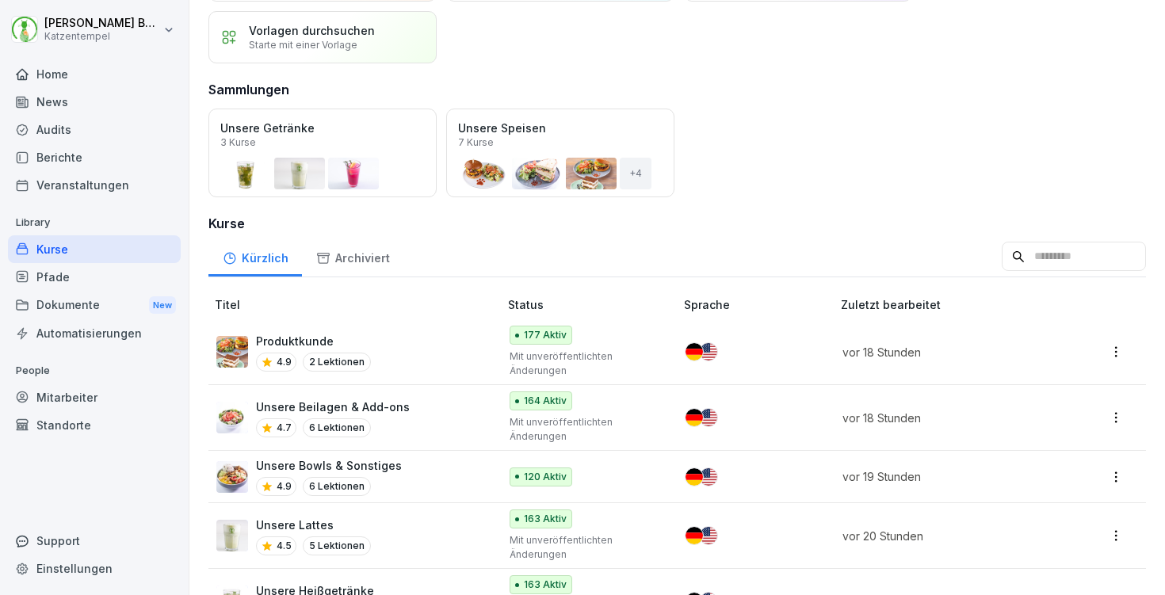
scroll to position [127, 0]
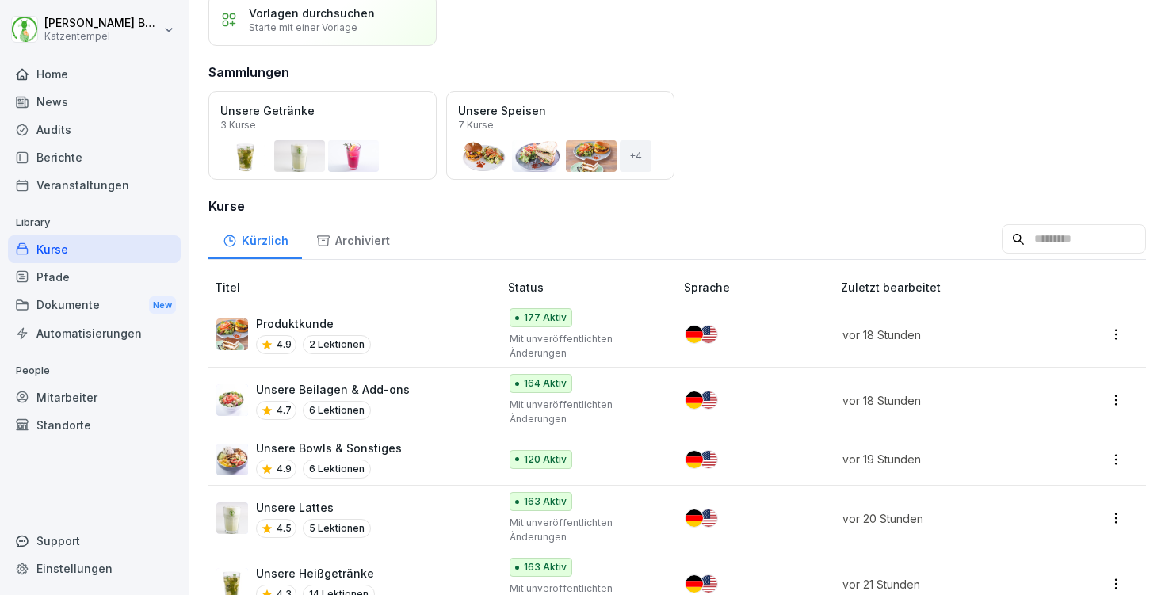
click at [1002, 247] on input at bounding box center [1074, 239] width 144 height 30
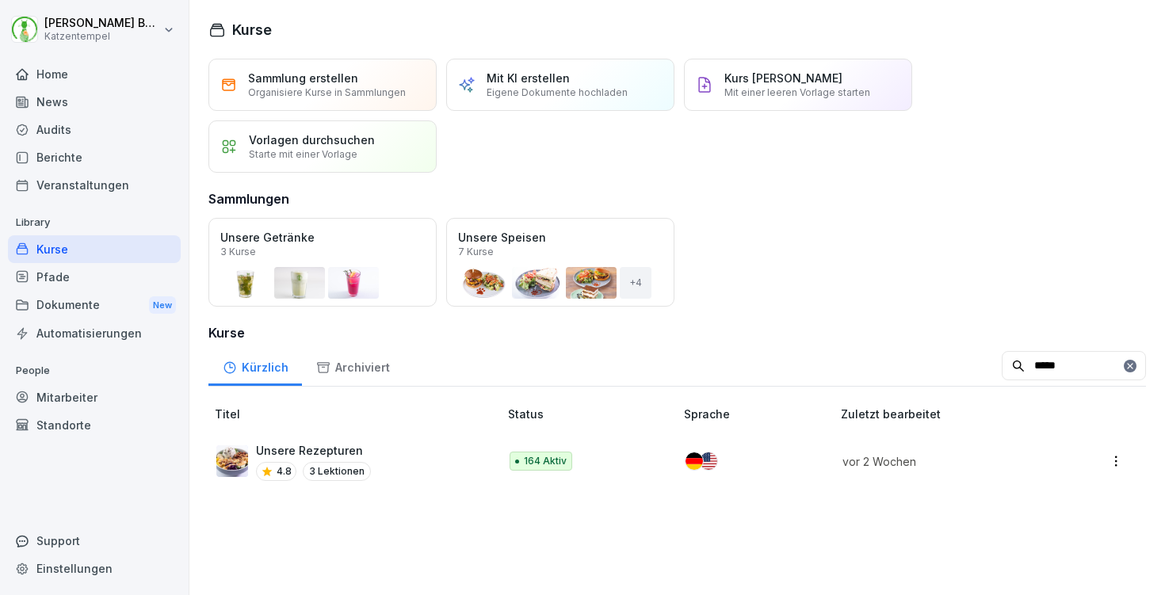
type input "******"
drag, startPoint x: 993, startPoint y: 247, endPoint x: 430, endPoint y: 440, distance: 595.8
click at [430, 440] on td "Unsere Rezepturen 4.8 3 Lektionen" at bounding box center [354, 461] width 293 height 65
